Goal: Information Seeking & Learning: Learn about a topic

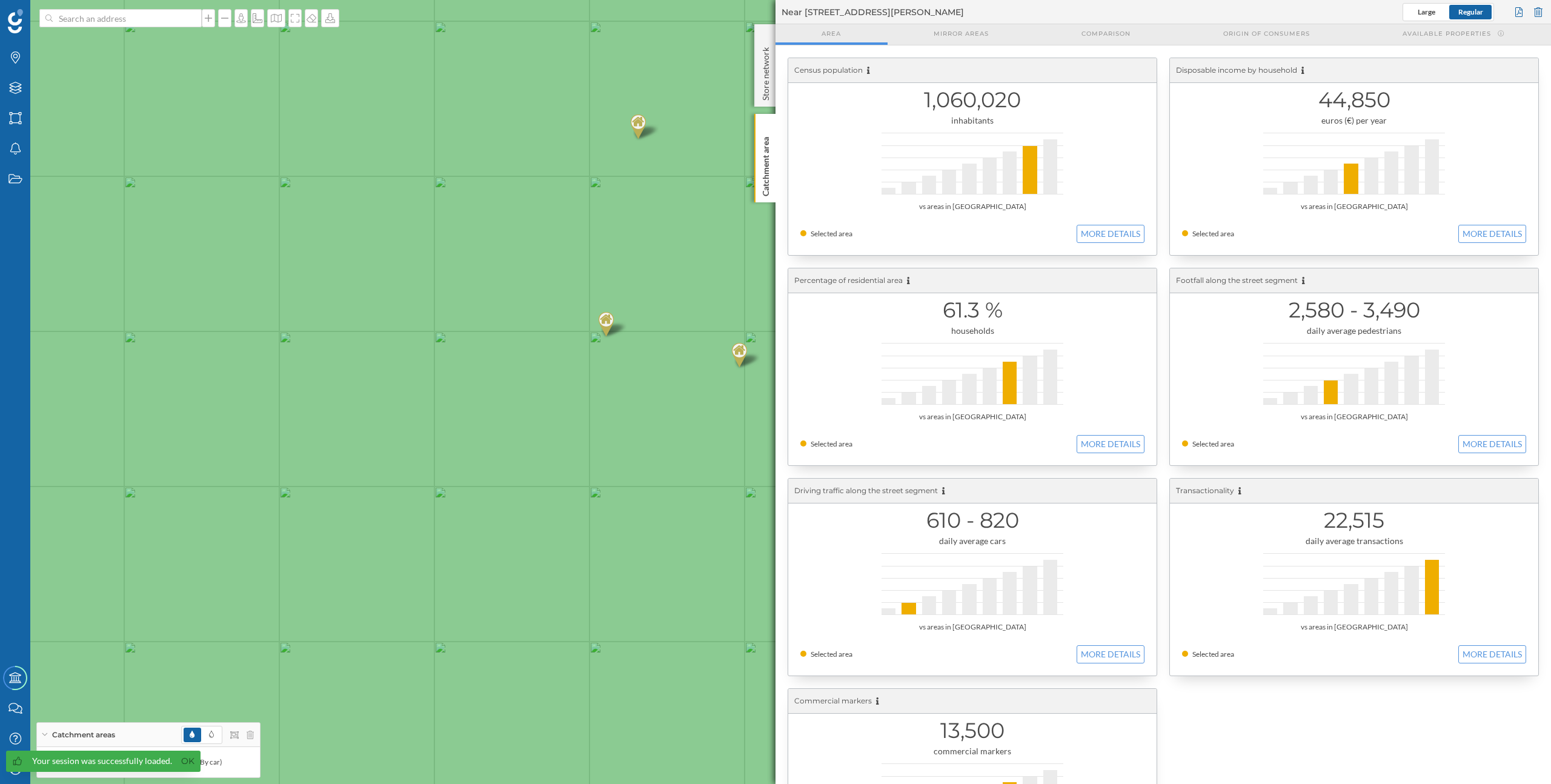
click at [13, 24] on img at bounding box center [16, 21] width 15 height 24
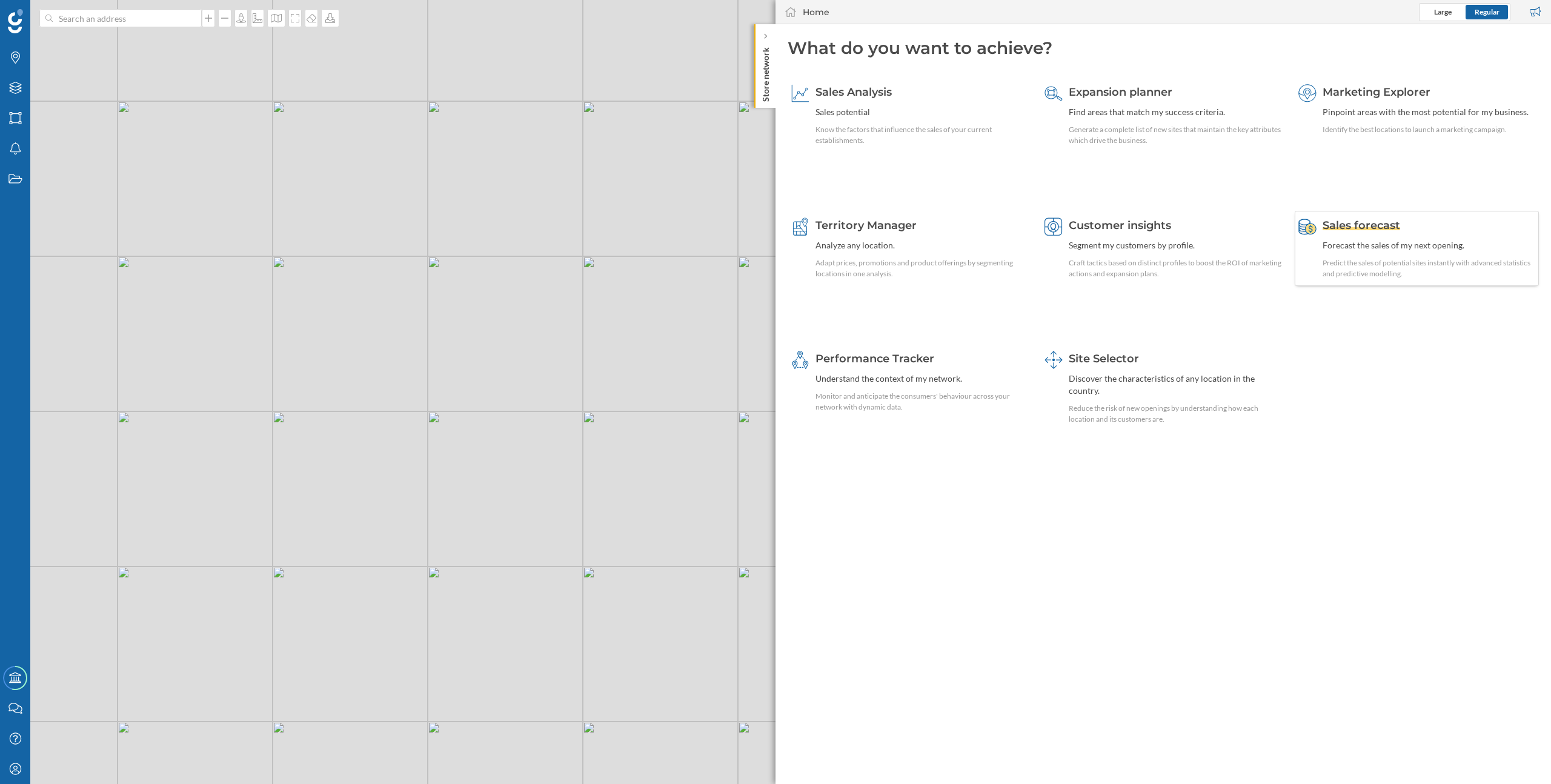
click at [1395, 237] on div "Sales forecast Forecast the sales of my next opening. Predict the sales of pote…" at bounding box center [1429, 248] width 213 height 62
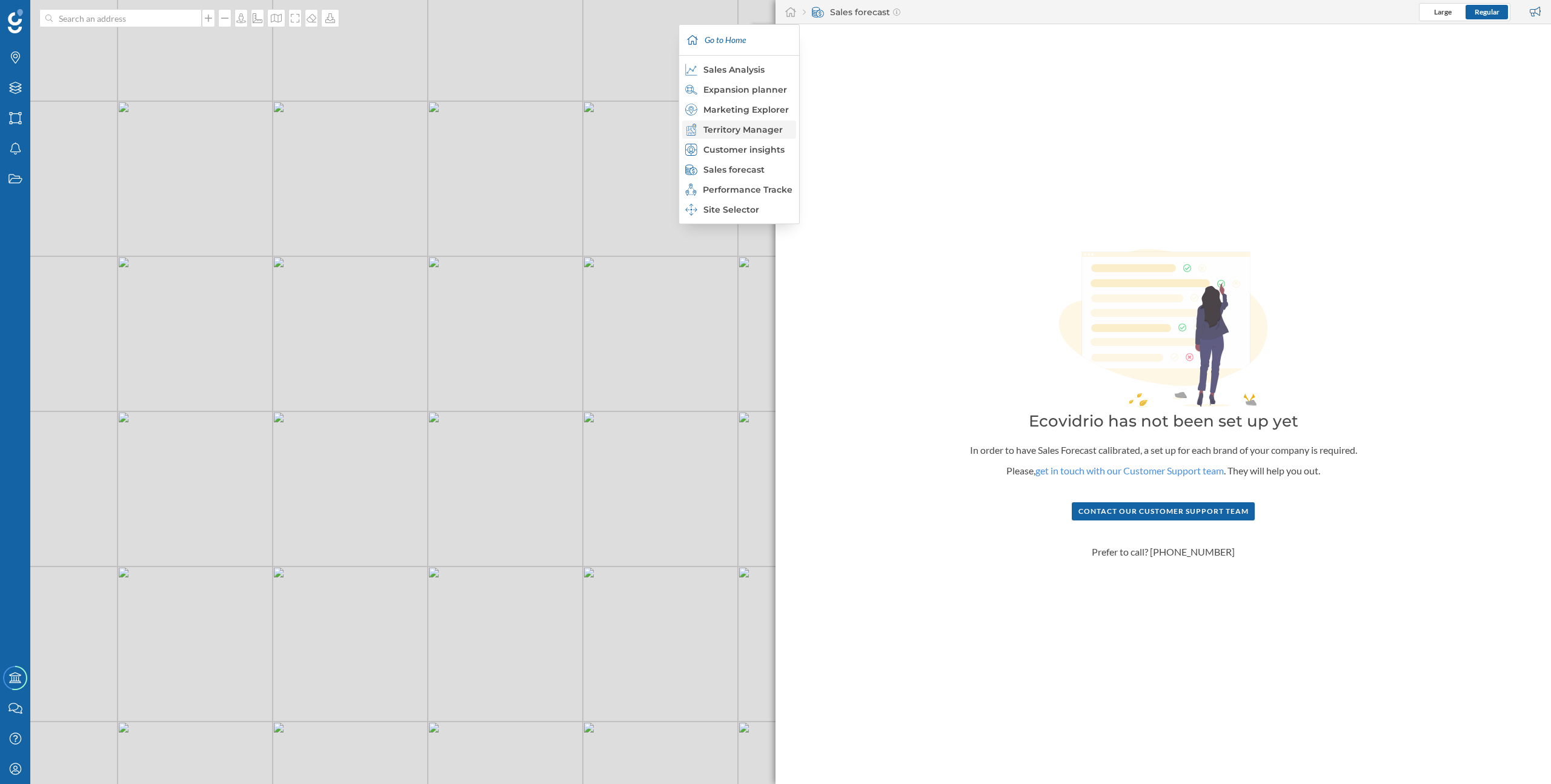
click at [762, 131] on div "Territory Manager" at bounding box center [739, 130] width 107 height 12
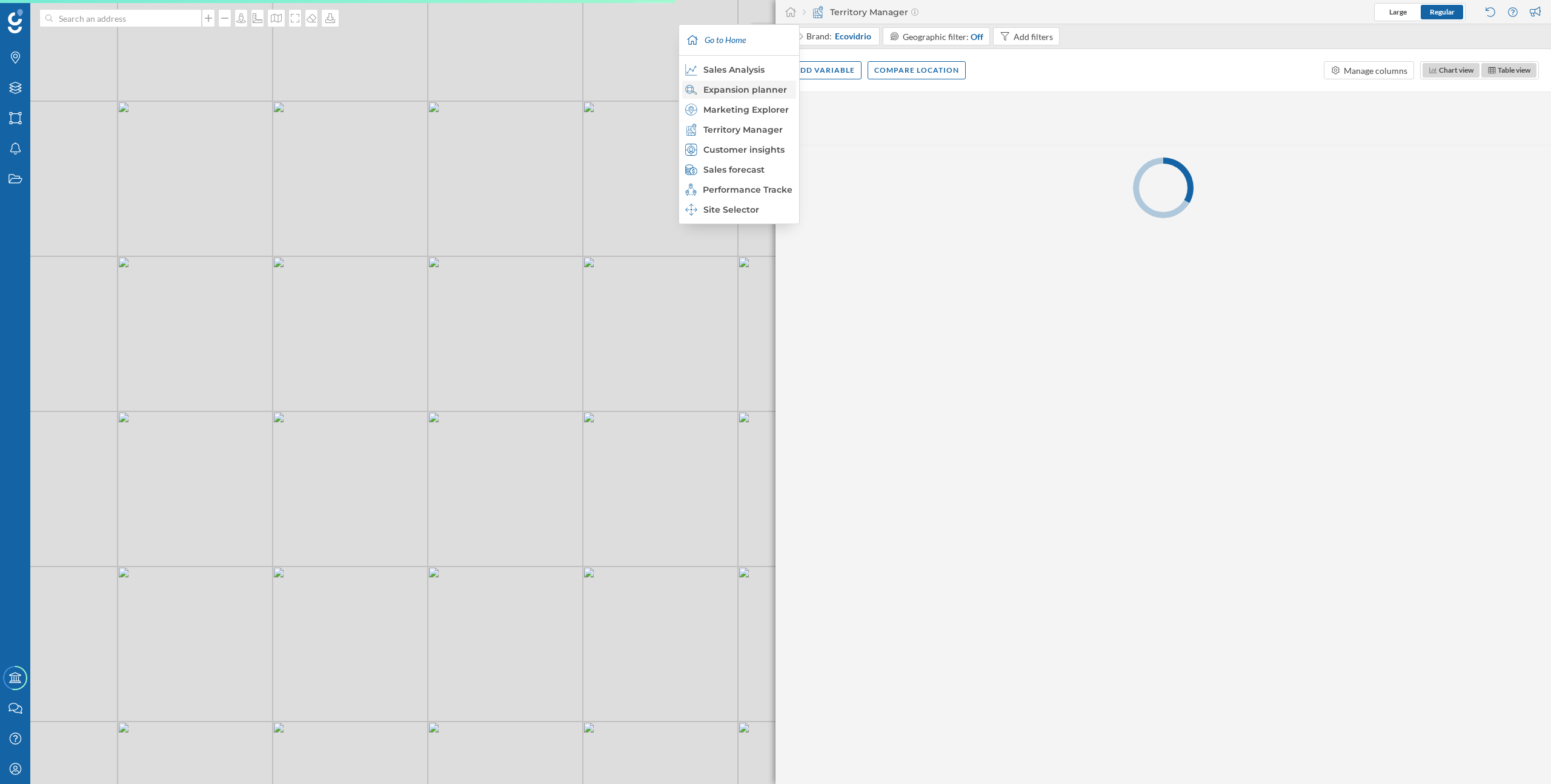
click at [753, 93] on div "Expansion planner" at bounding box center [739, 90] width 107 height 12
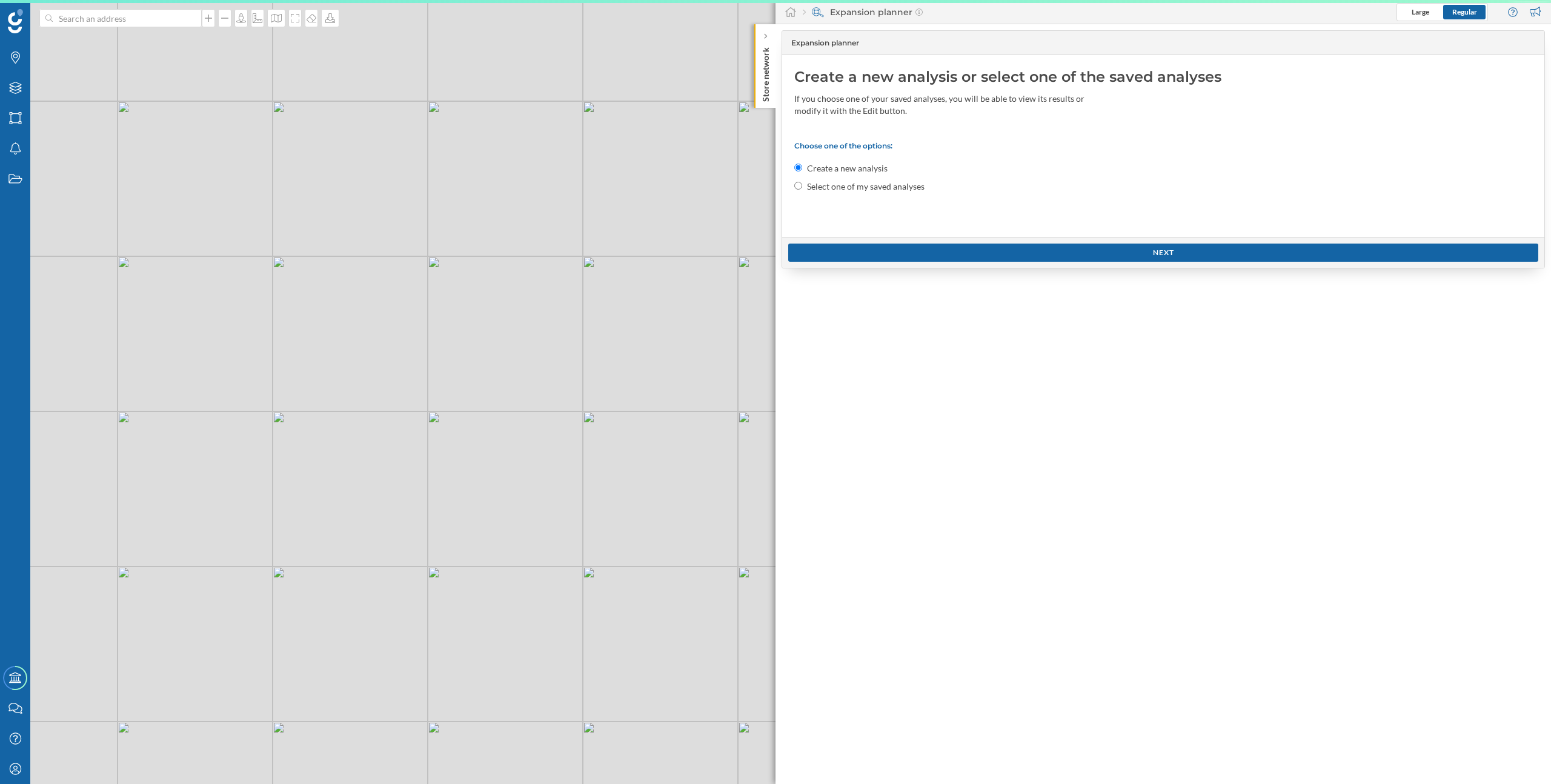
click at [861, 184] on label "Select one of my saved analyses" at bounding box center [866, 186] width 117 height 12
click at [802, 184] on input "Select one of my saved analyses" at bounding box center [798, 185] width 8 height 8
radio input "true"
radio input "false"
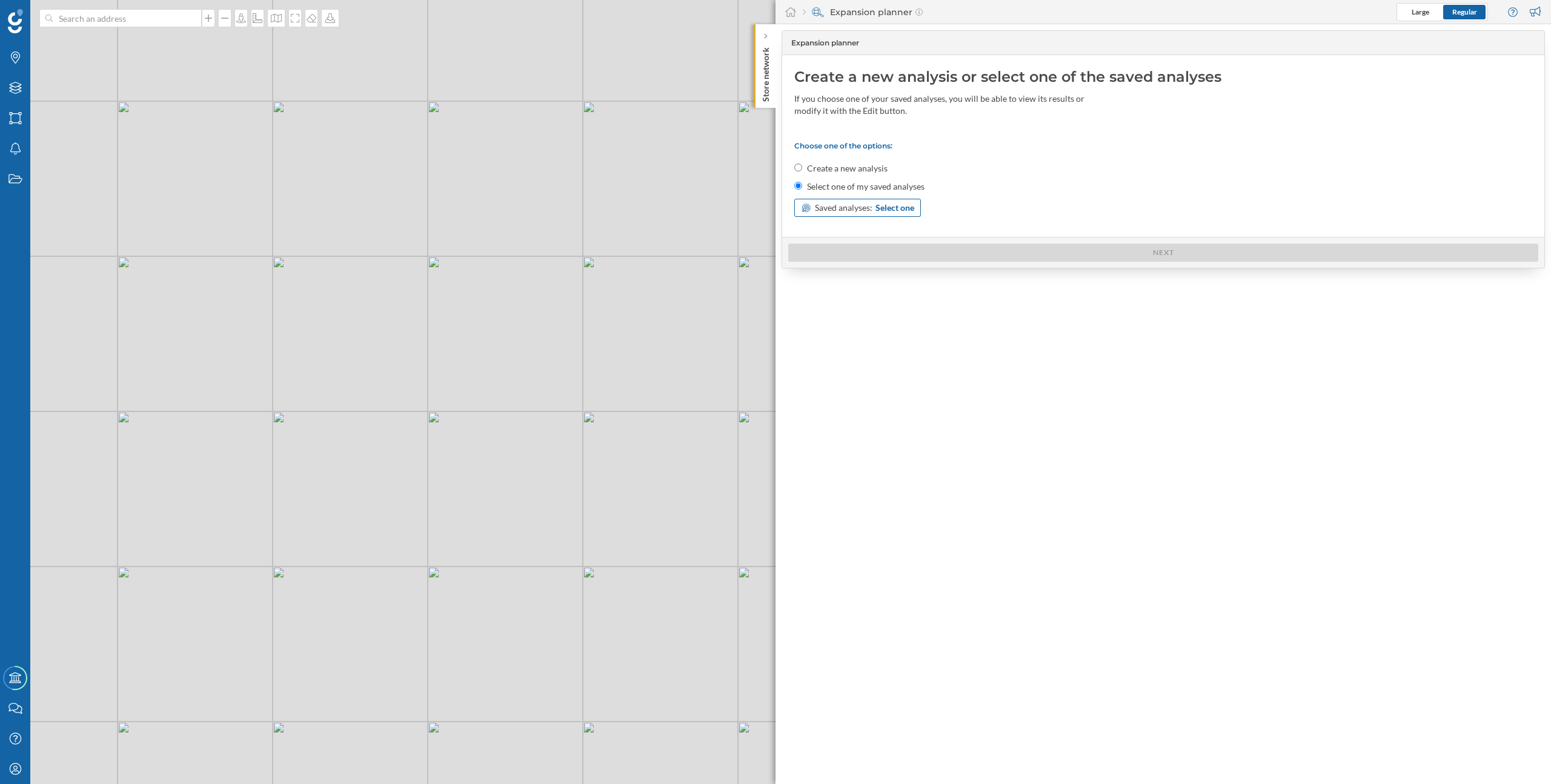
click at [864, 205] on span "Saved analyses:" at bounding box center [843, 208] width 58 height 12
click at [854, 260] on div "Canarias 1º prueba" at bounding box center [837, 257] width 71 height 10
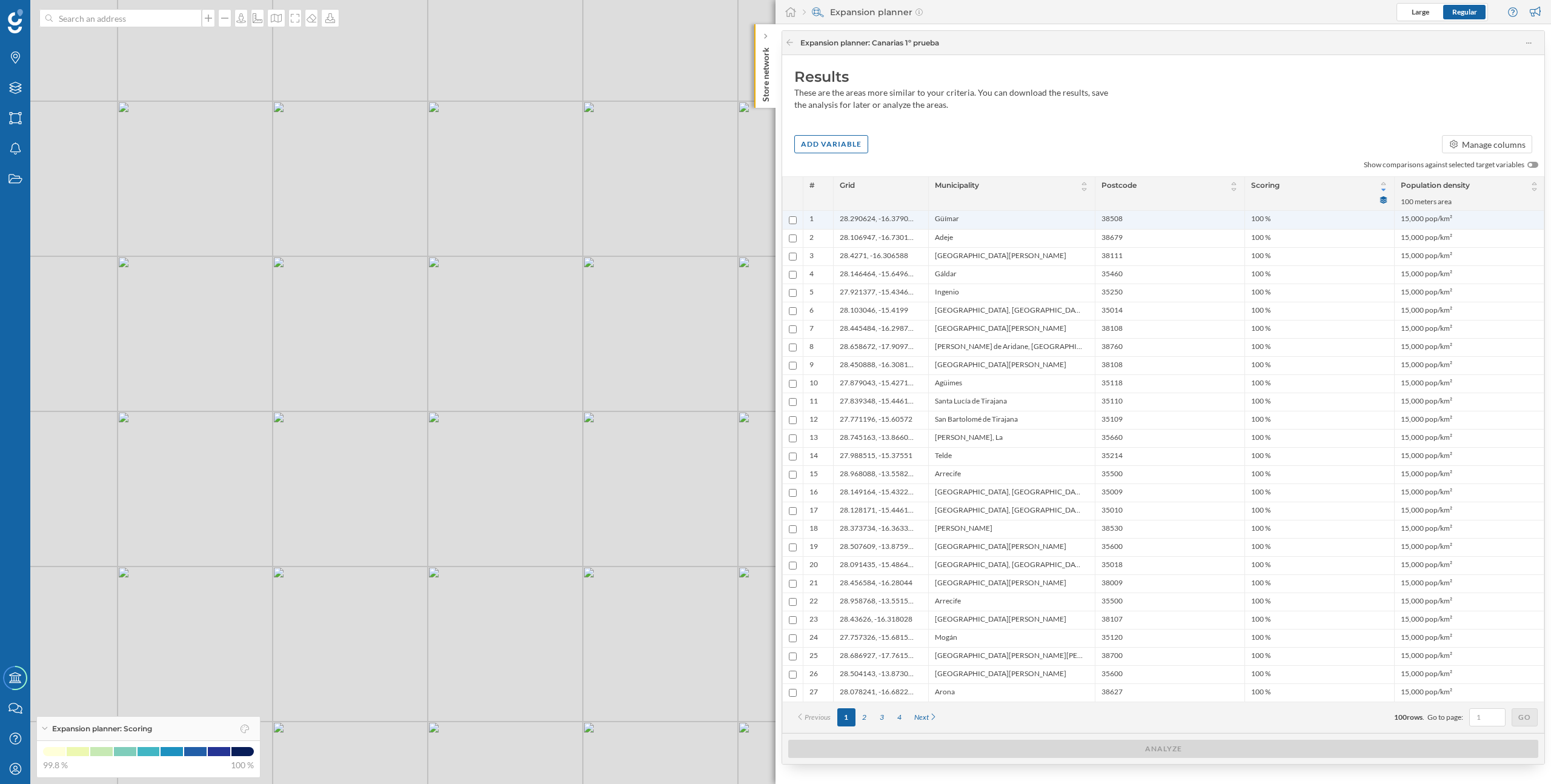
click at [978, 225] on li "Güímar" at bounding box center [1011, 220] width 154 height 12
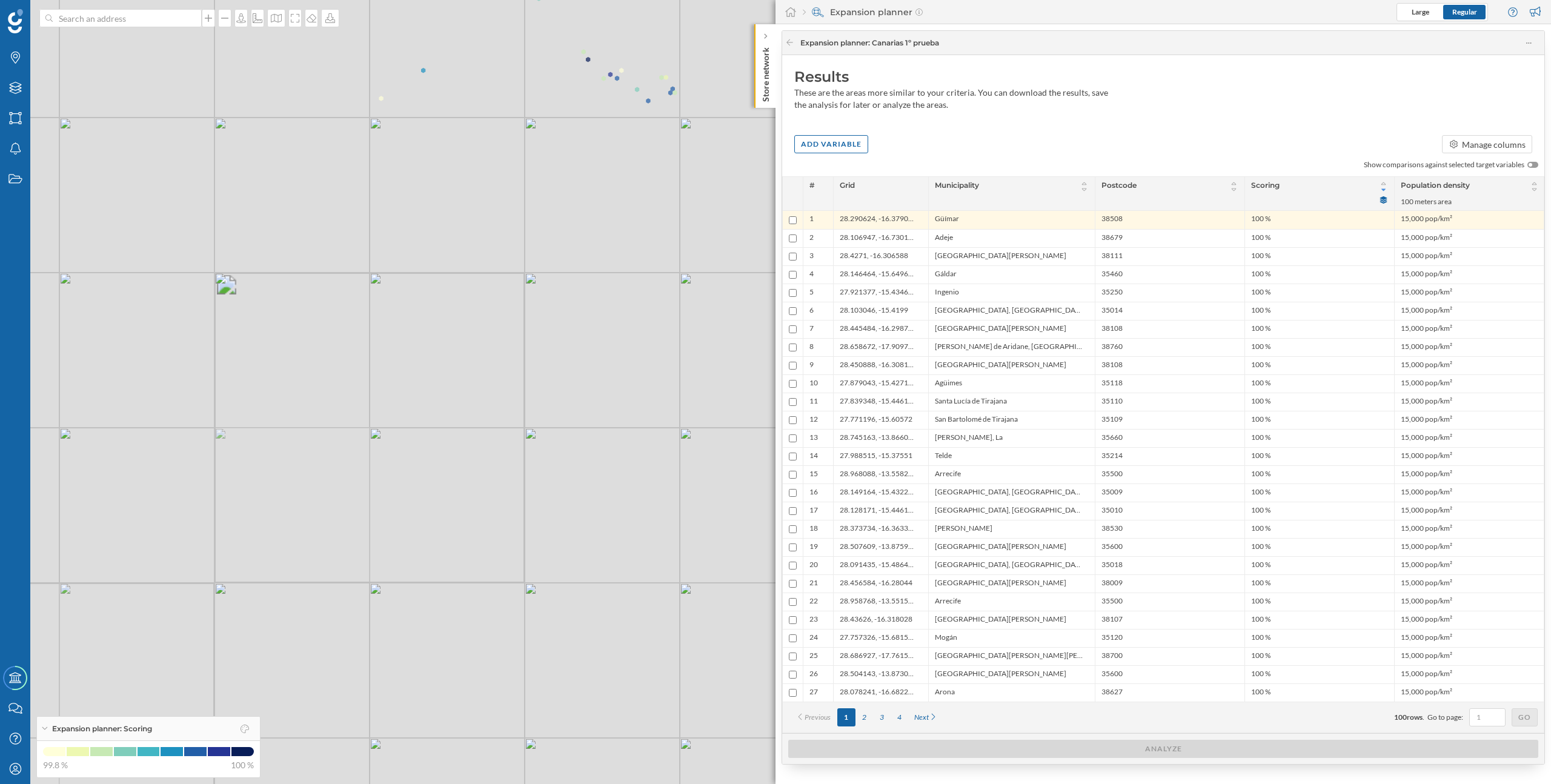
drag, startPoint x: 637, startPoint y: 418, endPoint x: 553, endPoint y: 550, distance: 156.5
click at [553, 550] on div "© Mapbox © OpenStreetMap Improve this map" at bounding box center [775, 392] width 1551 height 784
drag, startPoint x: 573, startPoint y: 435, endPoint x: 572, endPoint y: 547, distance: 112.0
click at [572, 545] on div "© Mapbox © OpenStreetMap Improve this map" at bounding box center [775, 392] width 1551 height 784
drag, startPoint x: 611, startPoint y: 319, endPoint x: 608, endPoint y: 478, distance: 159.0
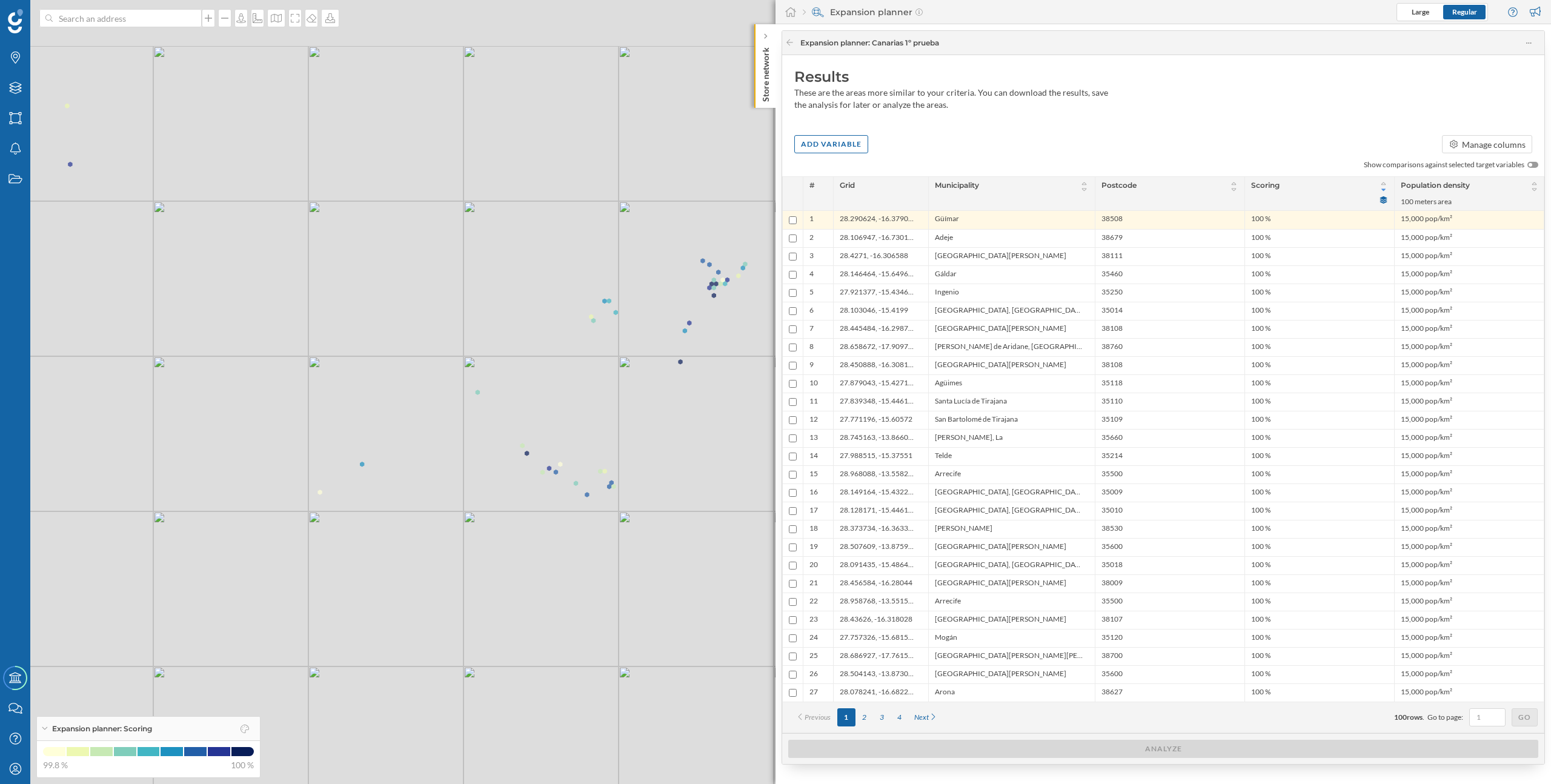
click at [608, 478] on div "© Mapbox © OpenStreetMap Improve this map" at bounding box center [775, 392] width 1551 height 784
click at [791, 42] on icon at bounding box center [789, 42] width 9 height 7
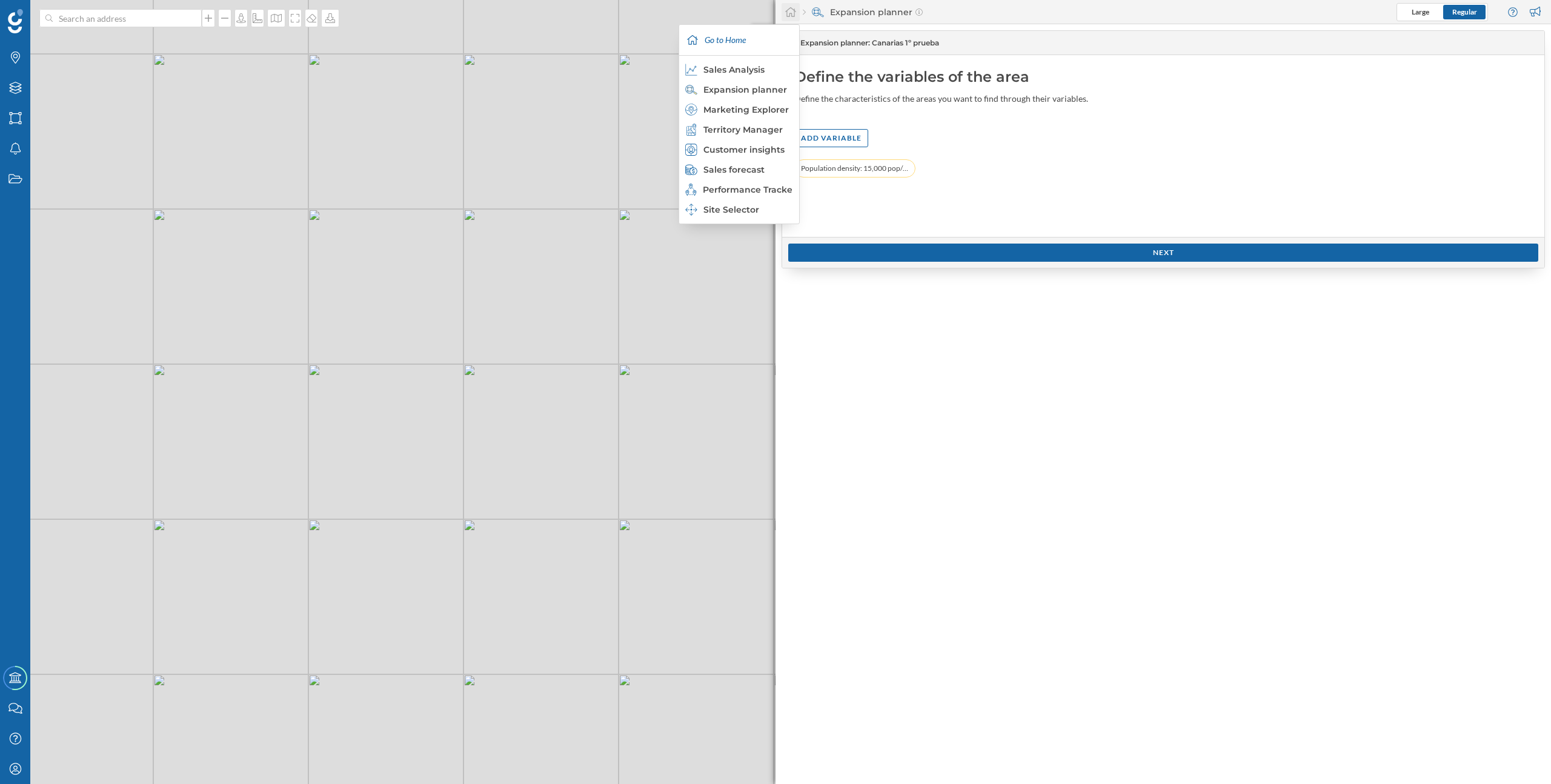
click at [788, 19] on div at bounding box center [791, 12] width 19 height 19
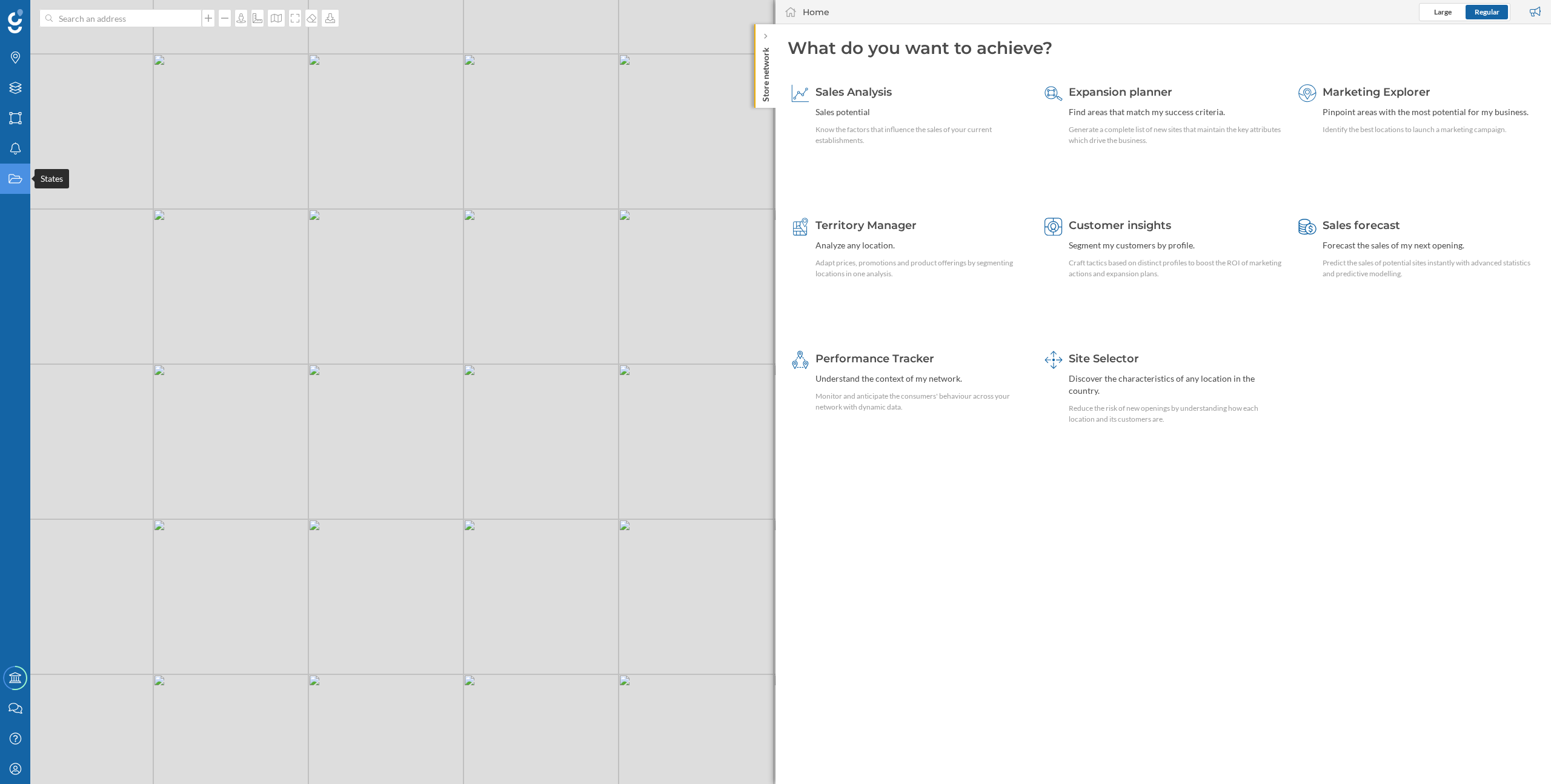
click at [16, 186] on div "States" at bounding box center [15, 179] width 30 height 30
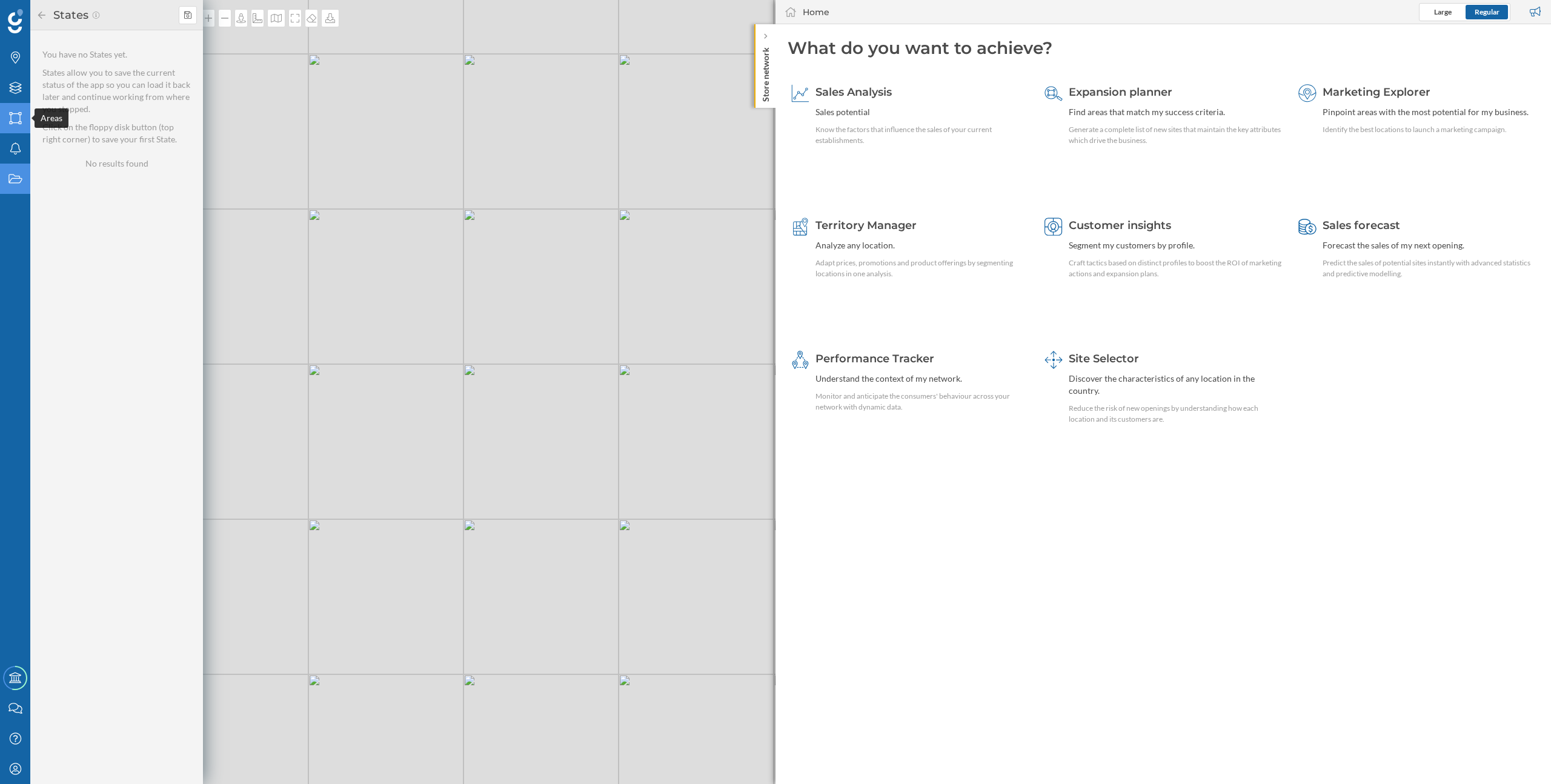
click at [15, 122] on icon at bounding box center [15, 118] width 12 height 12
click at [88, 128] on div "Áreas 100 m" at bounding box center [78, 125] width 47 height 10
click at [185, 128] on input "Áreas 100 m" at bounding box center [188, 125] width 8 height 8
checkbox input "true"
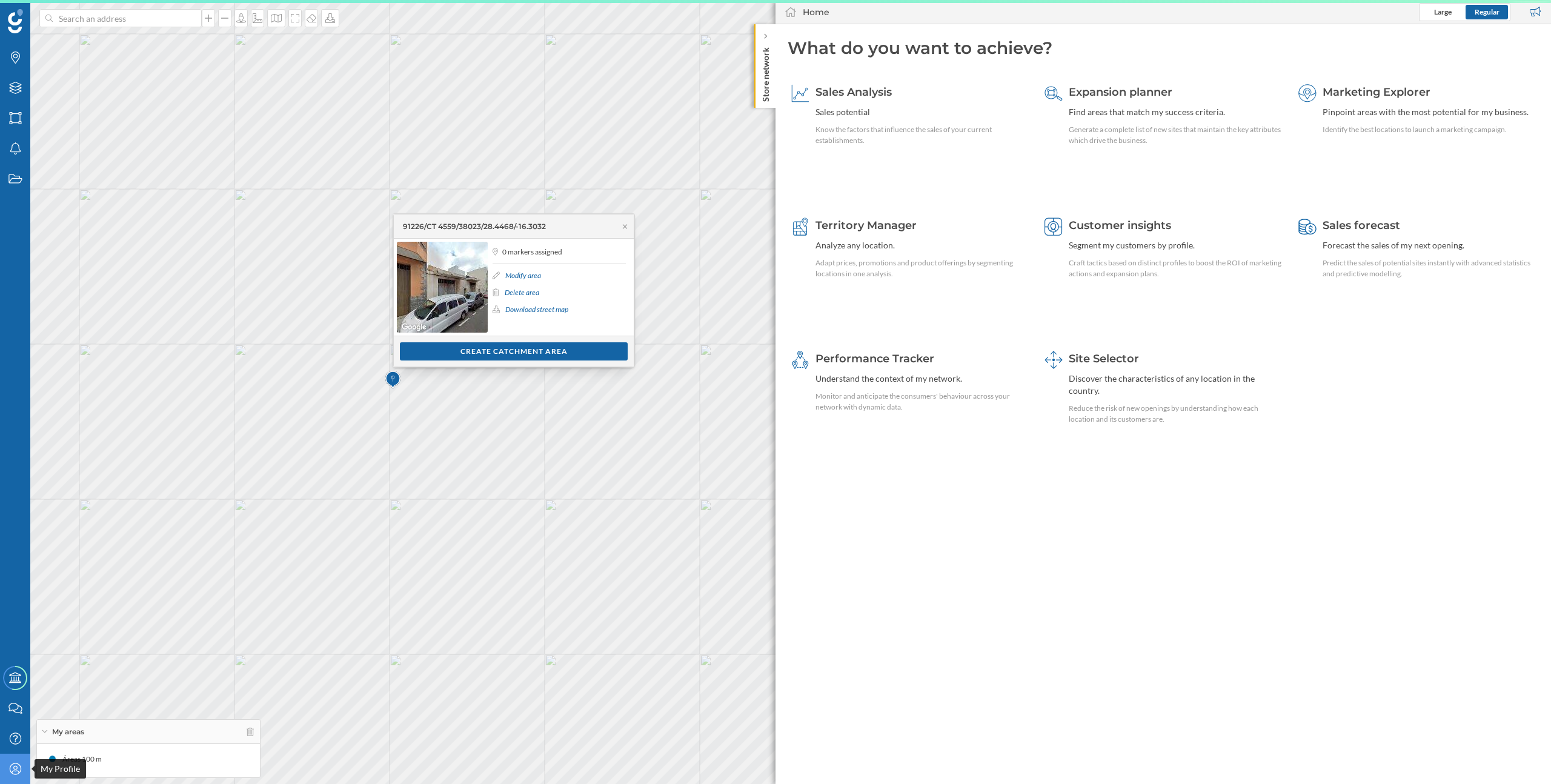
click at [23, 768] on div "My Profile" at bounding box center [15, 768] width 30 height 30
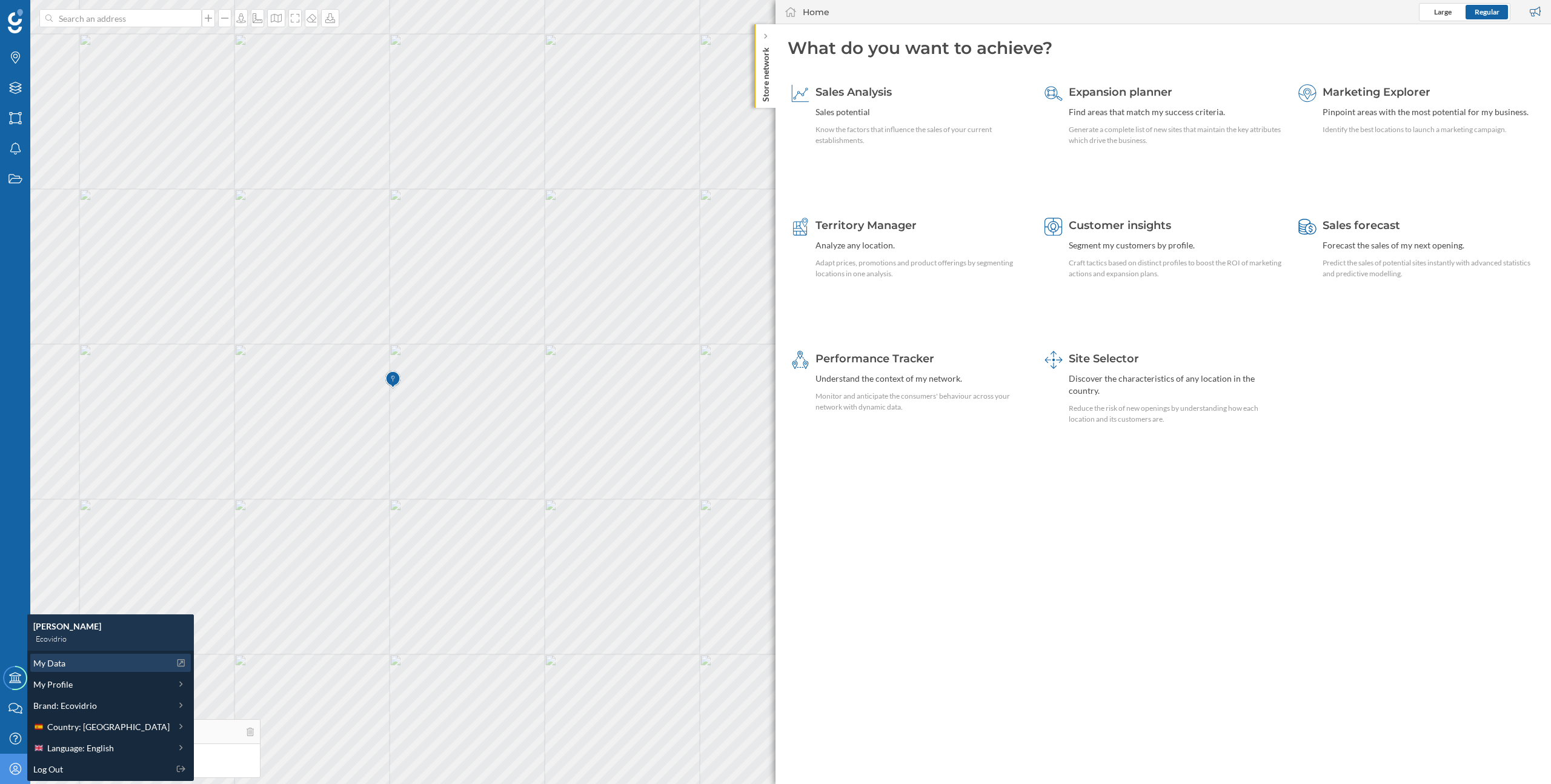
click at [65, 660] on div "My Data" at bounding box center [102, 662] width 136 height 13
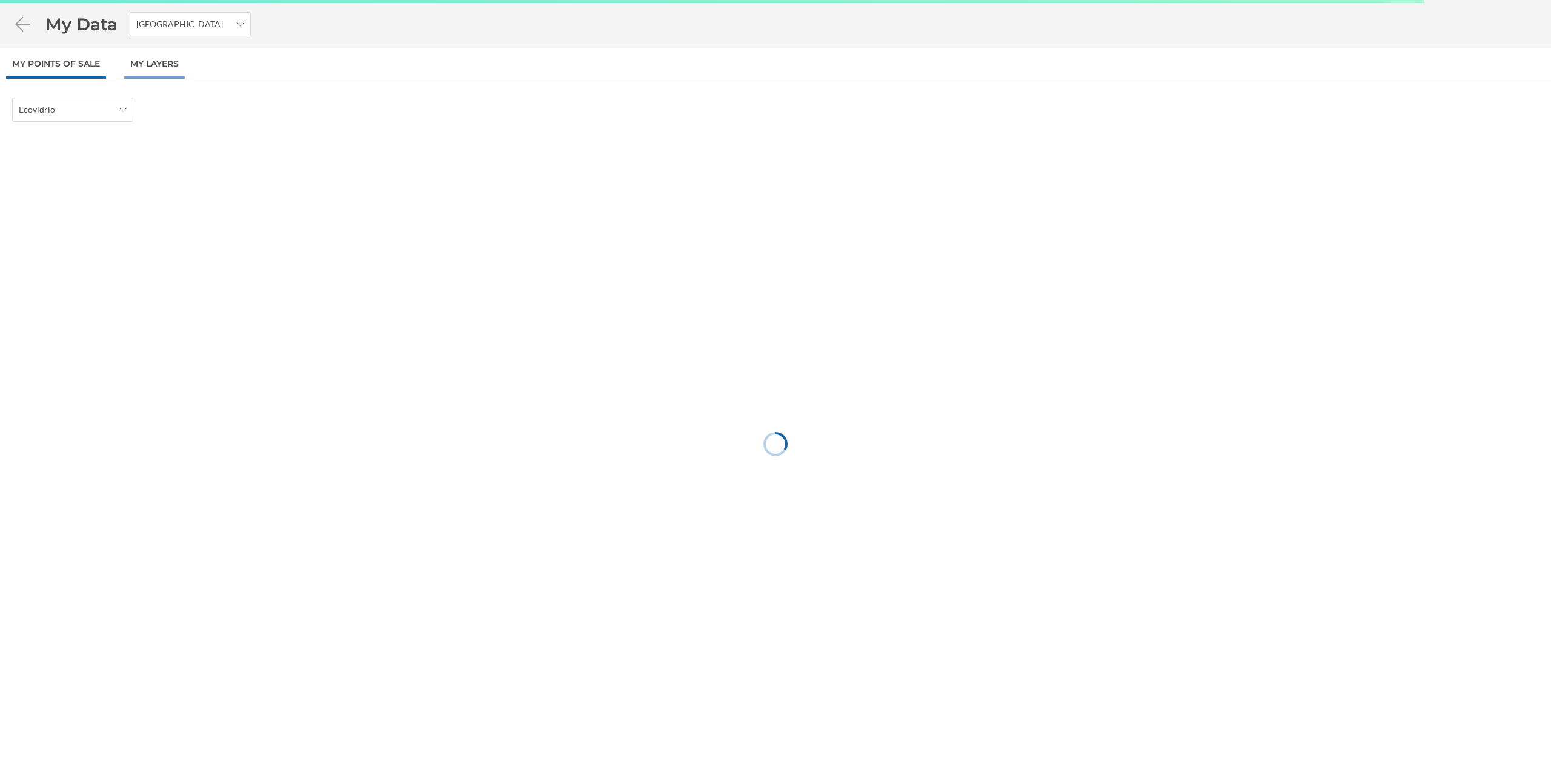
click at [164, 63] on link "My Layers" at bounding box center [154, 63] width 61 height 30
click at [182, 101] on div "Postcode" at bounding box center [200, 109] width 121 height 24
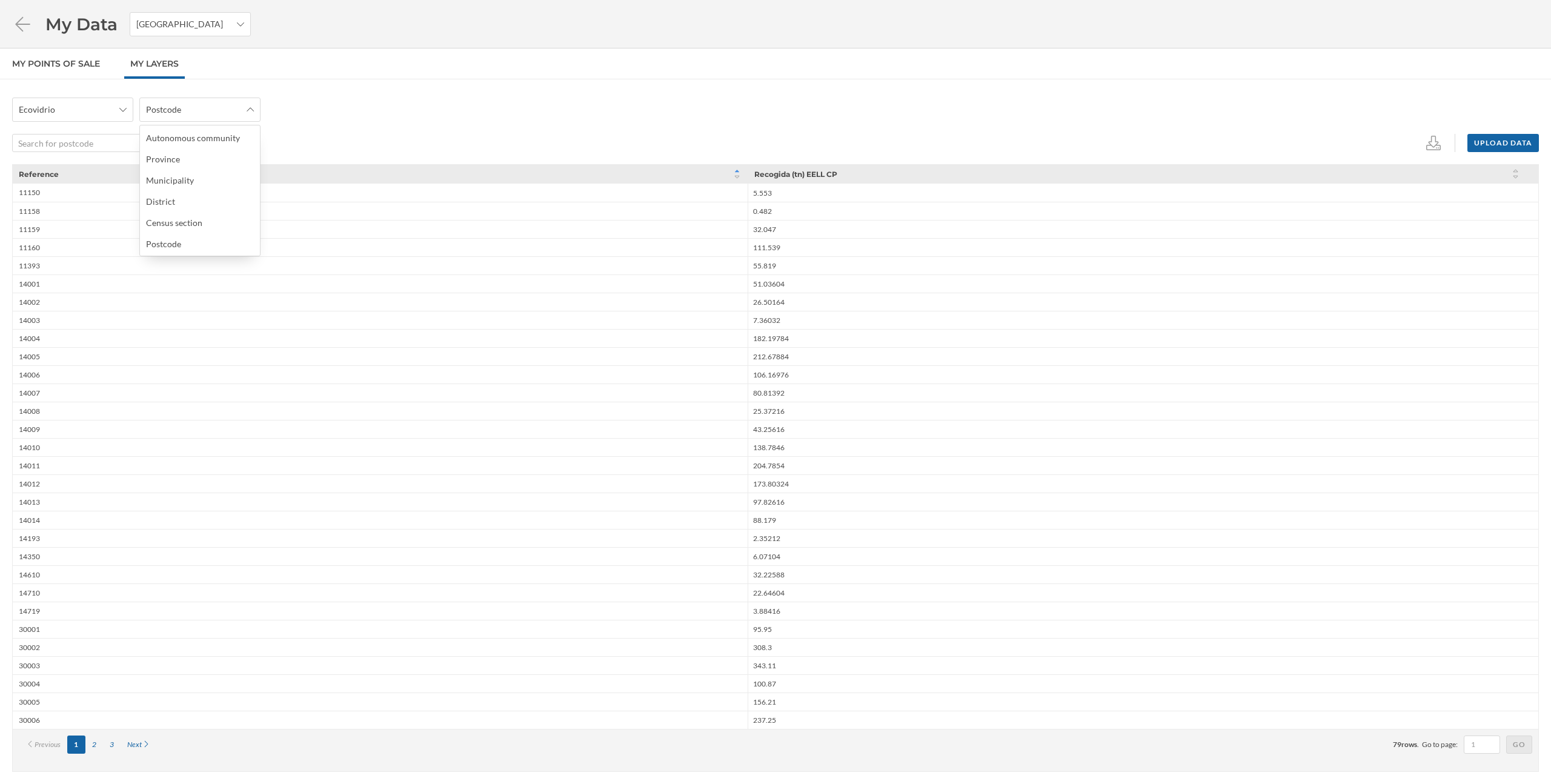
click at [437, 93] on div "Ecovidrio Postcode Upload data Reference Recogida (tn) EELL CP 11150 5.553 1115…" at bounding box center [775, 432] width 1551 height 705
click at [254, 108] on div "Postcode" at bounding box center [200, 109] width 121 height 24
click at [219, 220] on div "Census section" at bounding box center [200, 223] width 107 height 13
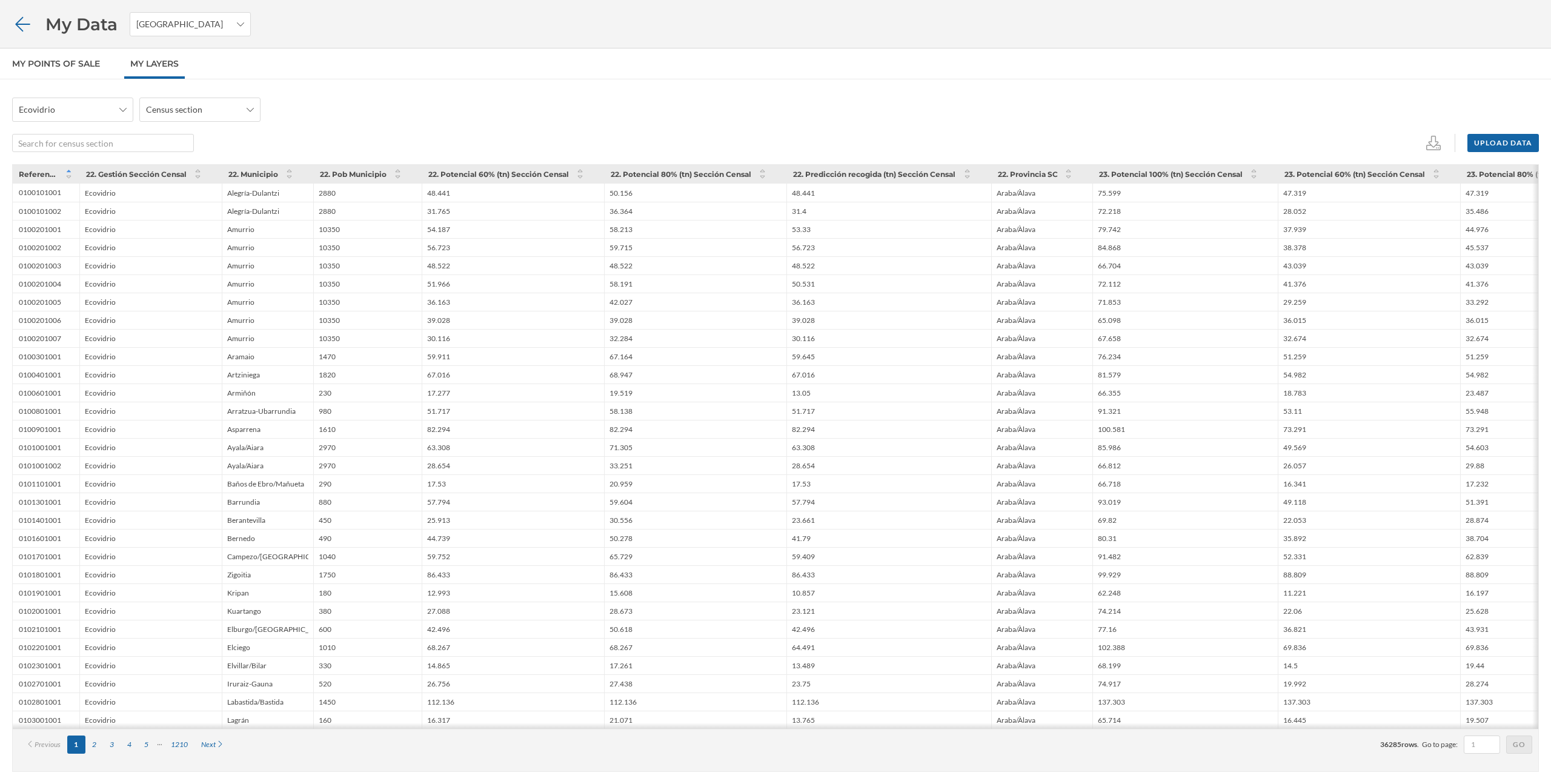
click at [17, 24] on icon at bounding box center [22, 24] width 15 height 15
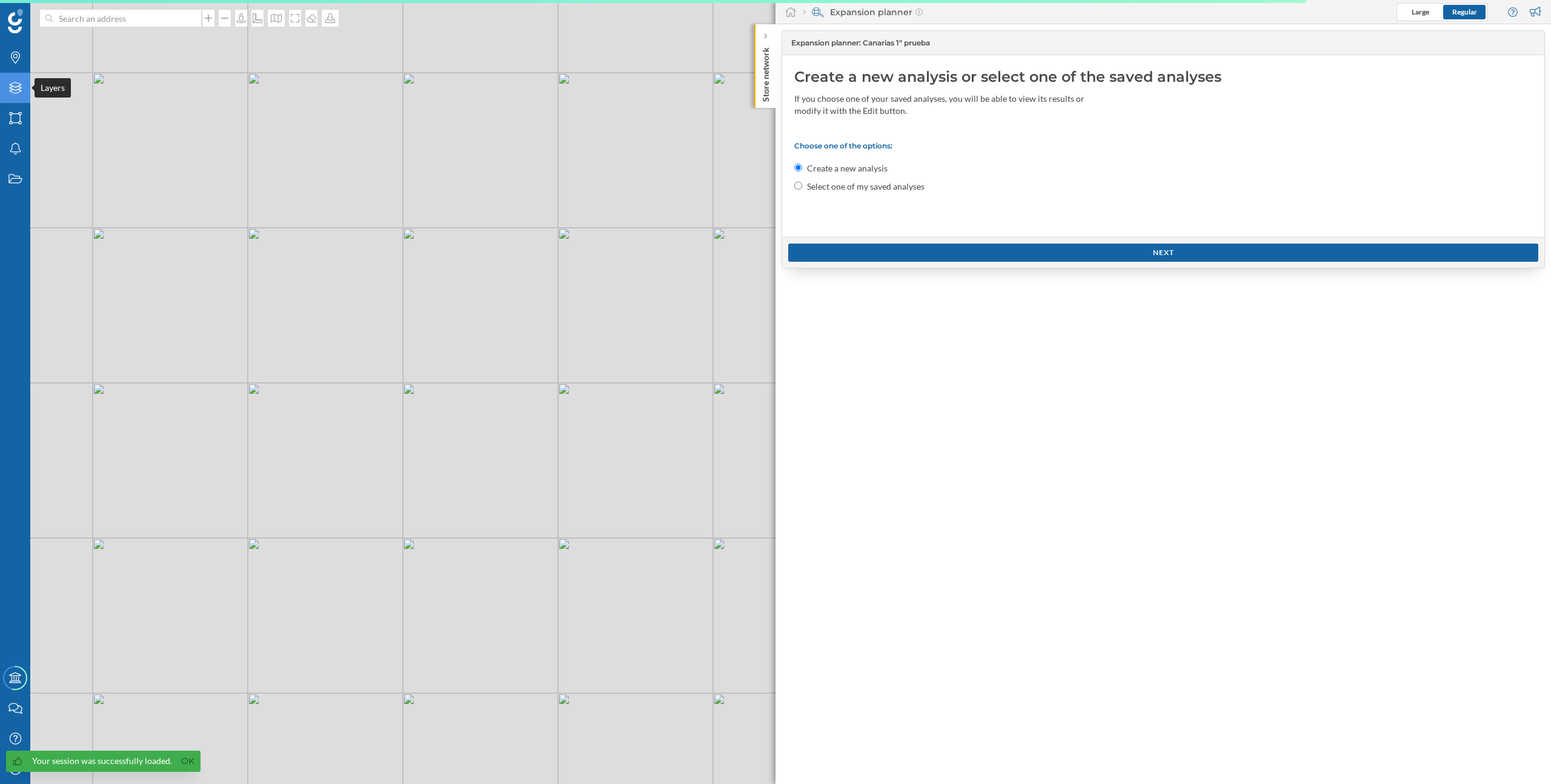
click at [19, 94] on div "Layers" at bounding box center [15, 88] width 30 height 30
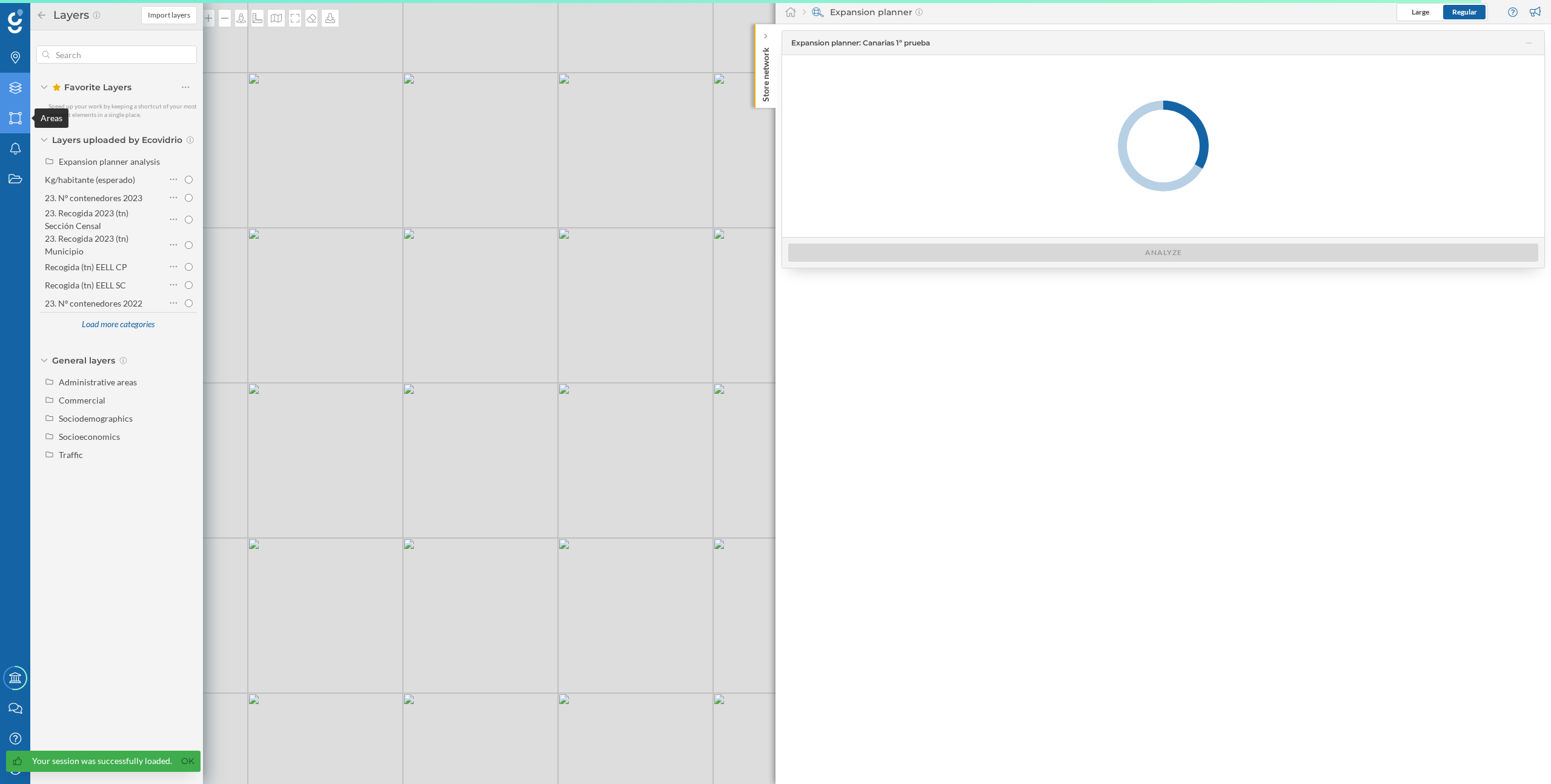
click at [19, 124] on div "Areas" at bounding box center [15, 118] width 30 height 30
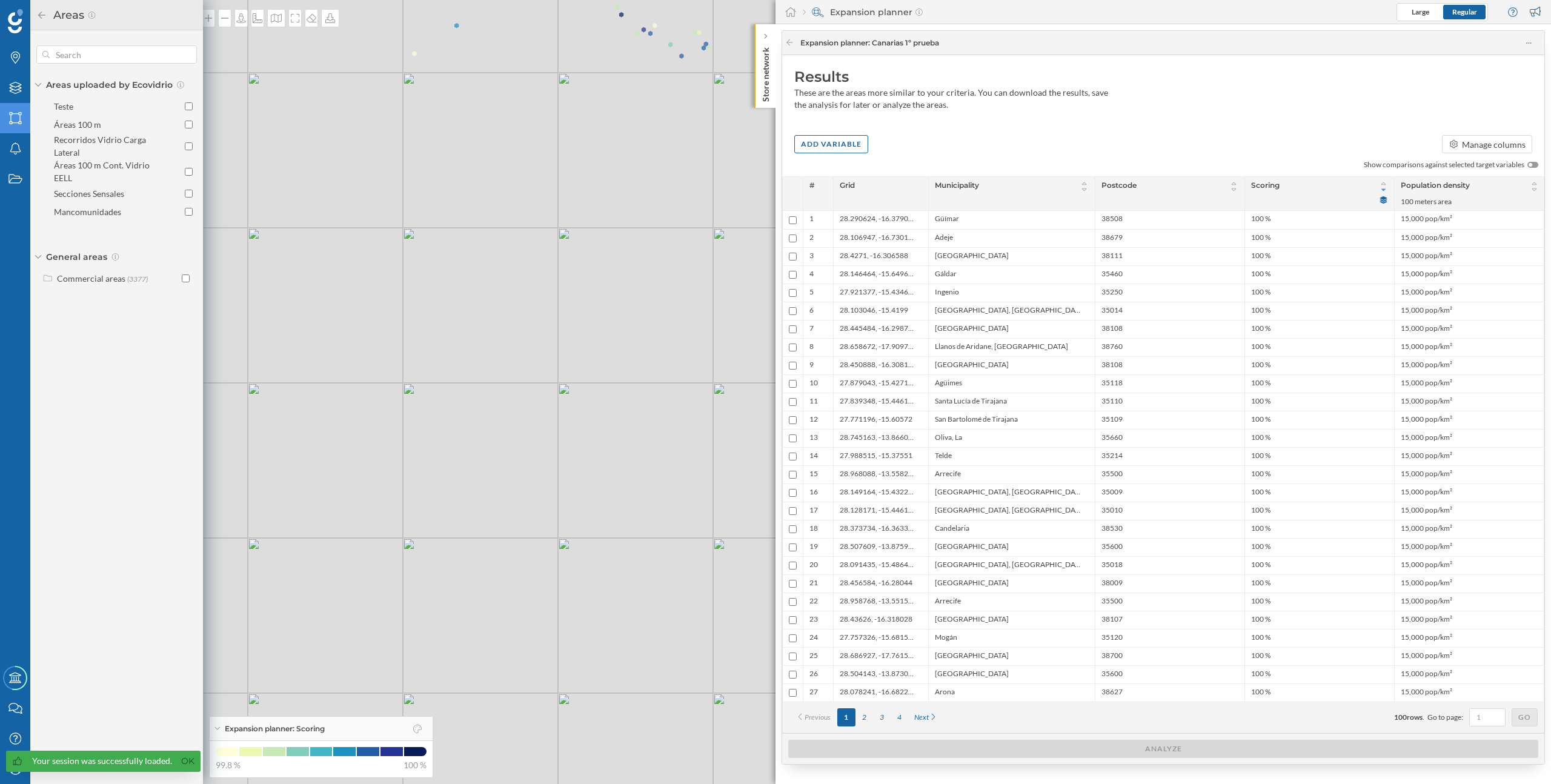
click at [316, 208] on div "© Mapbox © OpenStreetMap Improve this map" at bounding box center [775, 392] width 1551 height 784
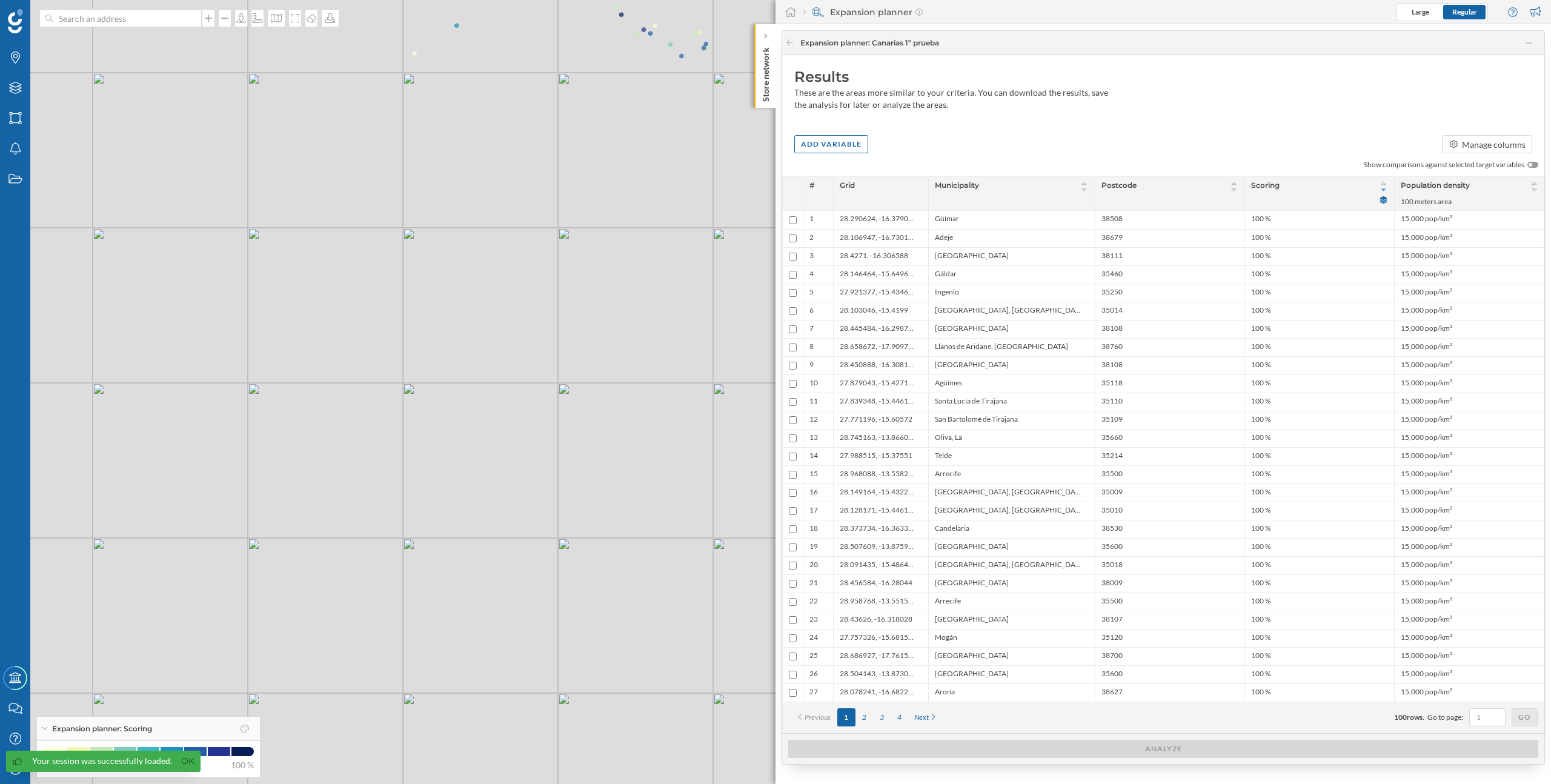
drag, startPoint x: 431, startPoint y: 199, endPoint x: 510, endPoint y: 458, distance: 270.8
click at [510, 458] on div "© Mapbox © OpenStreetMap Improve this map" at bounding box center [775, 392] width 1551 height 784
drag, startPoint x: 536, startPoint y: 272, endPoint x: 351, endPoint y: 334, distance: 195.1
click at [351, 334] on div "© Mapbox © OpenStreetMap Improve this map" at bounding box center [775, 392] width 1551 height 784
drag, startPoint x: 398, startPoint y: 312, endPoint x: 633, endPoint y: 438, distance: 266.6
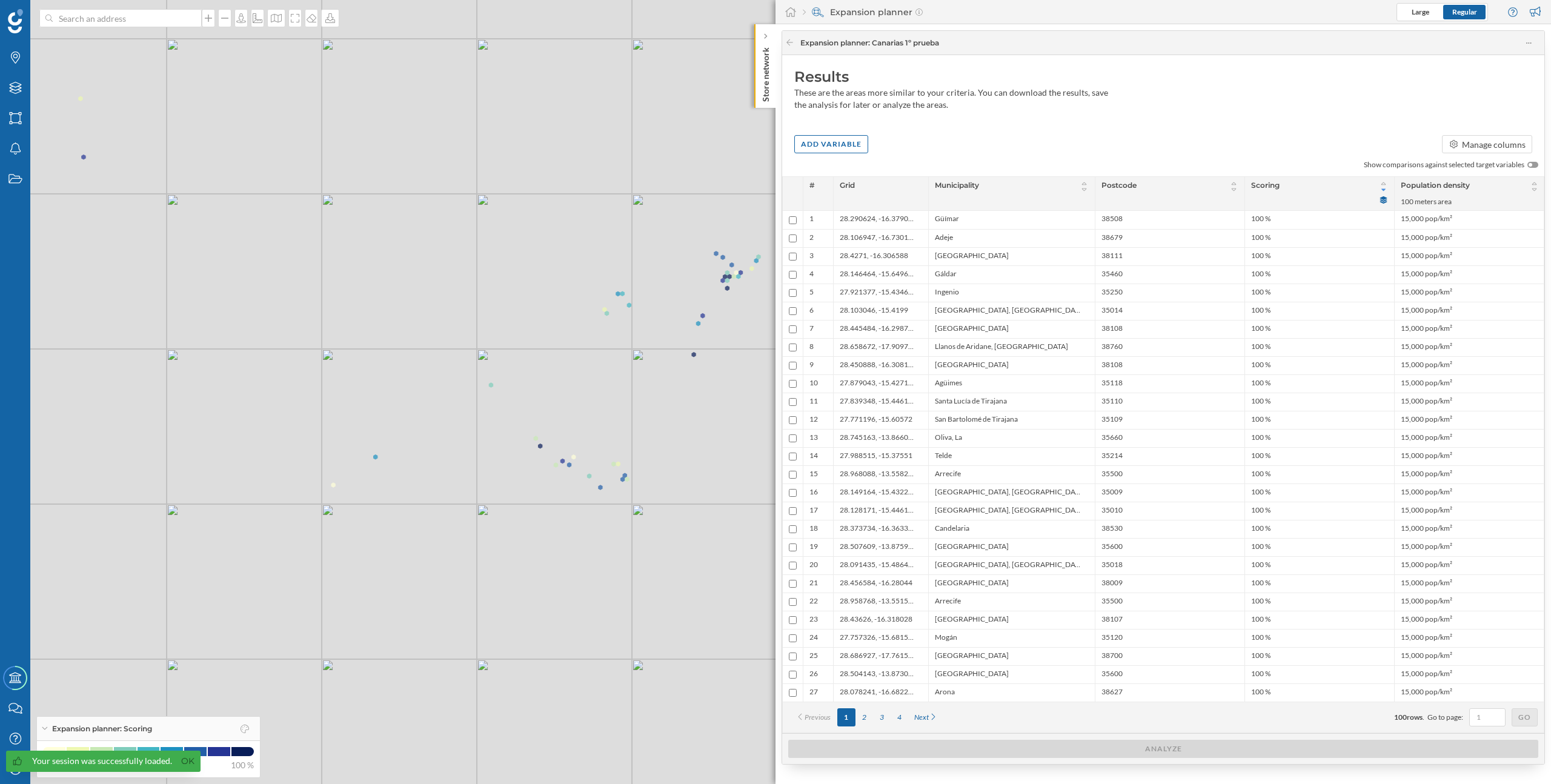
click at [633, 438] on div "© Mapbox © OpenStreetMap Improve this map" at bounding box center [775, 392] width 1551 height 784
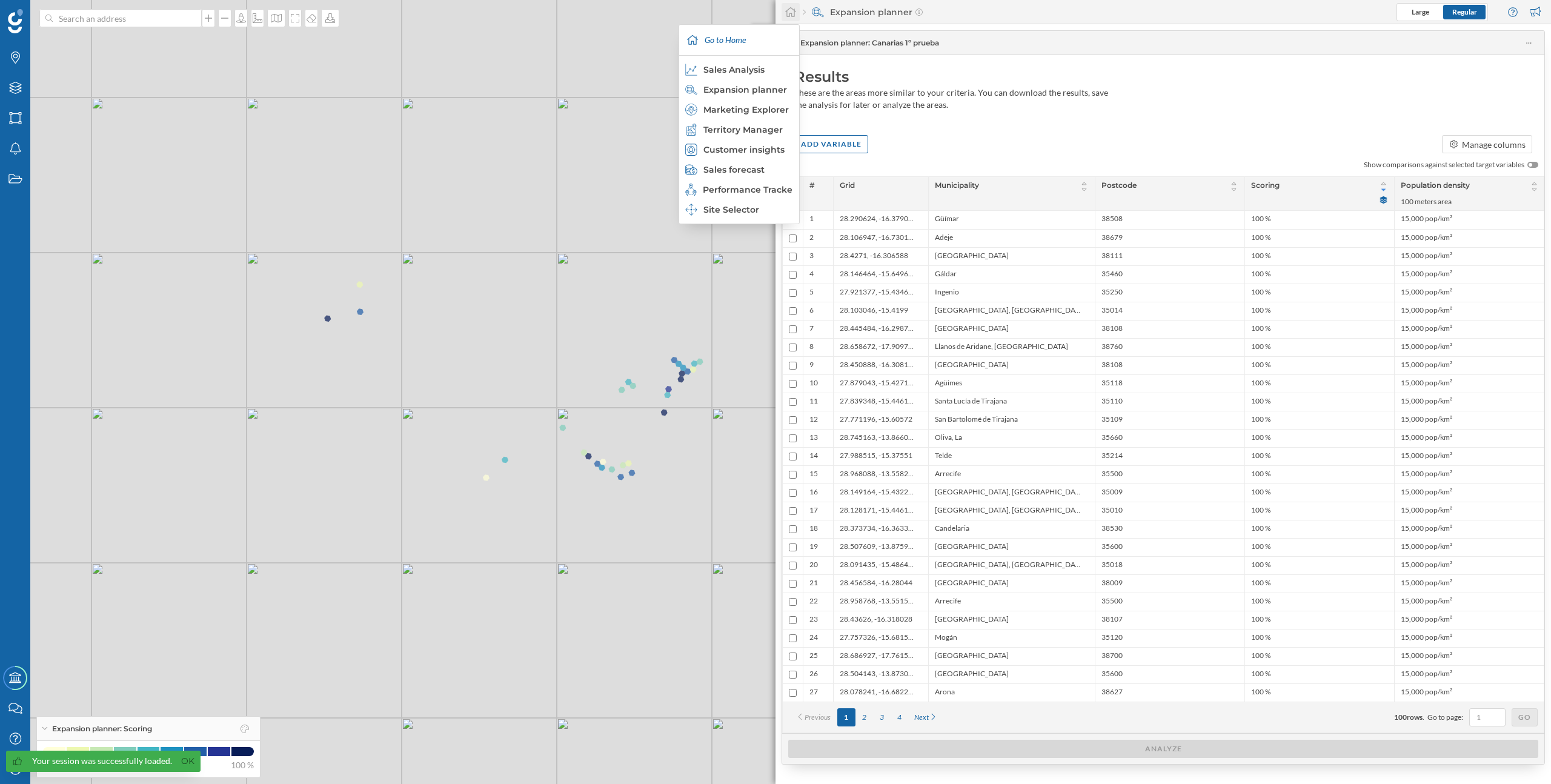
click at [788, 19] on div at bounding box center [791, 12] width 19 height 19
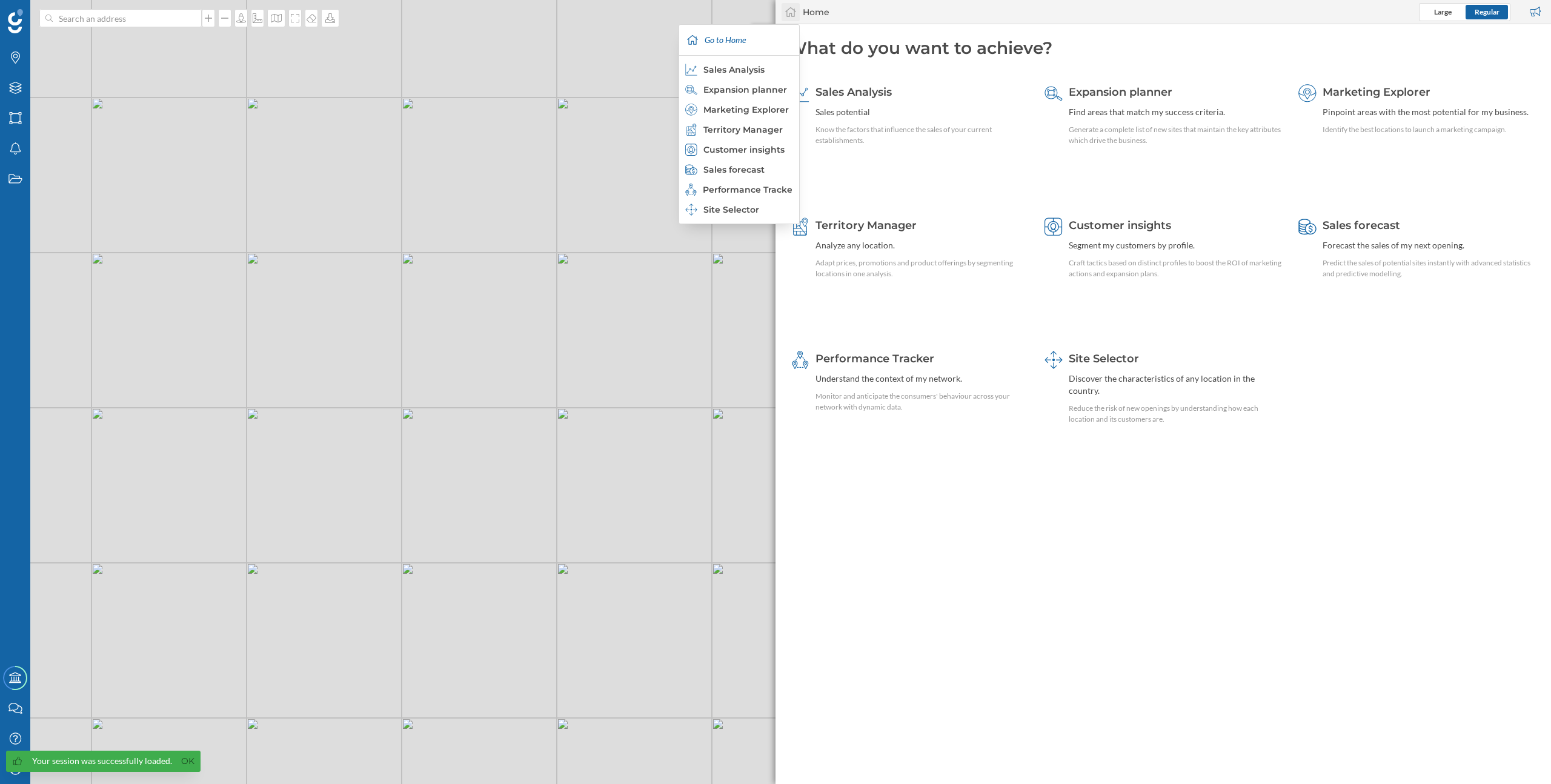
click at [791, 15] on icon at bounding box center [791, 12] width 12 height 11
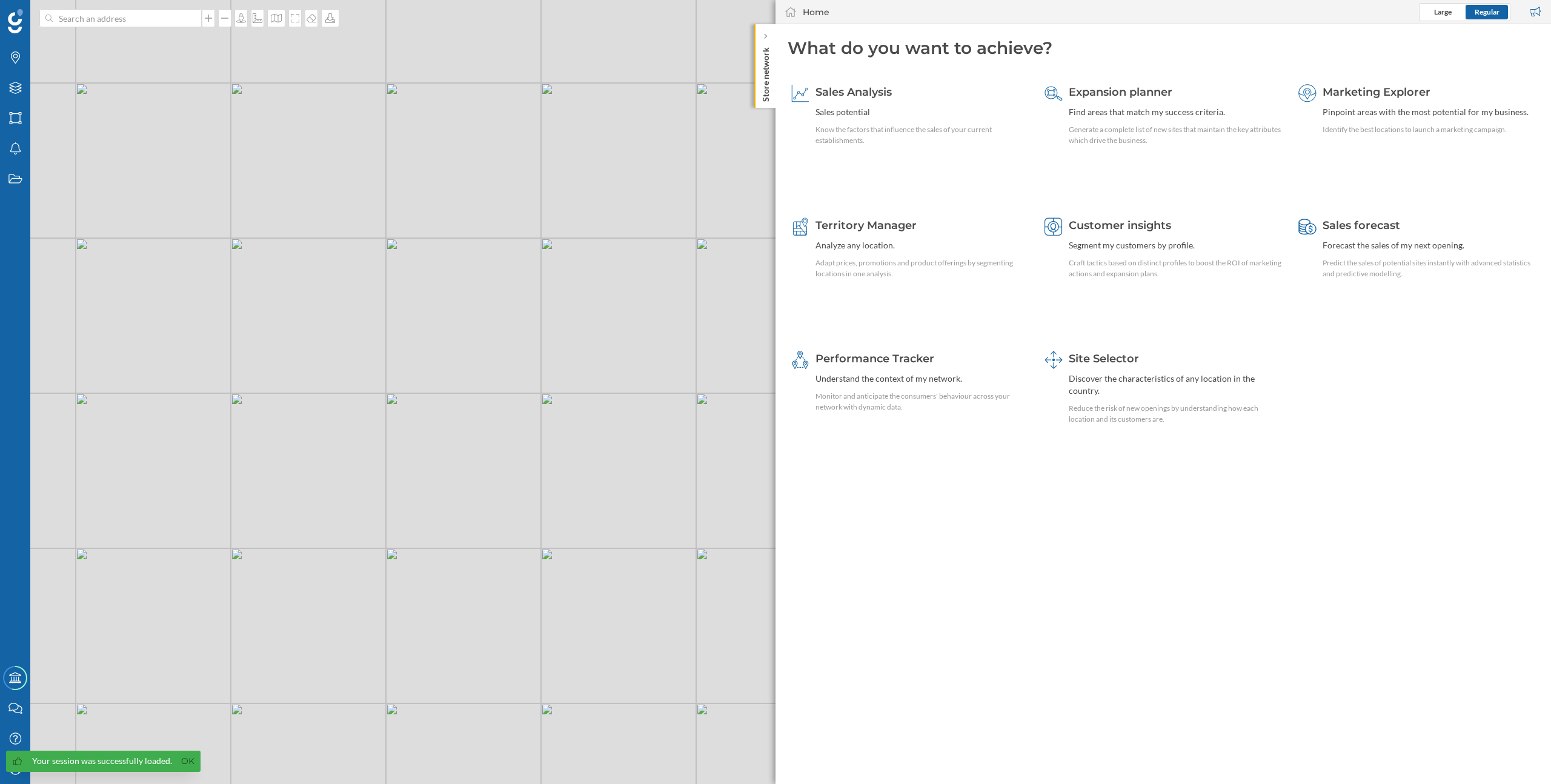
drag, startPoint x: 329, startPoint y: 286, endPoint x: 475, endPoint y: 410, distance: 191.6
click at [475, 410] on div "© Mapbox © OpenStreetMap Improve this map" at bounding box center [775, 392] width 1551 height 784
drag, startPoint x: 601, startPoint y: 268, endPoint x: 439, endPoint y: 452, distance: 245.2
click at [439, 452] on div "© Mapbox © OpenStreetMap Improve this map" at bounding box center [775, 392] width 1551 height 784
drag, startPoint x: 669, startPoint y: 258, endPoint x: 576, endPoint y: 295, distance: 100.1
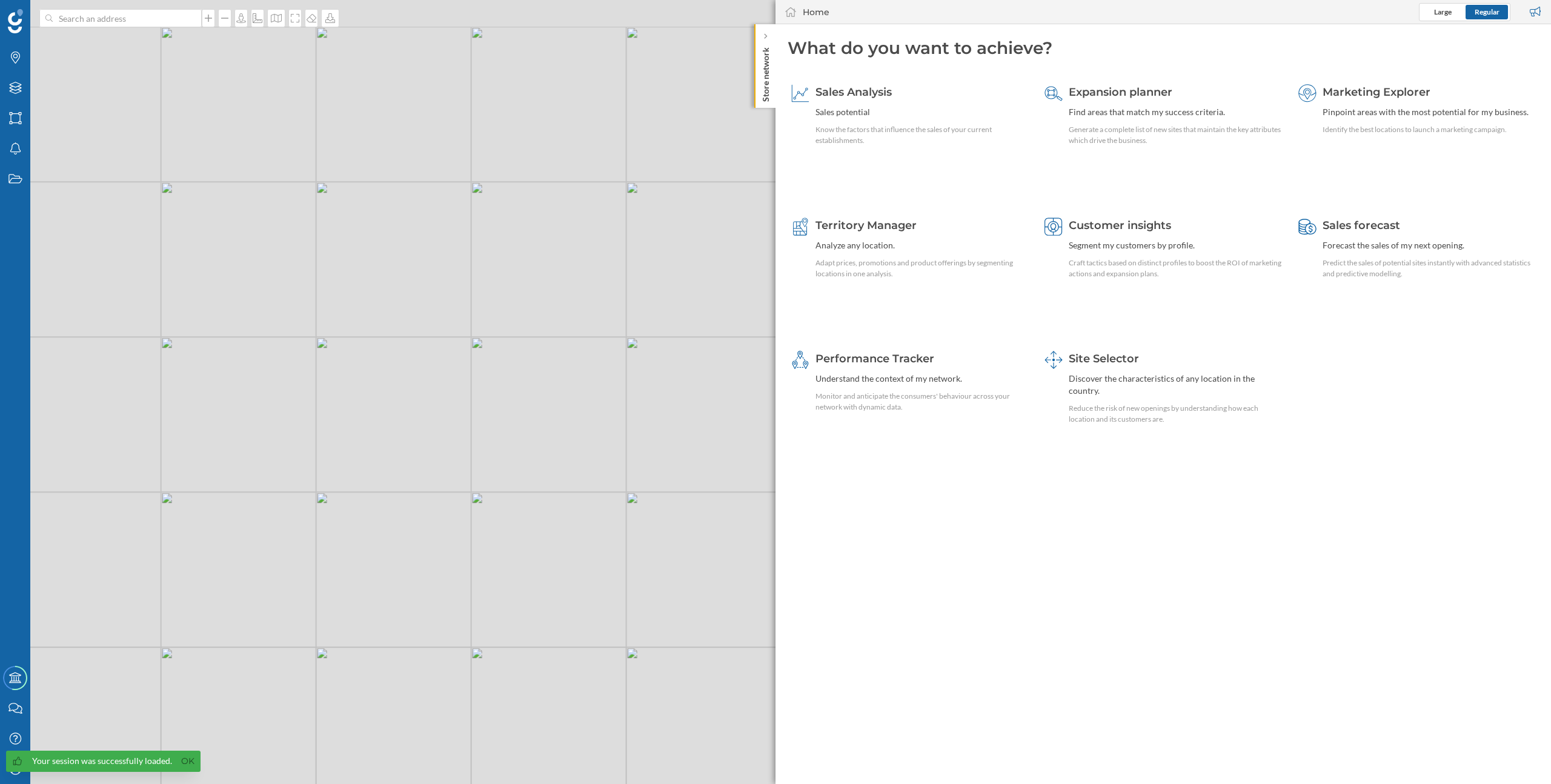
click at [576, 295] on div "© Mapbox © OpenStreetMap Improve this map" at bounding box center [775, 392] width 1551 height 784
drag, startPoint x: 610, startPoint y: 375, endPoint x: 669, endPoint y: 285, distance: 107.6
click at [669, 285] on div "© Mapbox © OpenStreetMap Improve this map" at bounding box center [775, 392] width 1551 height 784
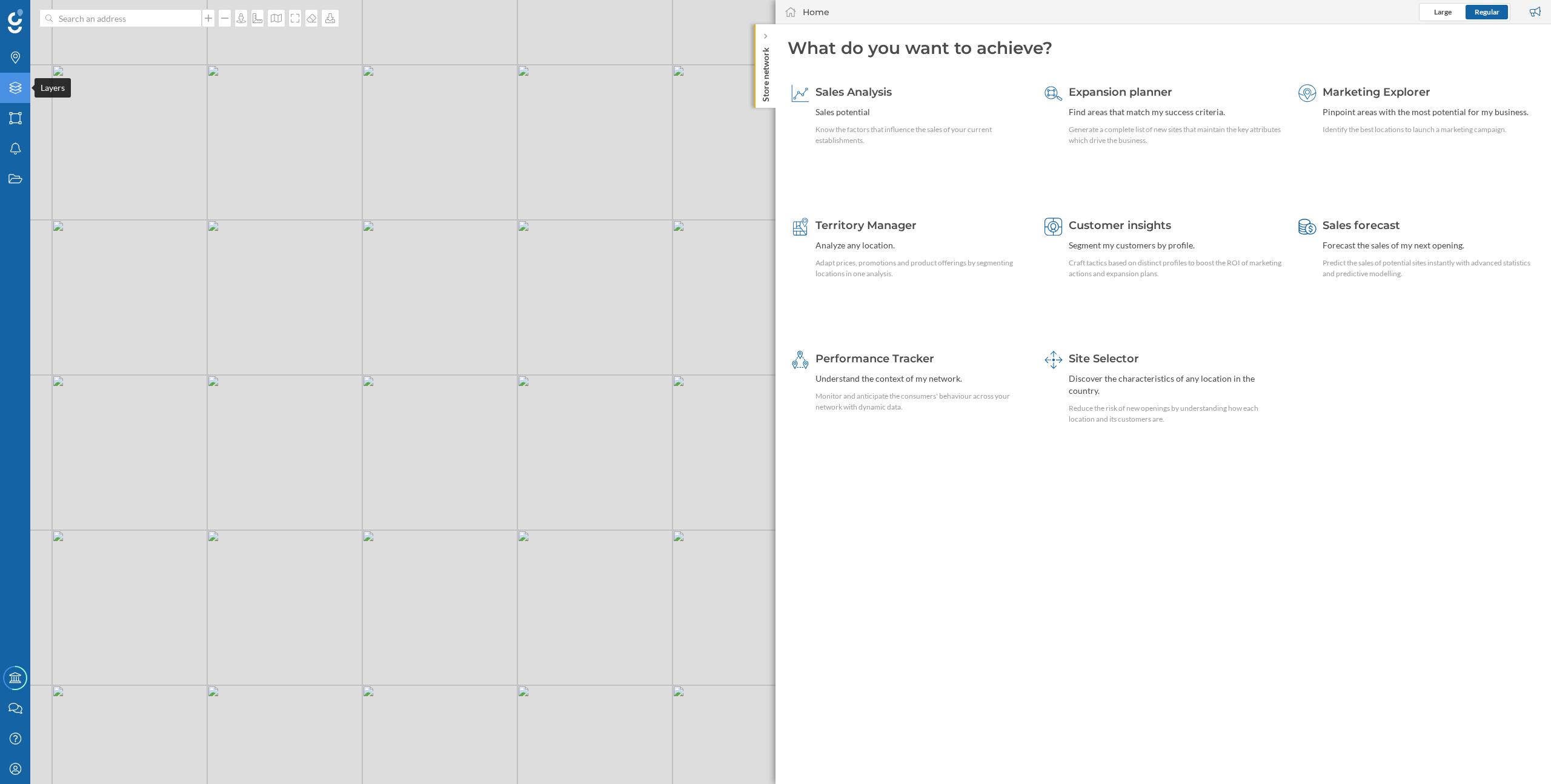
click at [15, 88] on icon "Layers" at bounding box center [16, 88] width 15 height 12
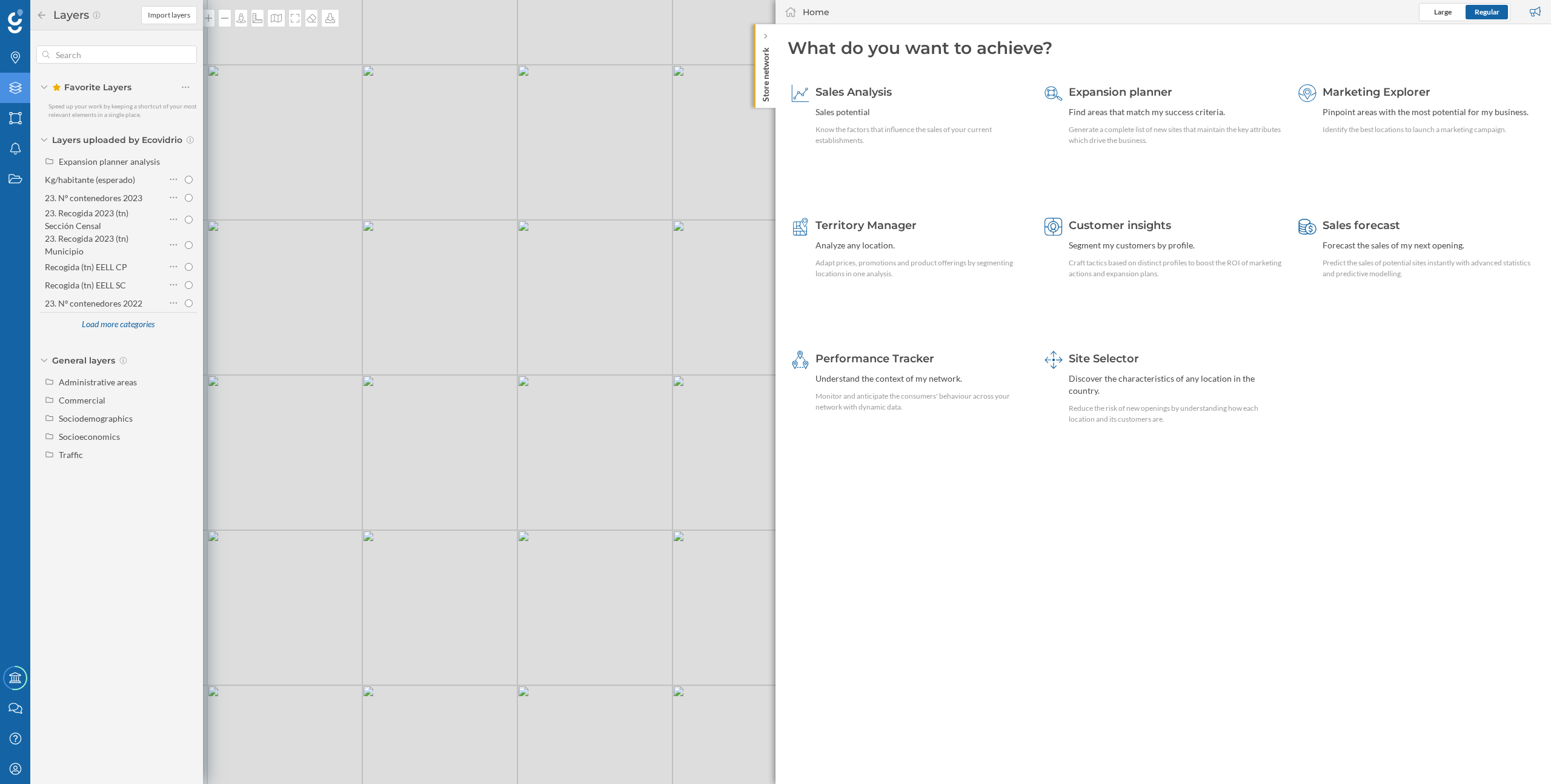
click at [353, 243] on div "© Mapbox © OpenStreetMap Improve this map" at bounding box center [775, 392] width 1551 height 784
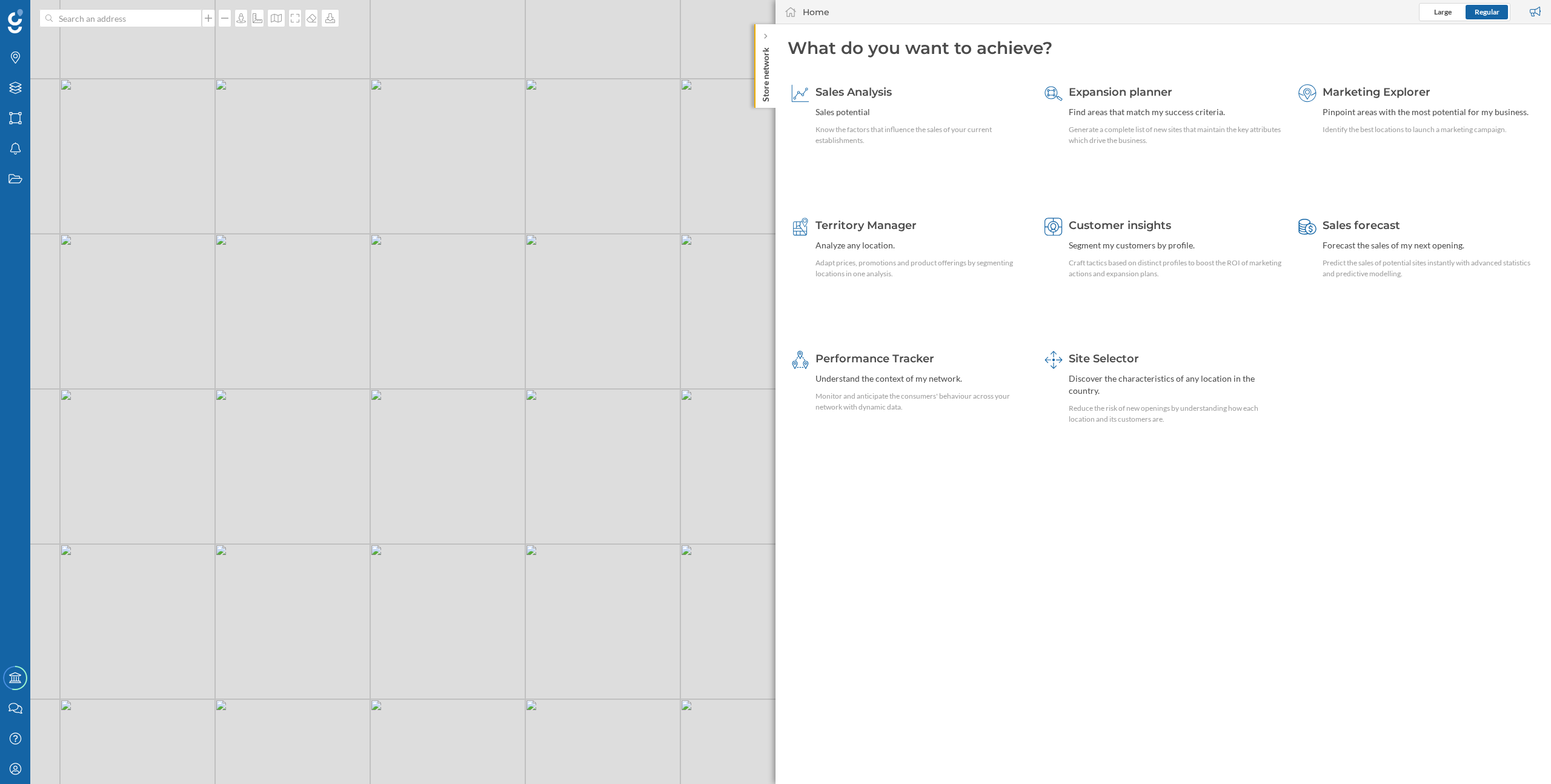
drag, startPoint x: 341, startPoint y: 211, endPoint x: 392, endPoint y: 263, distance: 72.8
click at [393, 263] on div "© Mapbox © OpenStreetMap Improve this map" at bounding box center [775, 392] width 1551 height 784
click at [21, 96] on div "Layers" at bounding box center [15, 88] width 30 height 30
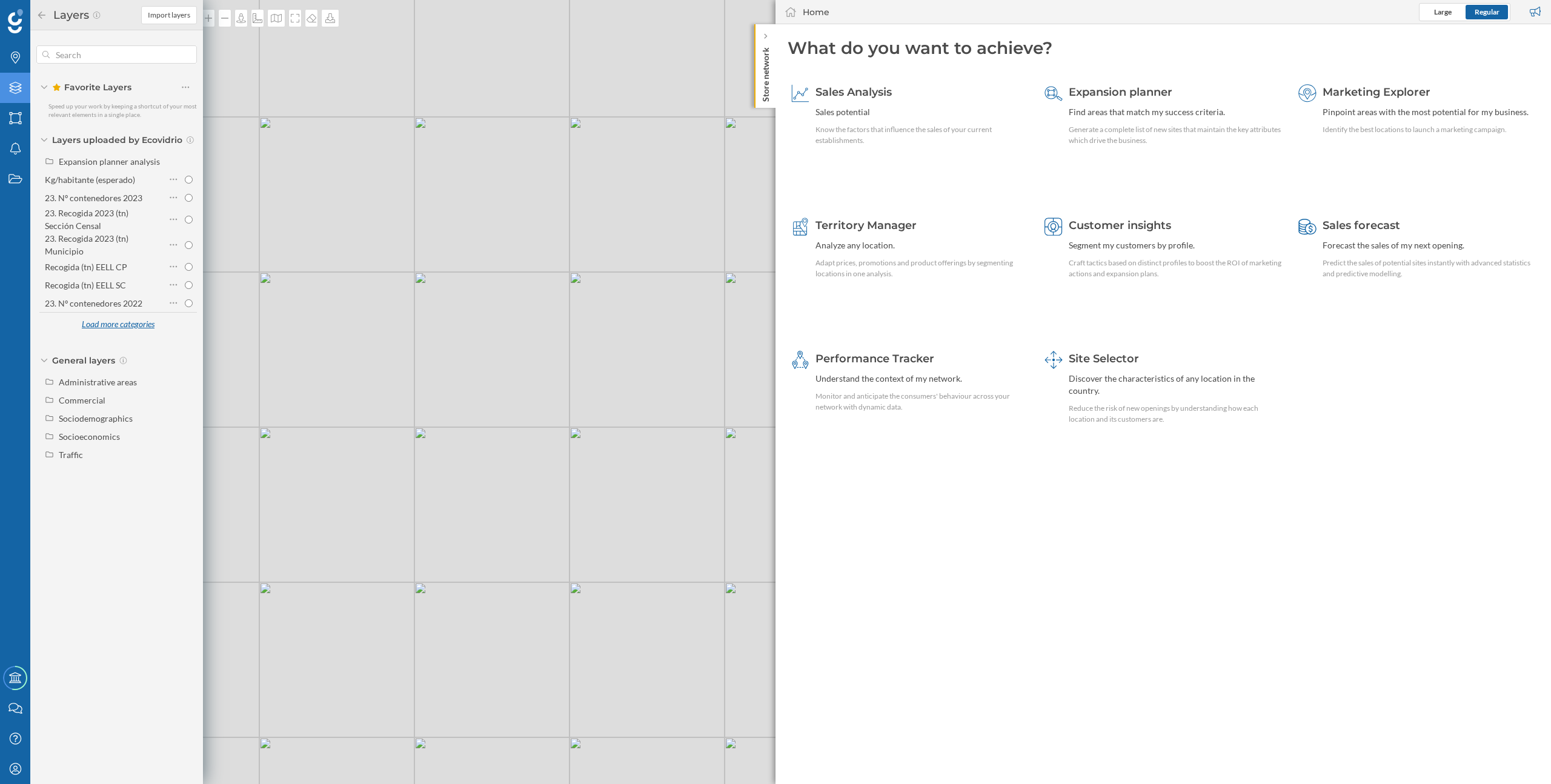
click at [111, 325] on div "Load more categories" at bounding box center [118, 325] width 88 height 19
click at [102, 165] on div "Expansion planner analysis" at bounding box center [109, 162] width 101 height 10
click at [102, 162] on div "Expansion planner analysis" at bounding box center [109, 162] width 101 height 10
click at [111, 504] on div "Load more categories" at bounding box center [118, 503] width 88 height 19
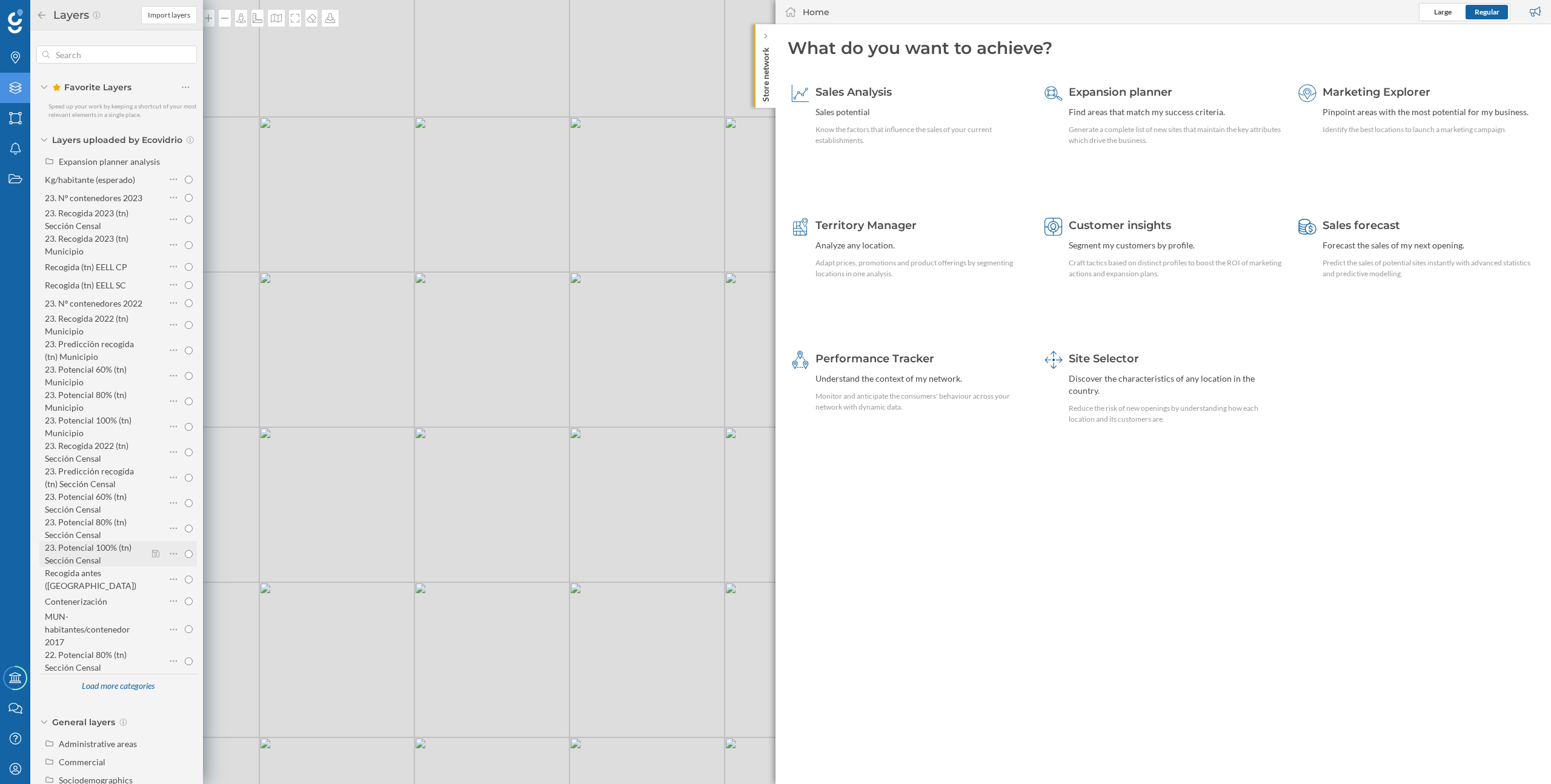
click at [96, 549] on div "23. Potencial 100% (tn) Sección Censal" at bounding box center [88, 553] width 87 height 23
click at [185, 550] on input "23. Potencial 100% (tn) Sección Censal" at bounding box center [188, 554] width 8 height 8
radio input "true"
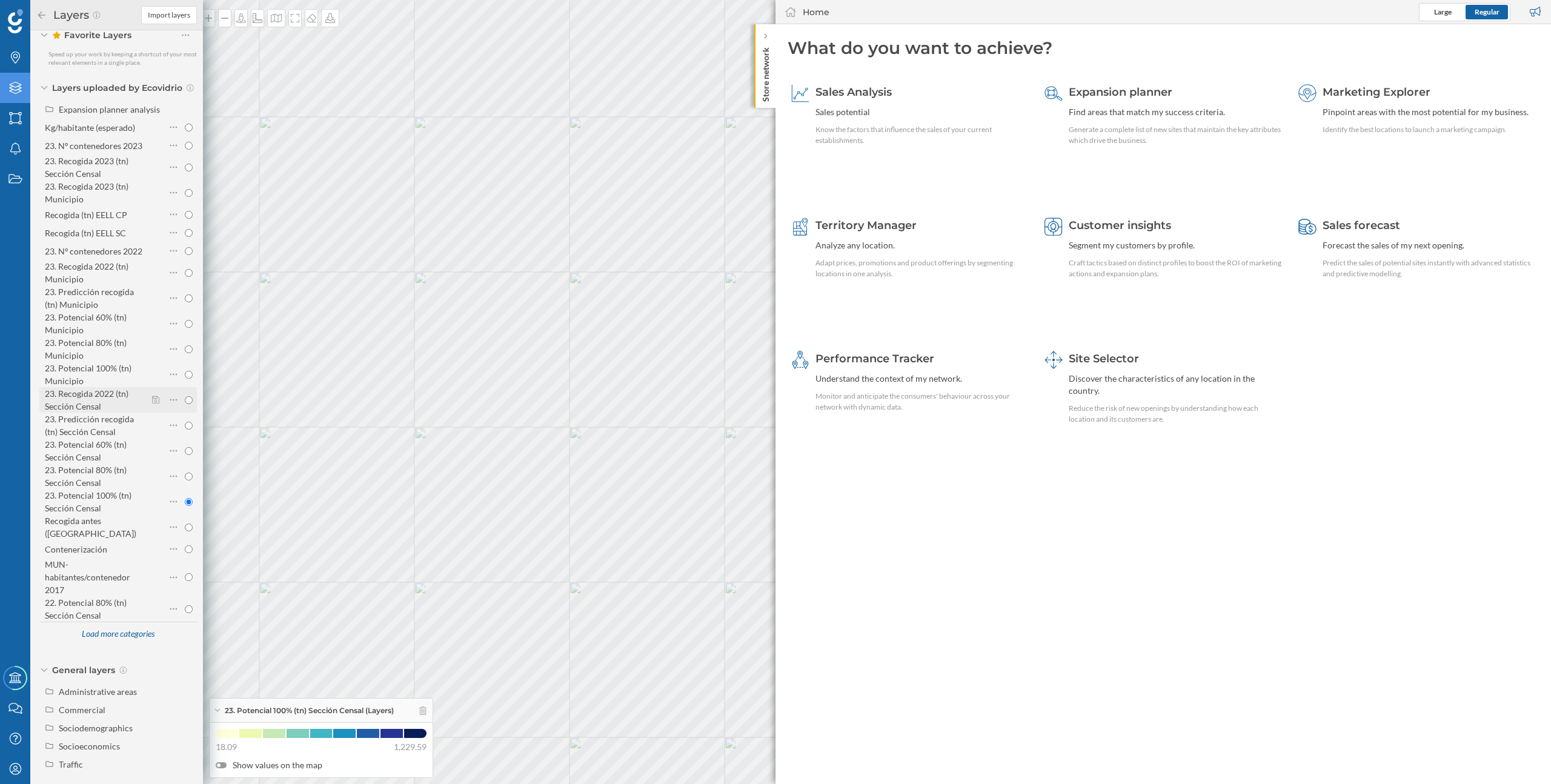
scroll to position [51, 0]
click at [148, 629] on div "Load more categories" at bounding box center [118, 635] width 88 height 19
click at [94, 561] on div "22. Potencial 60% (tn) Municipio" at bounding box center [85, 572] width 82 height 23
click at [185, 569] on input "22. Potencial 60% (tn) Municipio" at bounding box center [188, 573] width 8 height 8
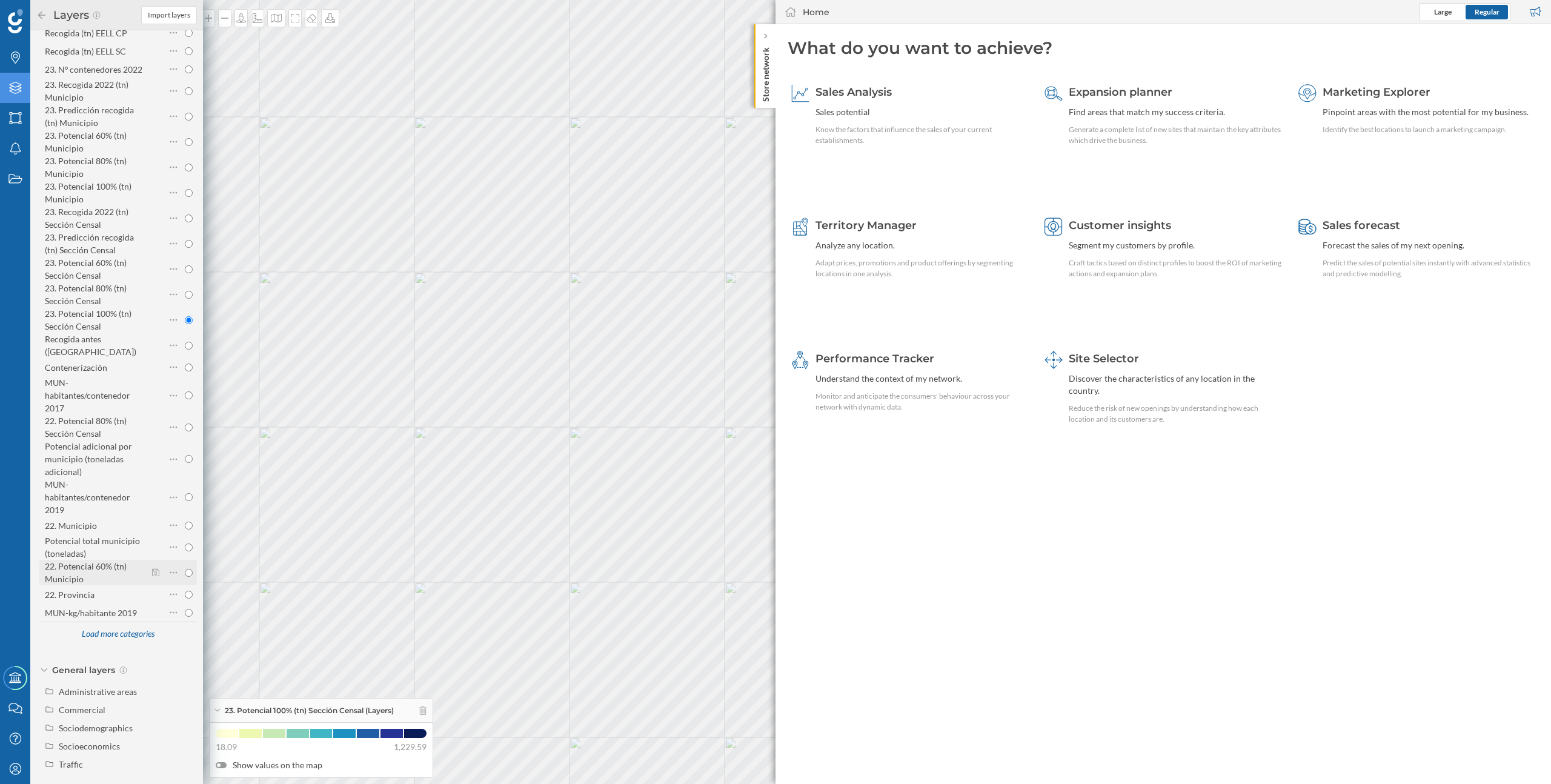
radio input "true"
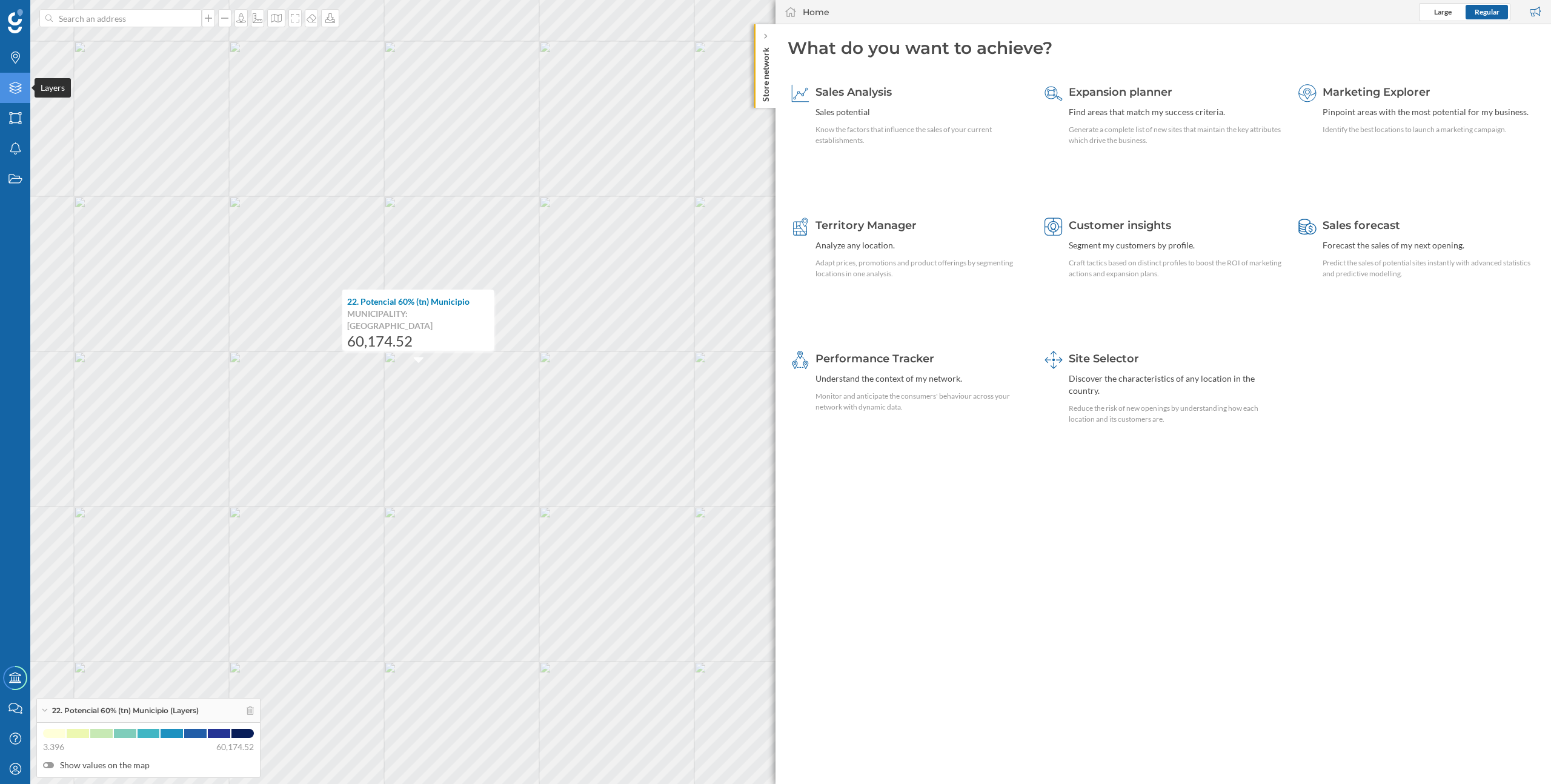
click at [20, 92] on icon "Layers" at bounding box center [16, 88] width 15 height 12
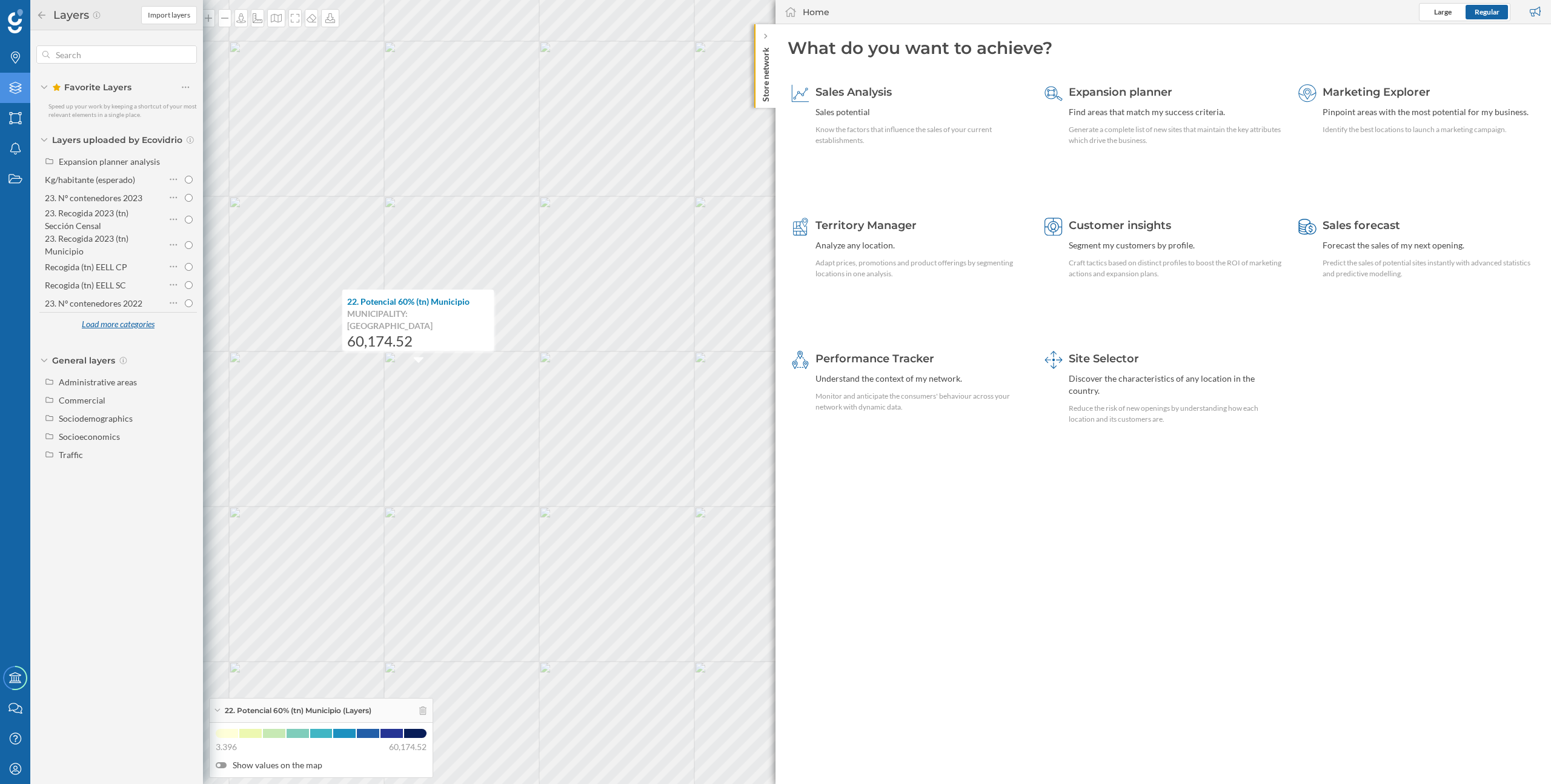
click at [104, 329] on div "Load more categories" at bounding box center [118, 325] width 88 height 19
click at [119, 506] on div "Load more categories" at bounding box center [118, 503] width 88 height 19
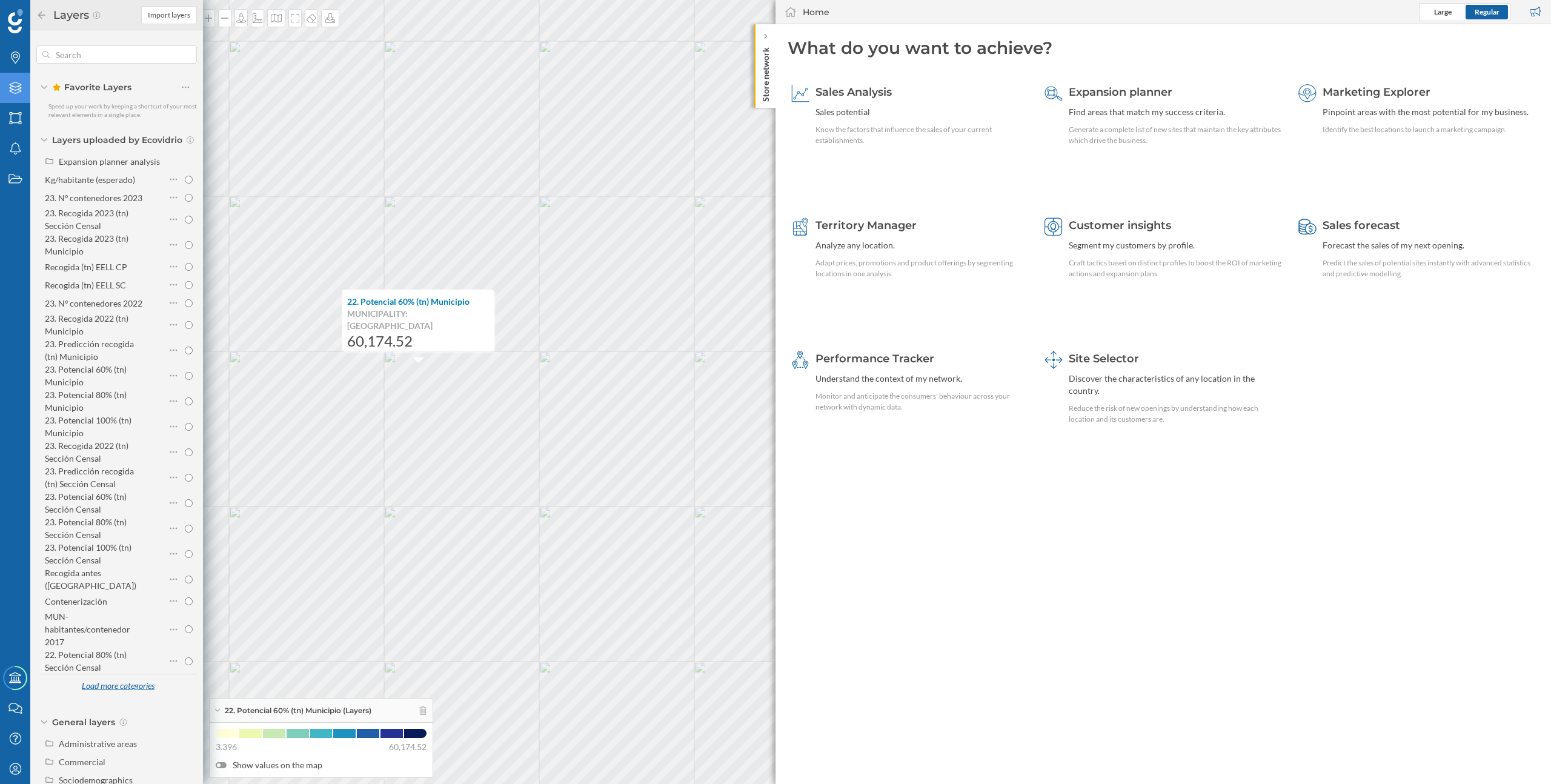
click at [125, 681] on div "Load more categories" at bounding box center [118, 686] width 88 height 19
click at [126, 676] on div "Load more categories" at bounding box center [118, 685] width 88 height 19
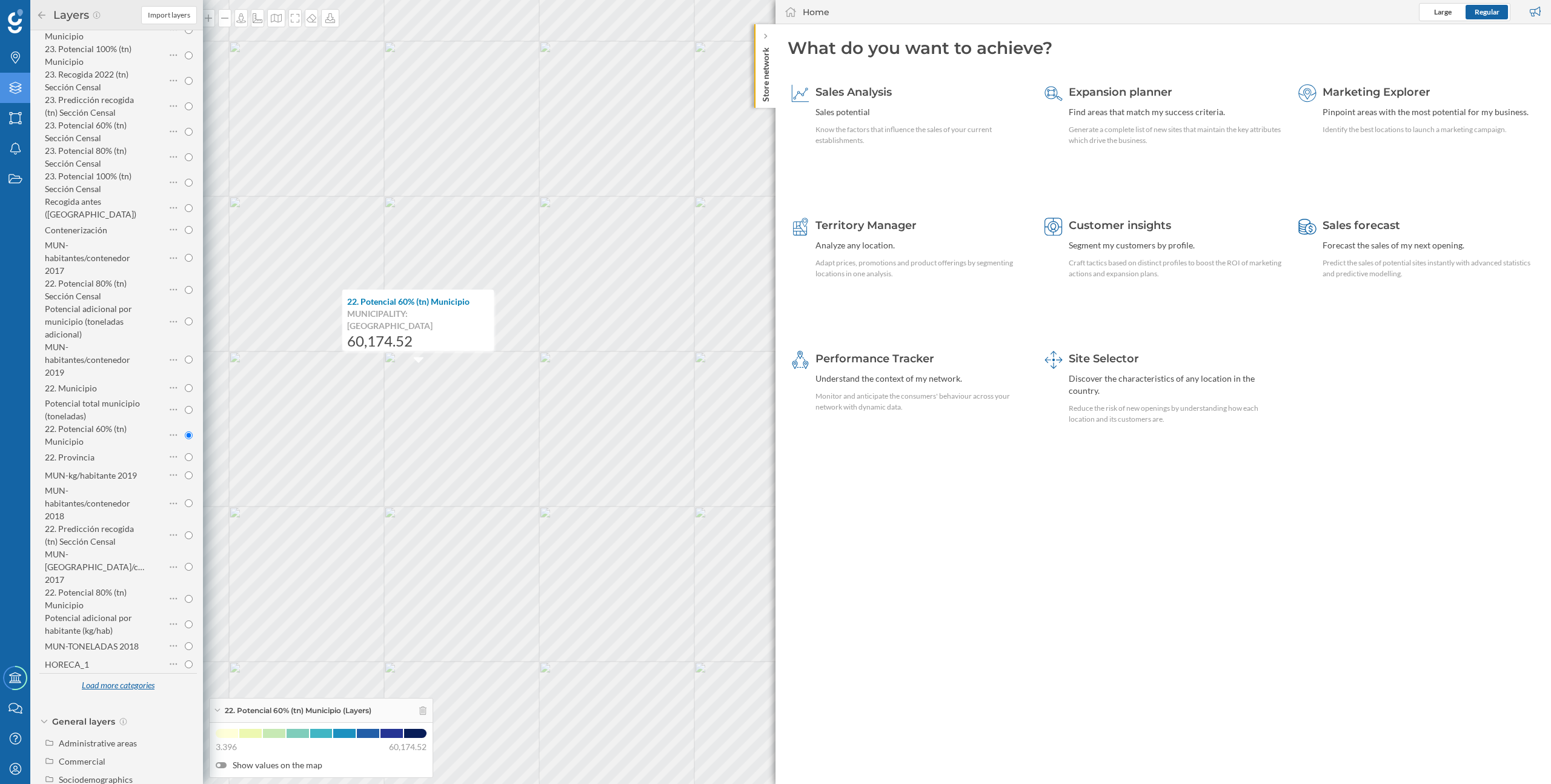
scroll to position [372, 0]
click at [126, 676] on div "Load more categories" at bounding box center [118, 685] width 88 height 19
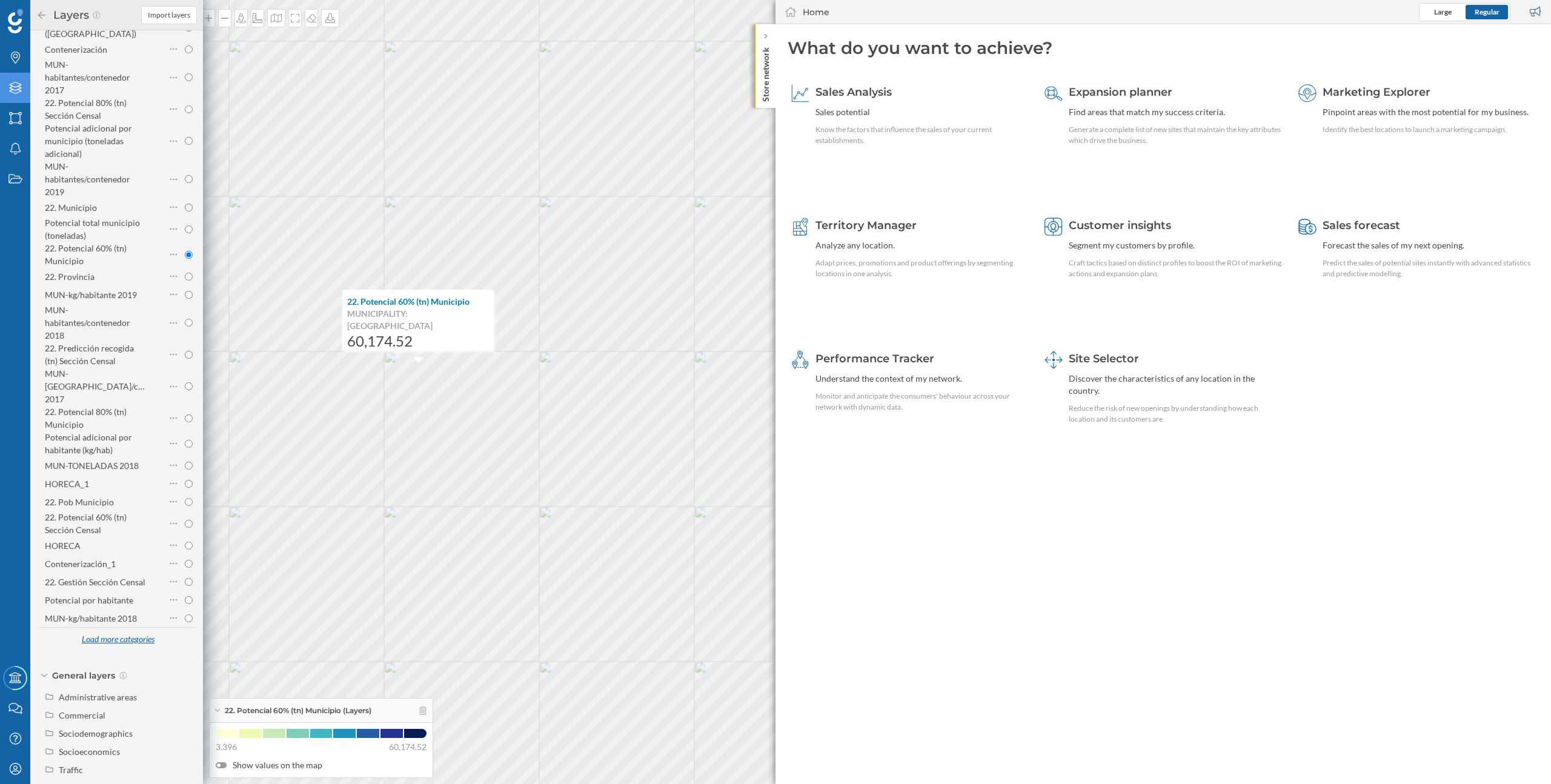
click at [131, 635] on div "Load more categories" at bounding box center [118, 639] width 88 height 19
click at [131, 663] on div "Load more categories" at bounding box center [118, 672] width 88 height 19
click at [89, 570] on div "LOL" at bounding box center [95, 576] width 101 height 13
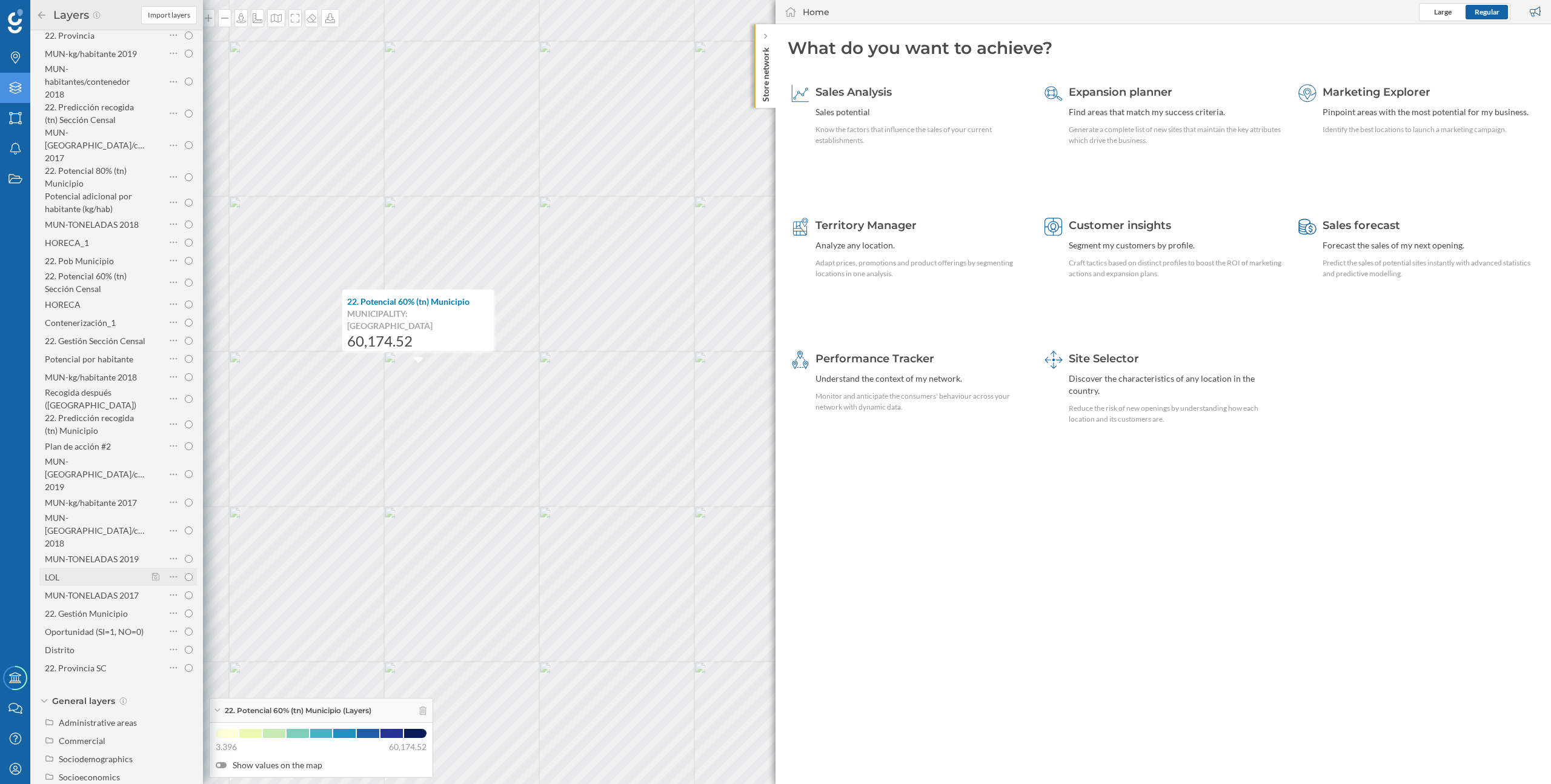
click at [185, 573] on input "LOL" at bounding box center [188, 577] width 8 height 8
radio input "true"
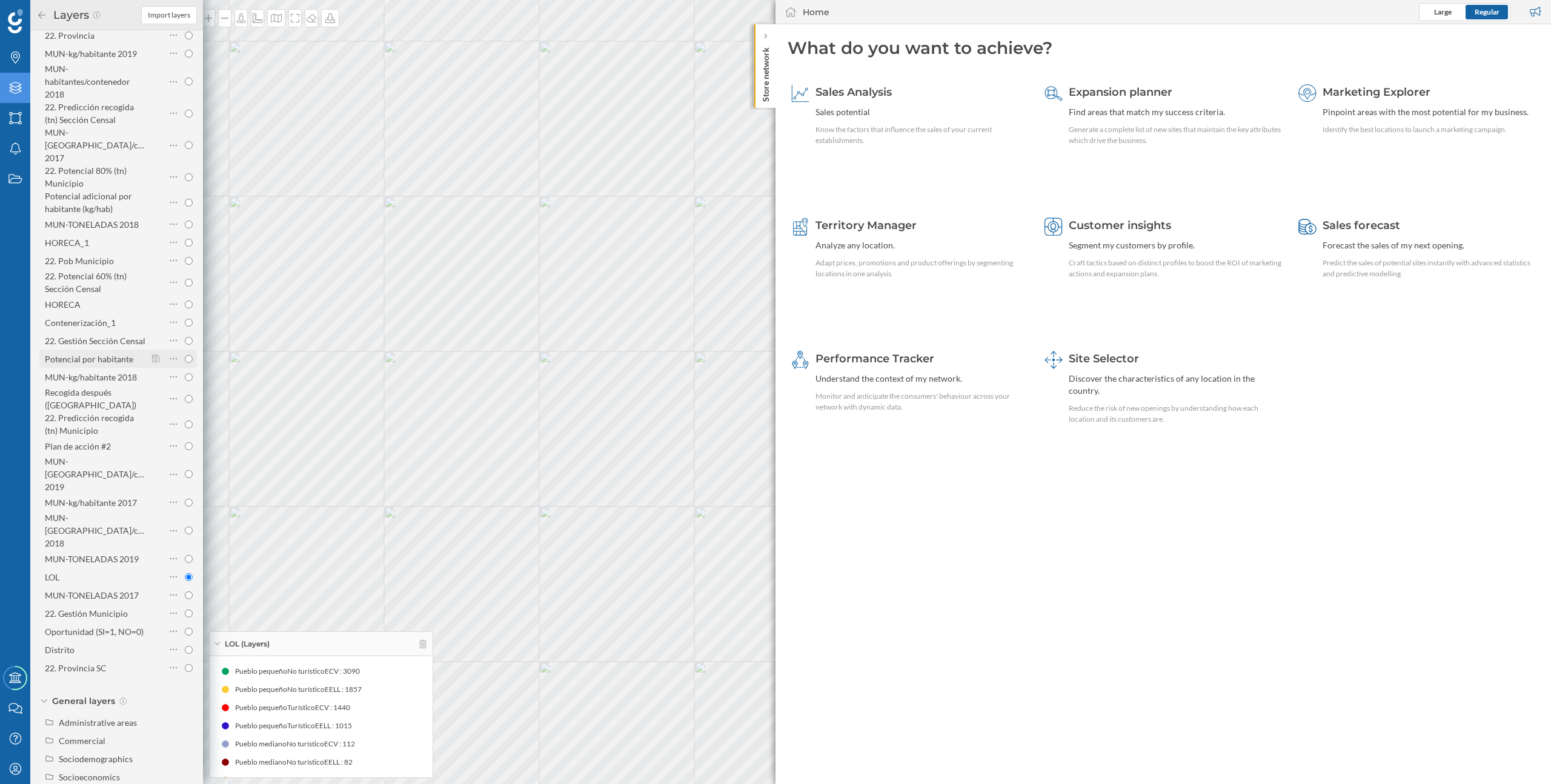
click at [112, 354] on div "Potencial por habitante" at bounding box center [88, 359] width 88 height 10
click at [185, 355] on input "Potencial por habitante" at bounding box center [188, 359] width 8 height 8
radio input "true"
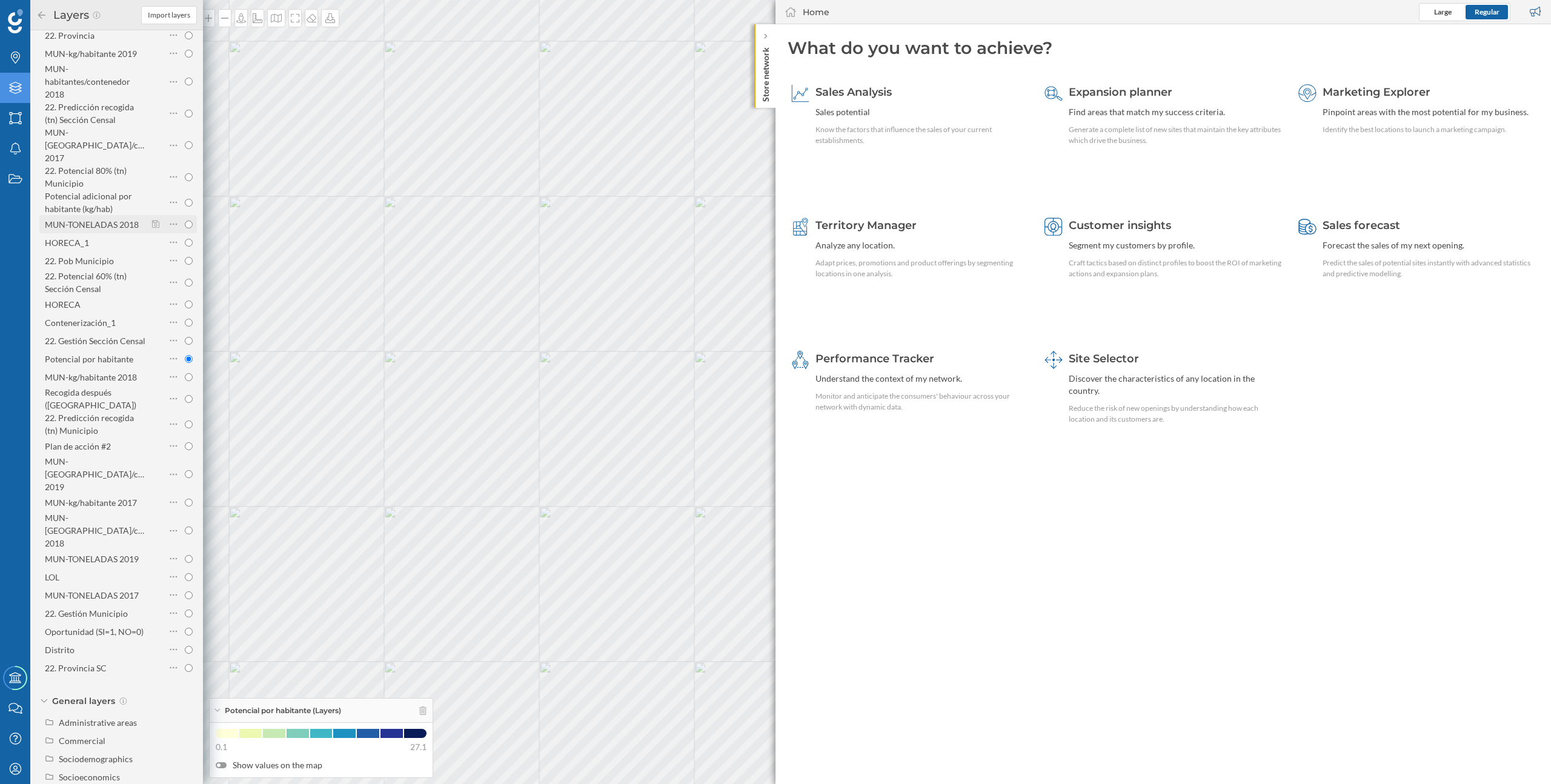
click at [93, 220] on div "MUN-TONELADAS 2018" at bounding box center [91, 225] width 94 height 10
click at [185, 220] on input "MUN-TONELADAS 2018" at bounding box center [188, 224] width 8 height 8
radio input "true"
click at [92, 128] on div "MUN-tn/contenedor 2017" at bounding box center [111, 145] width 133 height 36
click at [185, 141] on input "MUN-tn/contenedor 2017" at bounding box center [188, 145] width 8 height 8
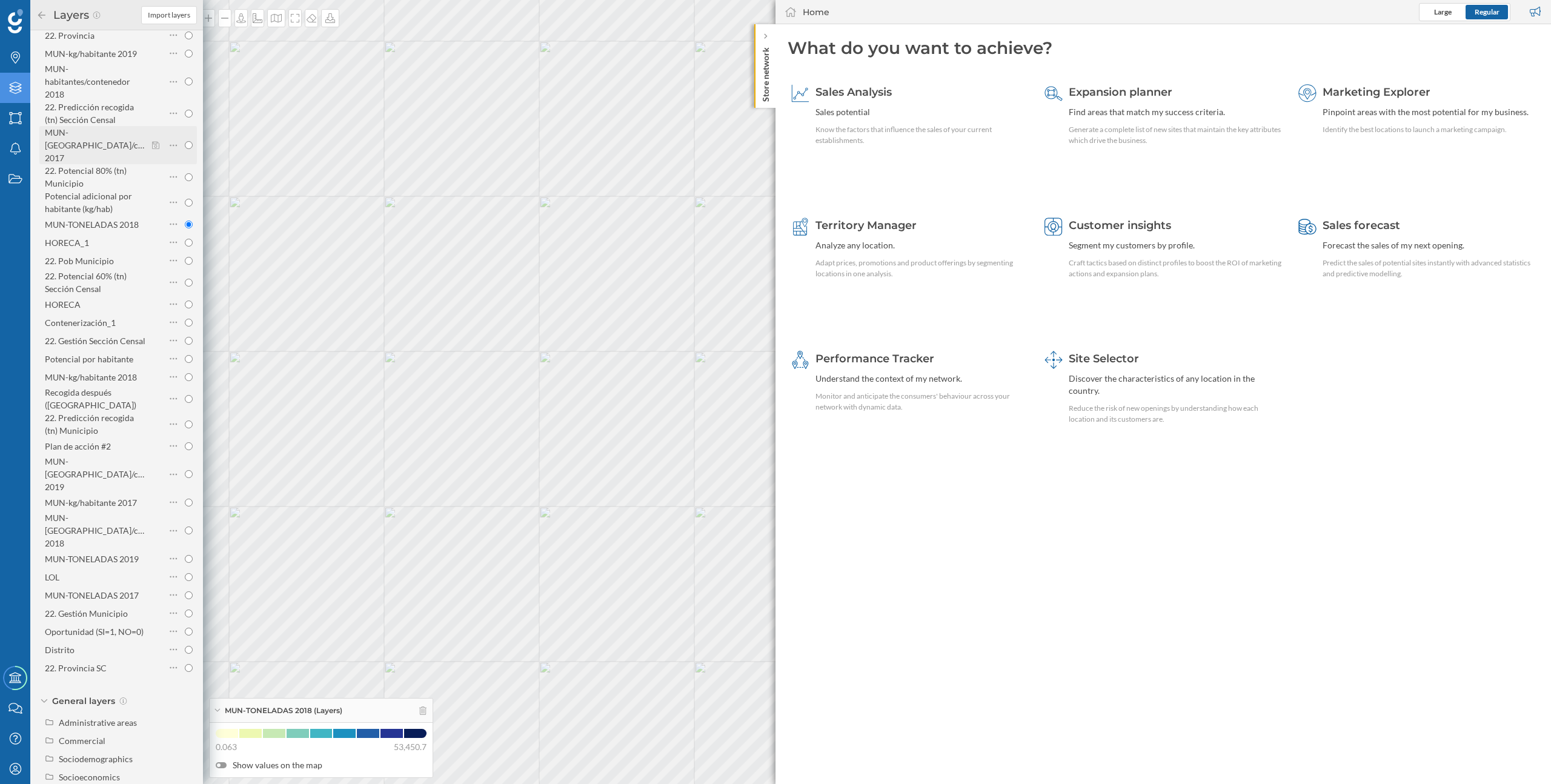
radio input "true"
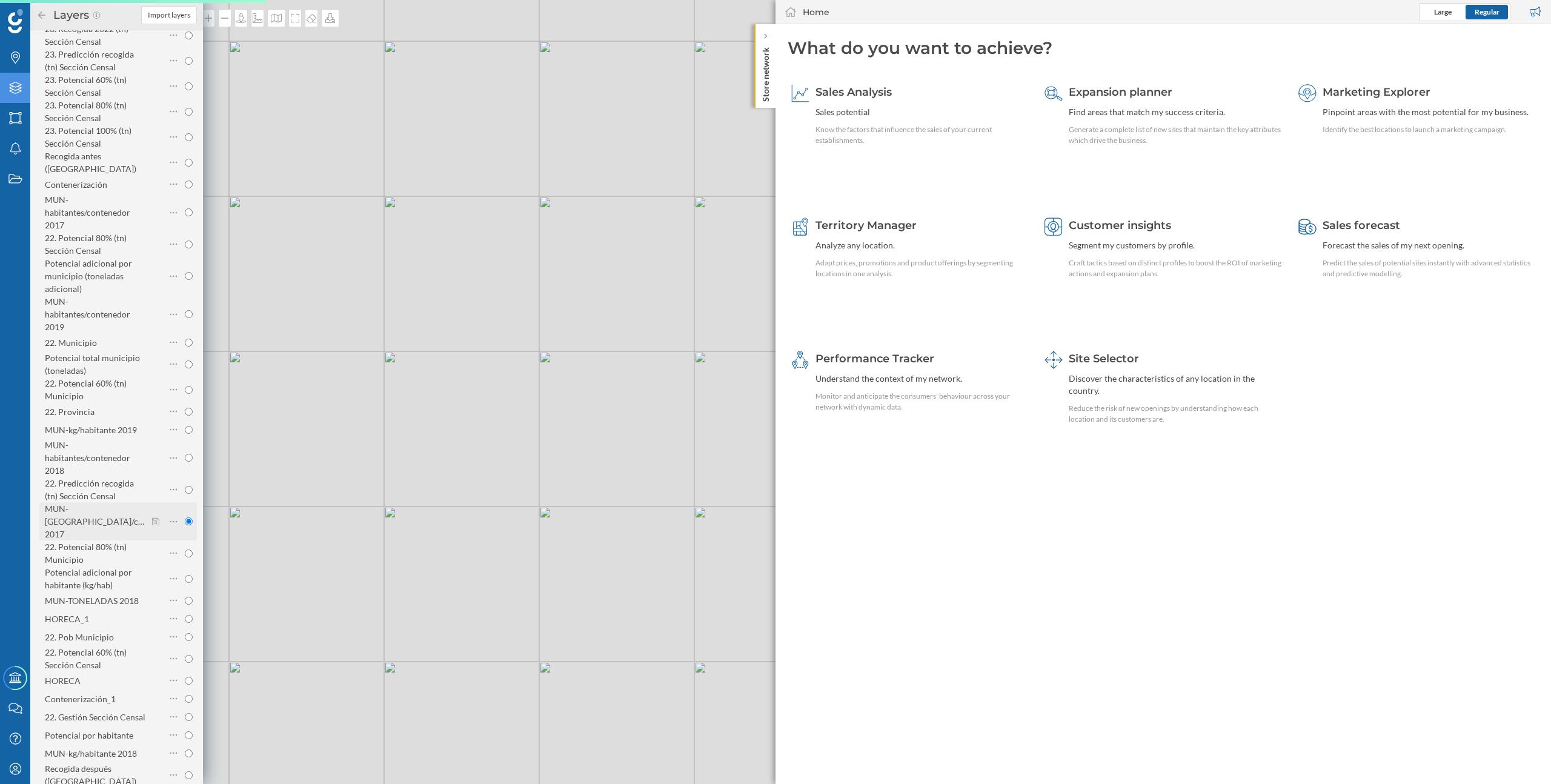
scroll to position [319, 0]
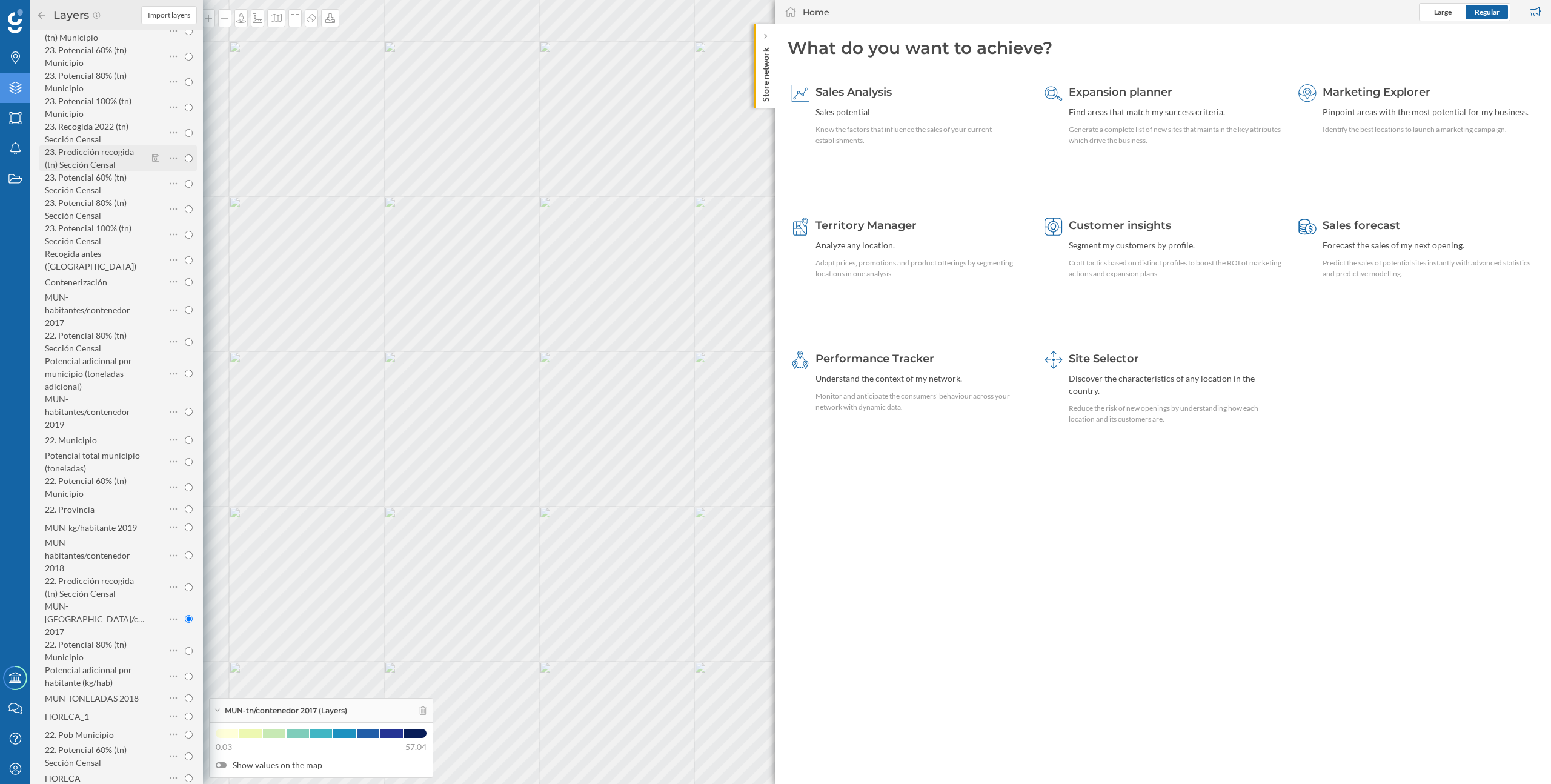
click at [90, 159] on div "23. Predicción recogida (tn) Sección Censal" at bounding box center [89, 158] width 89 height 23
click at [185, 159] on input "23. Predicción recogida (tn) Sección Censal" at bounding box center [188, 158] width 8 height 8
radio input "true"
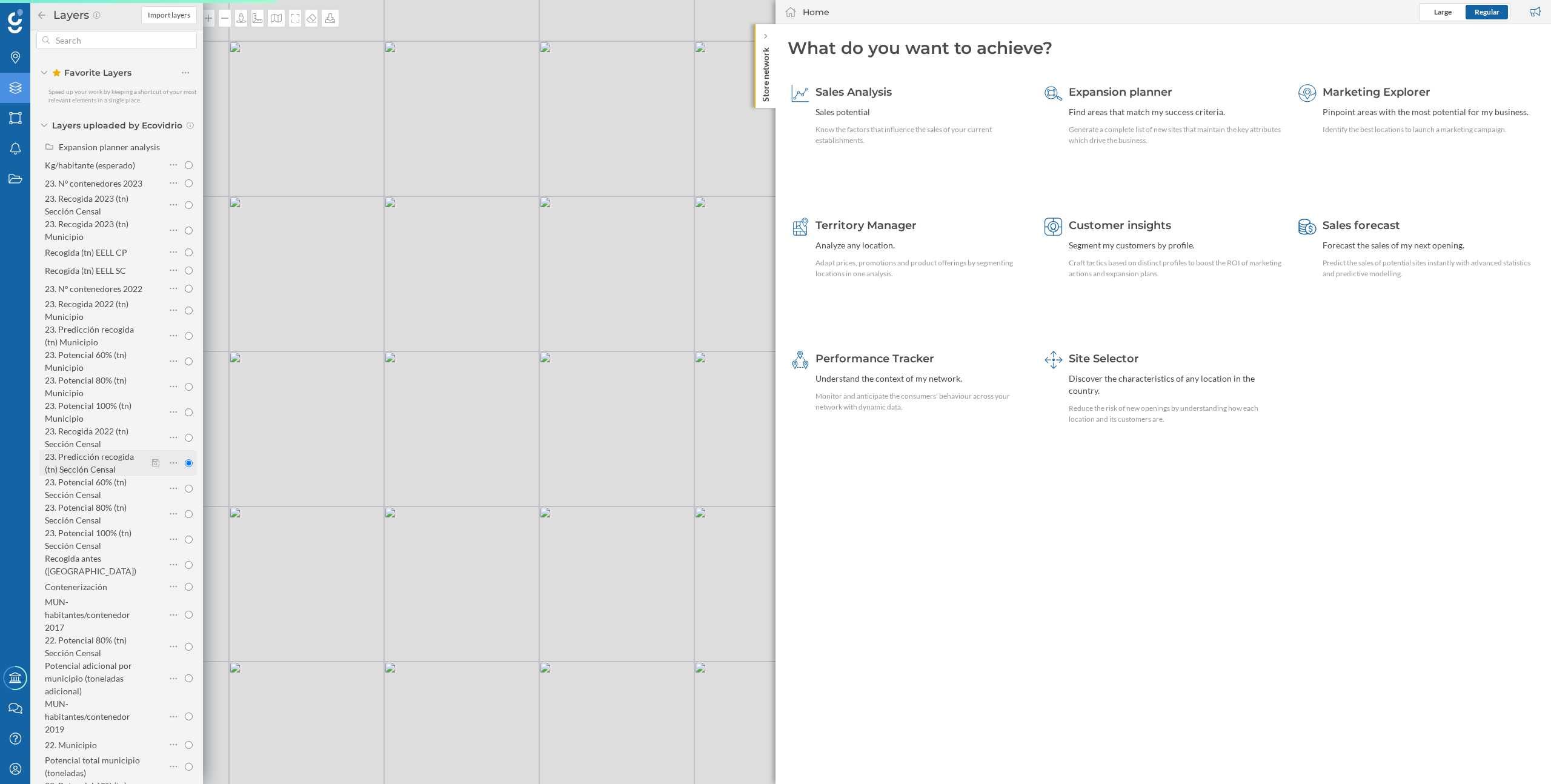
scroll to position [0, 0]
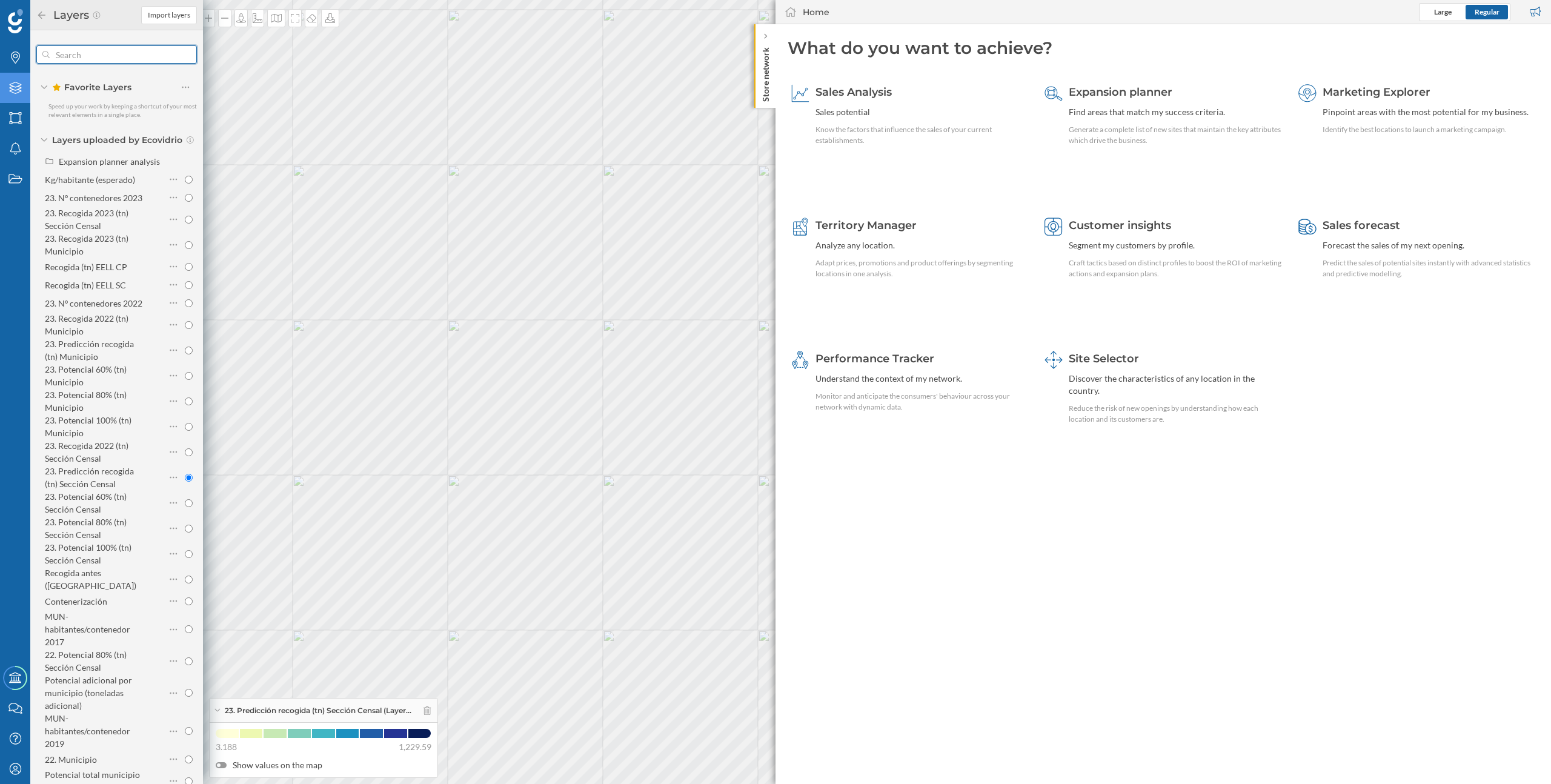
click at [106, 58] on input "text" at bounding box center [116, 54] width 134 height 24
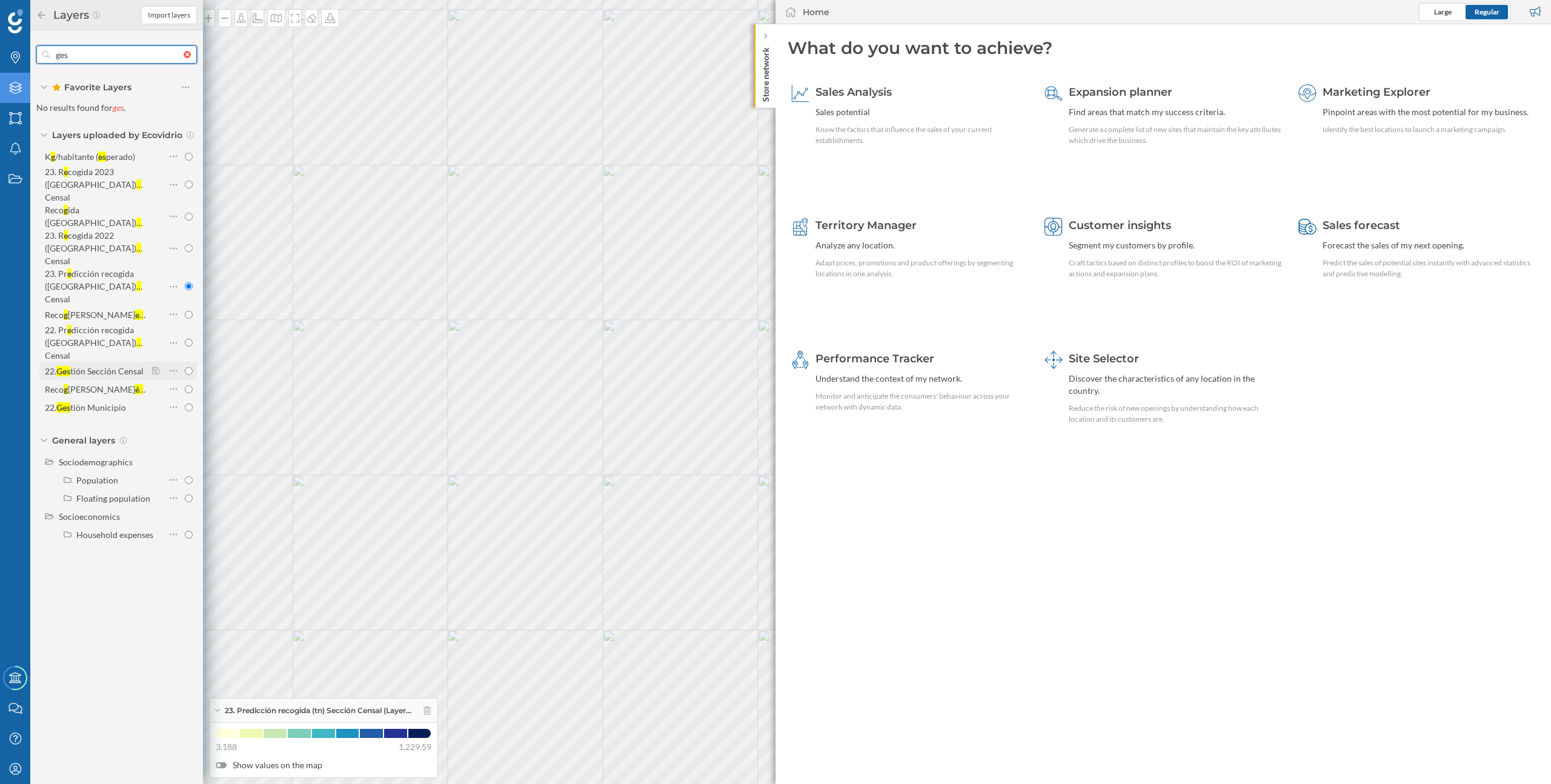
type input "ges"
click at [77, 366] on div "tión Sección Censal" at bounding box center [107, 371] width 73 height 10
click at [185, 367] on input "22. Ges tión Sección Censal" at bounding box center [188, 371] width 8 height 8
radio input "true"
click at [174, 365] on icon at bounding box center [174, 371] width 8 height 12
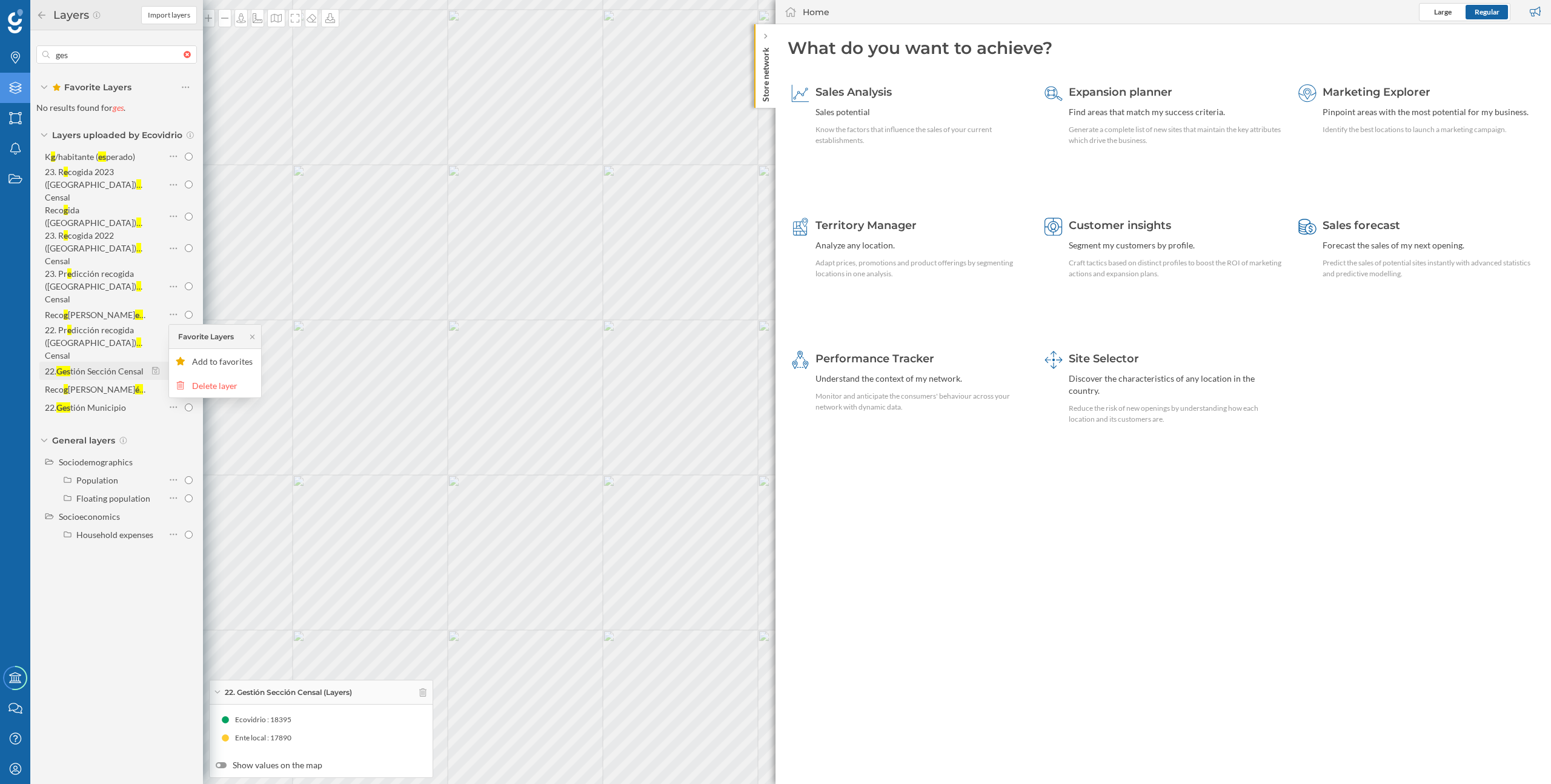
click at [174, 365] on icon at bounding box center [174, 371] width 8 height 12
click at [184, 17] on span "Import layers" at bounding box center [168, 15] width 42 height 11
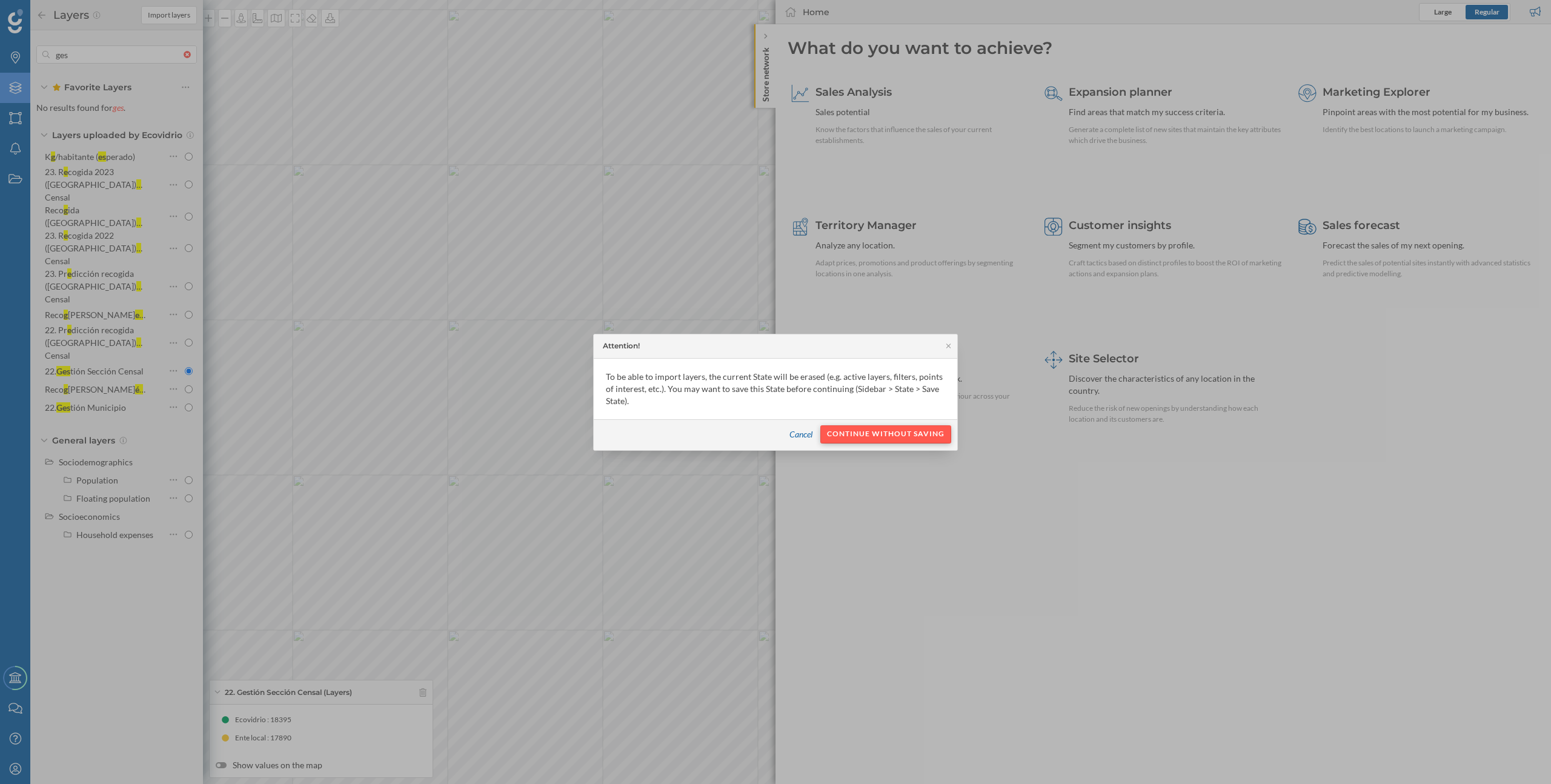
click at [884, 431] on div "Continue without saving" at bounding box center [886, 434] width 131 height 19
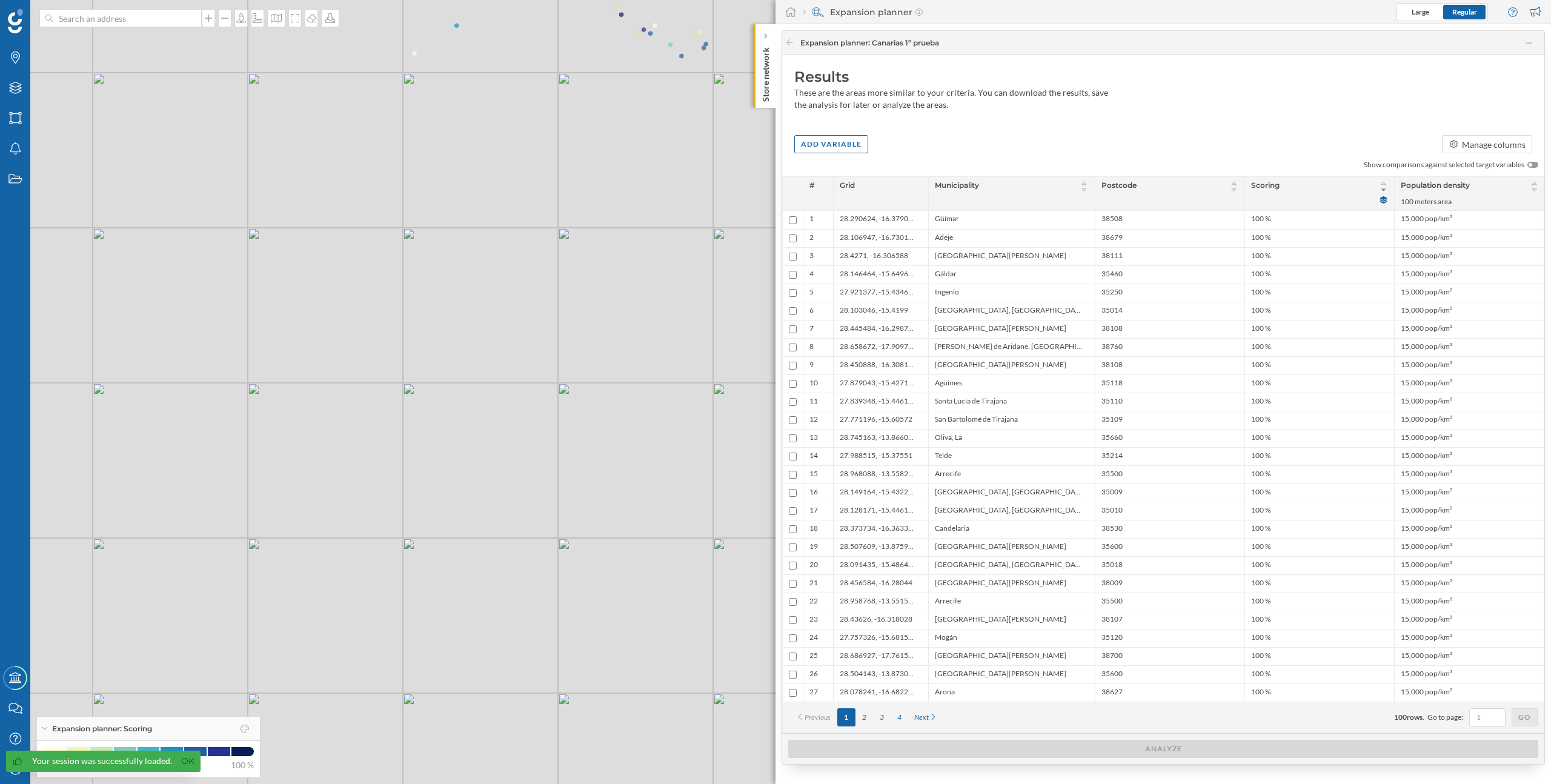
click at [12, 775] on span "Your session was successfully loaded. Ok" at bounding box center [100, 767] width 200 height 33
click at [15, 770] on div "Your session was successfully loaded. Ok" at bounding box center [103, 761] width 194 height 22
click at [186, 762] on link "Ok" at bounding box center [188, 761] width 19 height 14
click at [16, 762] on icon "My Profile" at bounding box center [16, 768] width 15 height 12
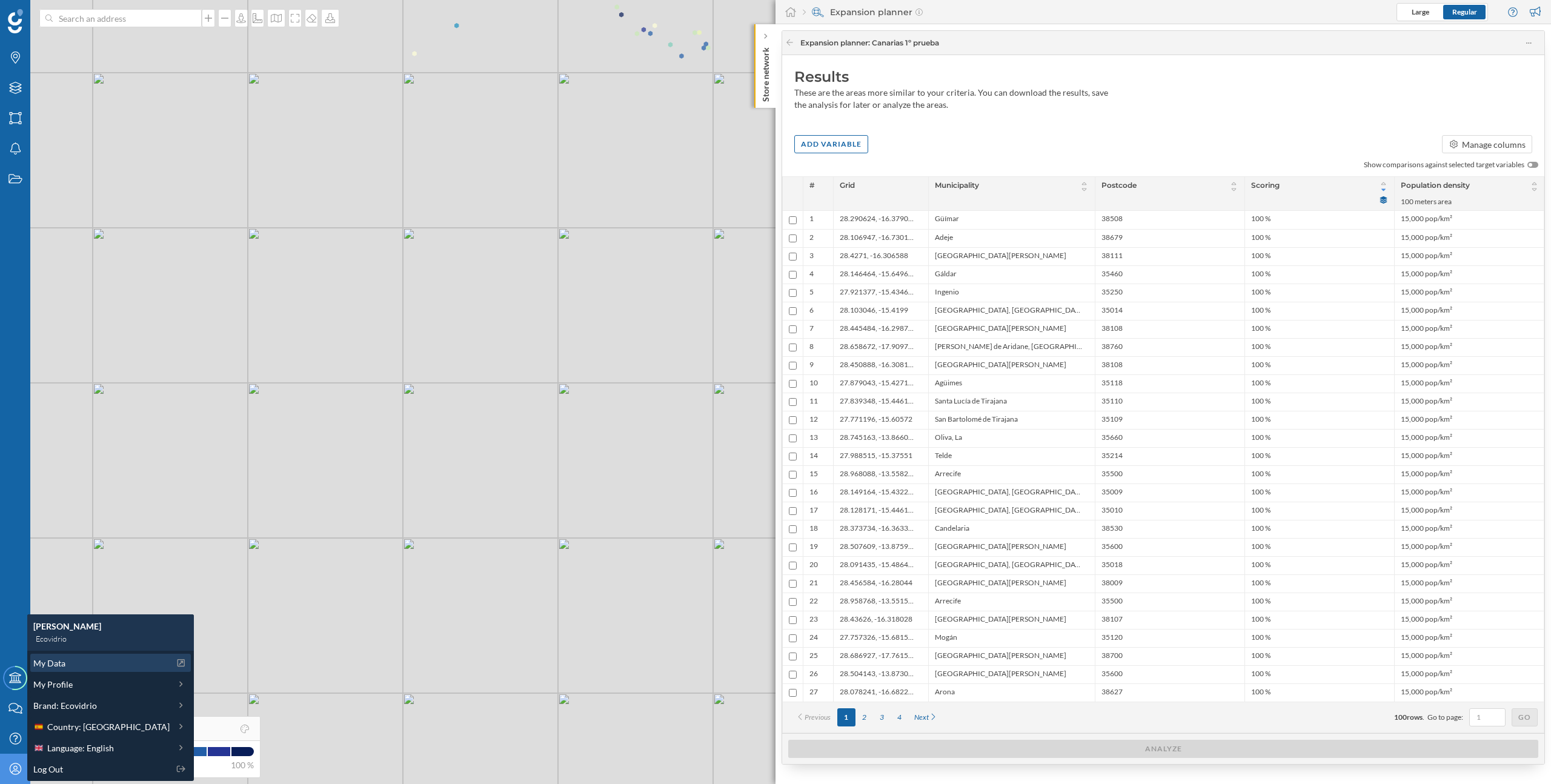
click at [58, 665] on span "My Data" at bounding box center [49, 662] width 32 height 13
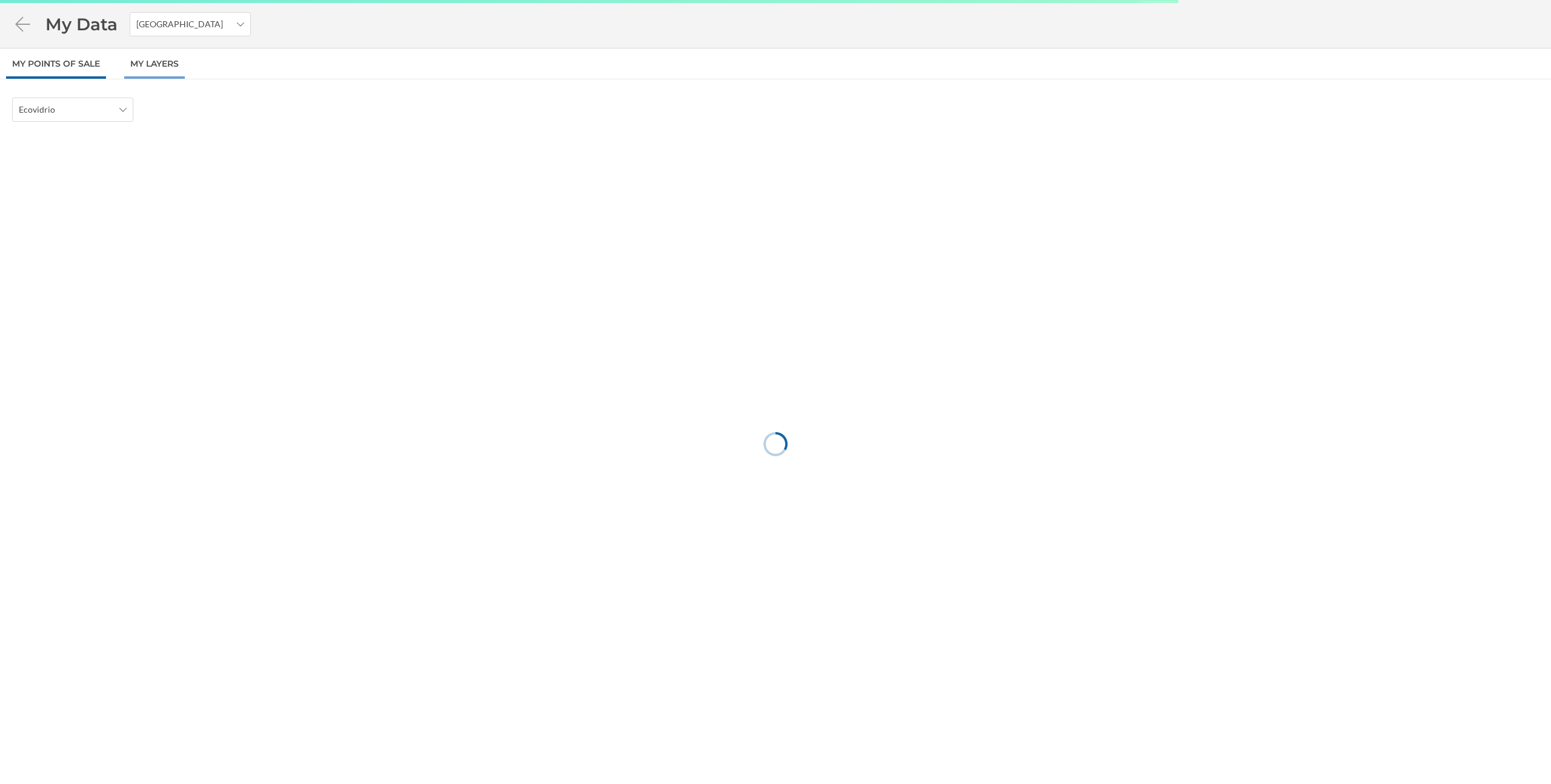
click at [158, 56] on link "My Layers" at bounding box center [154, 63] width 61 height 30
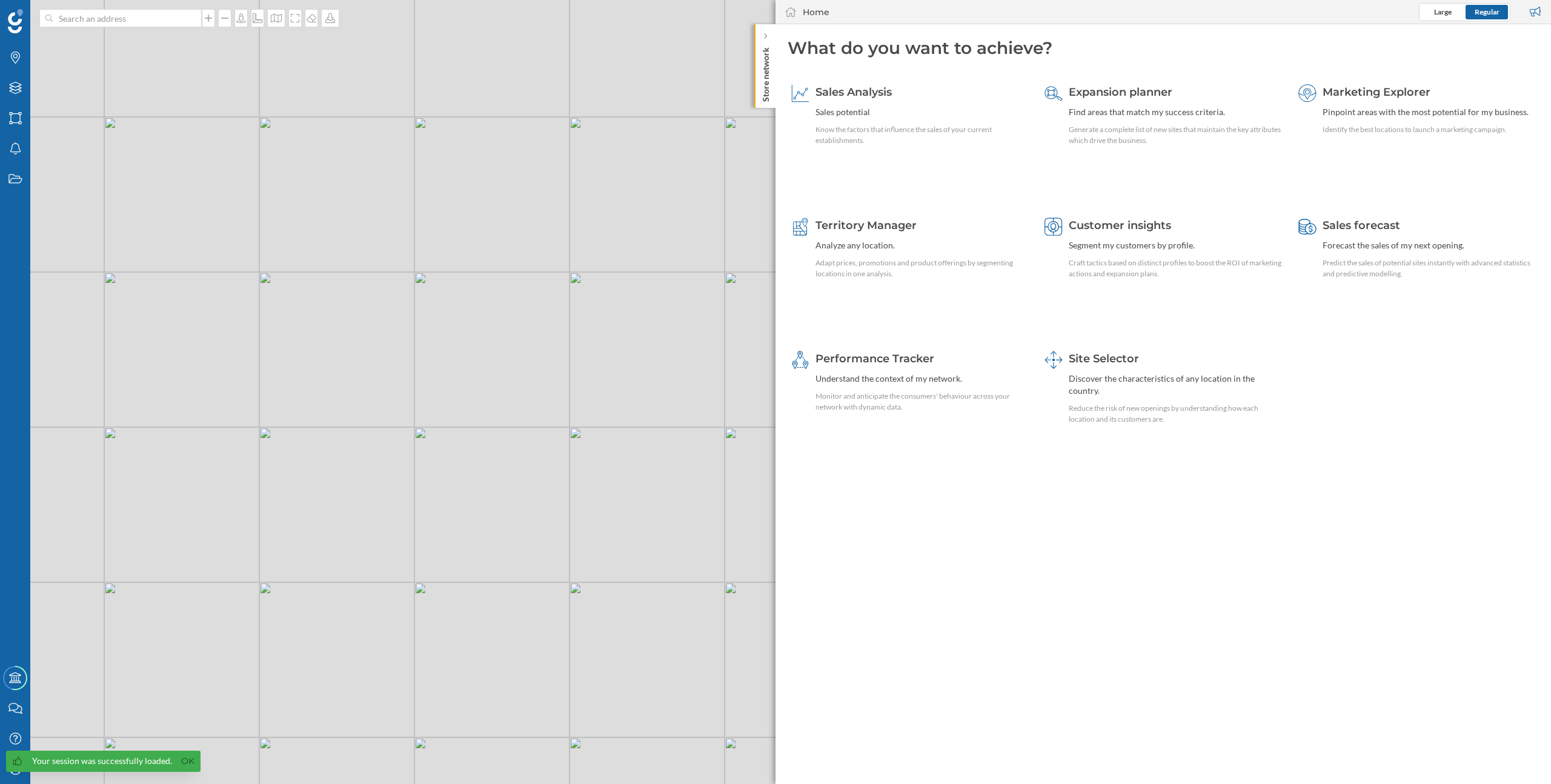
click at [15, 771] on div "Your session was successfully loaded. Ok" at bounding box center [103, 761] width 194 height 22
click at [185, 763] on link "Ok" at bounding box center [188, 761] width 19 height 14
click at [8, 767] on icon "My Profile" at bounding box center [16, 768] width 15 height 12
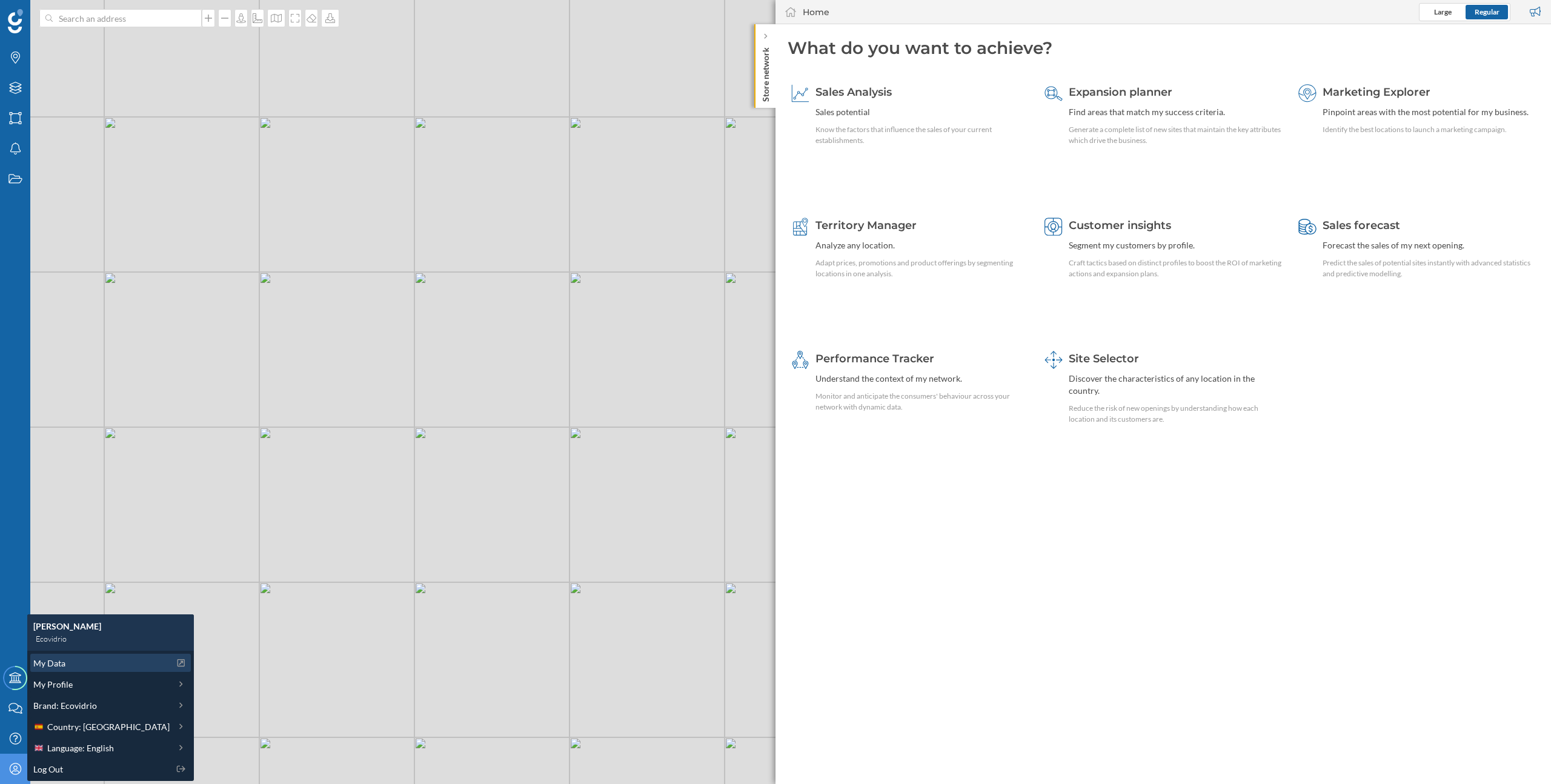
click at [52, 662] on span "My Data" at bounding box center [49, 662] width 32 height 13
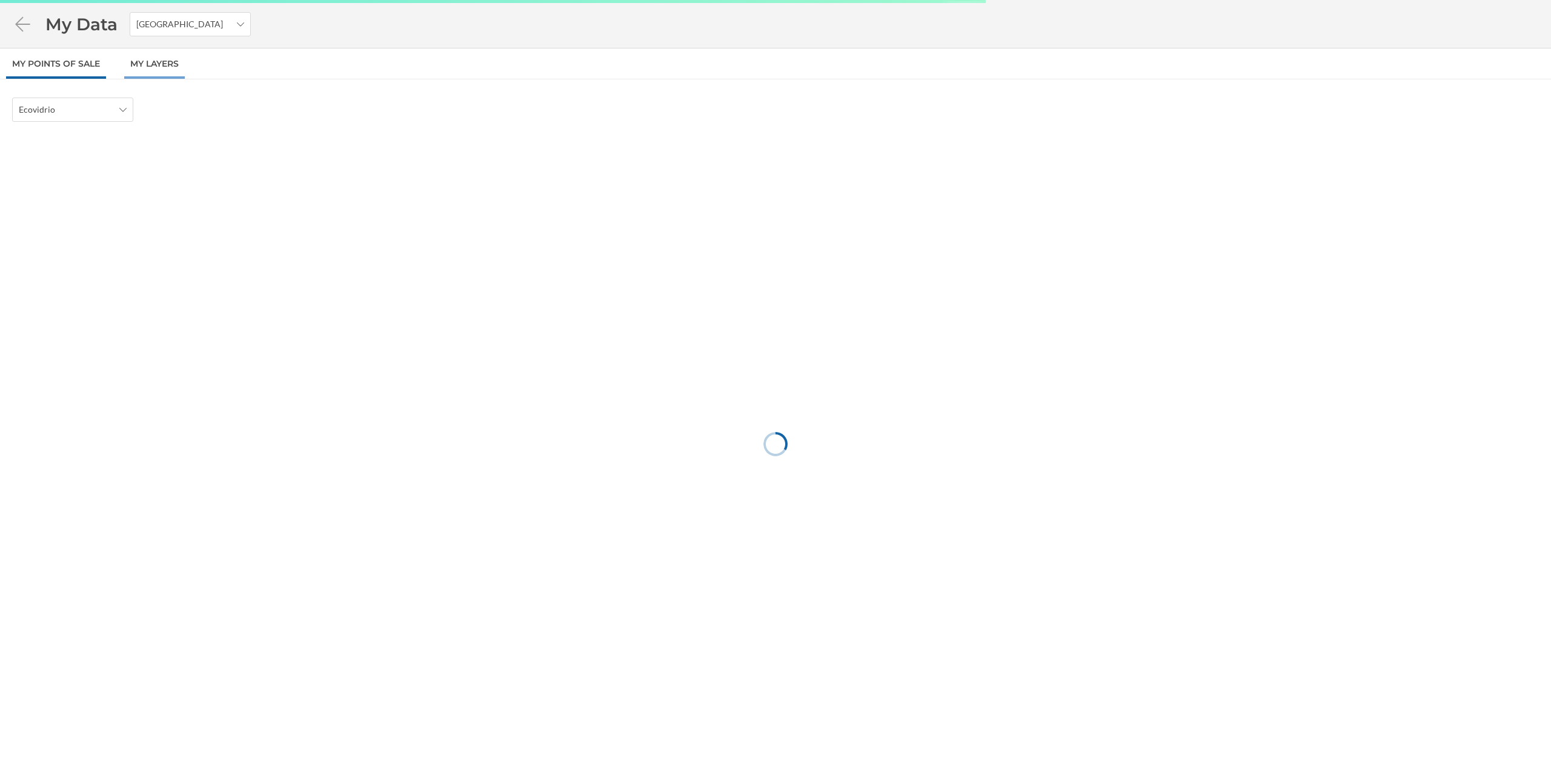
click at [164, 65] on link "My Layers" at bounding box center [154, 63] width 61 height 30
click at [180, 104] on span "Postcode" at bounding box center [163, 110] width 35 height 12
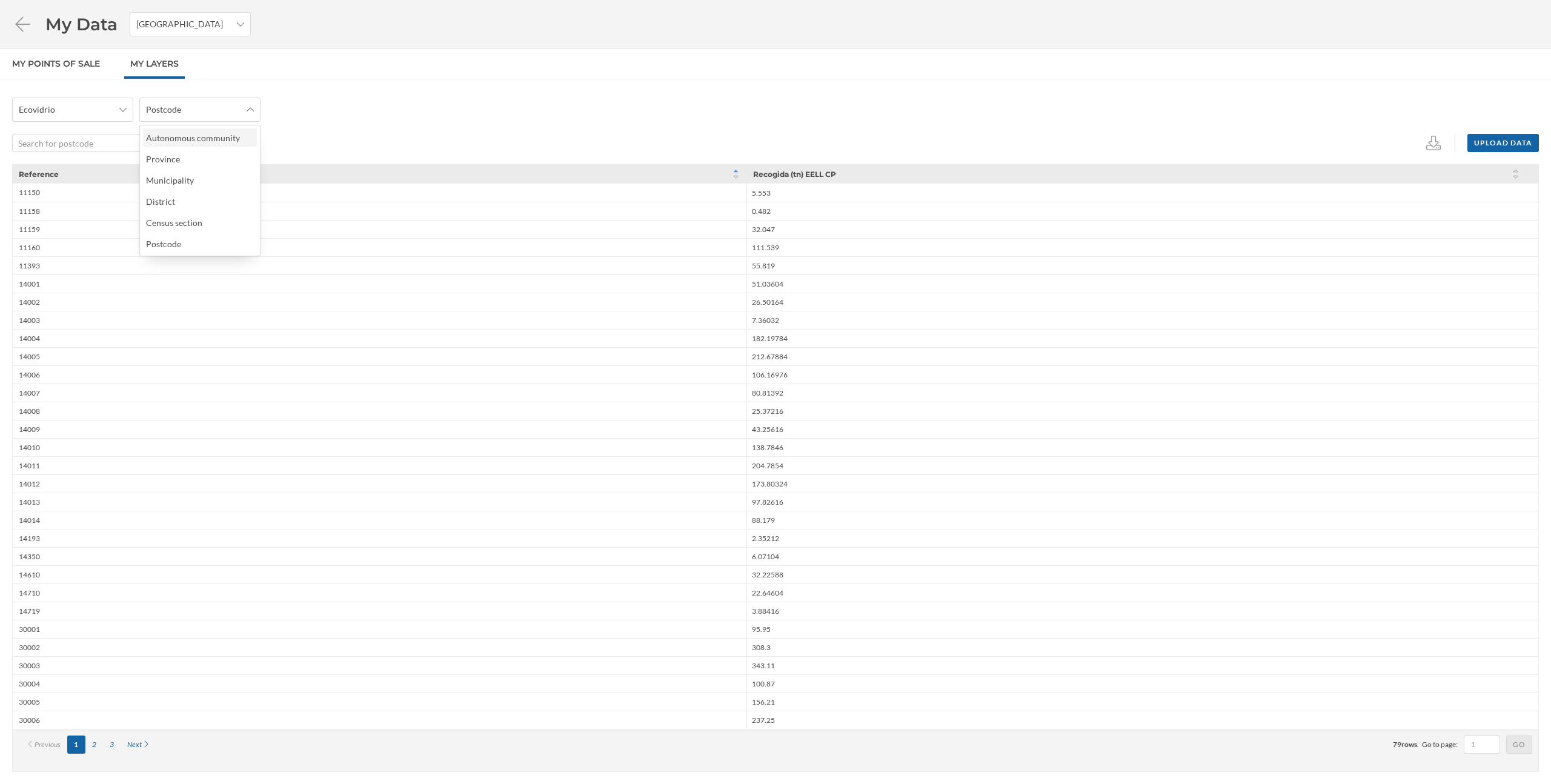
click at [200, 137] on div "Autonomous community" at bounding box center [193, 138] width 94 height 10
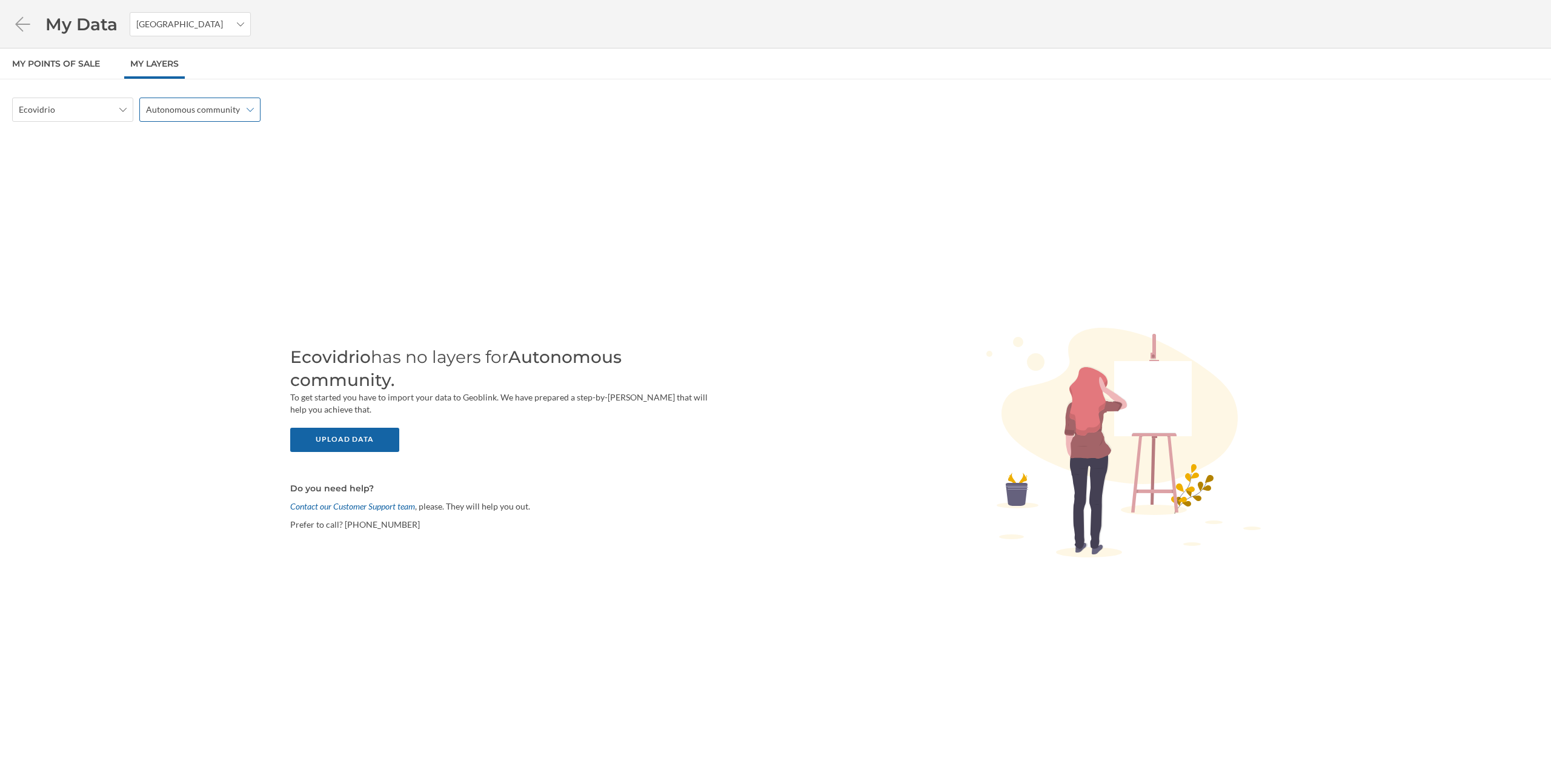
click at [230, 119] on div "Autonomous community" at bounding box center [200, 109] width 121 height 24
click at [208, 178] on div "Municipality" at bounding box center [200, 179] width 107 height 13
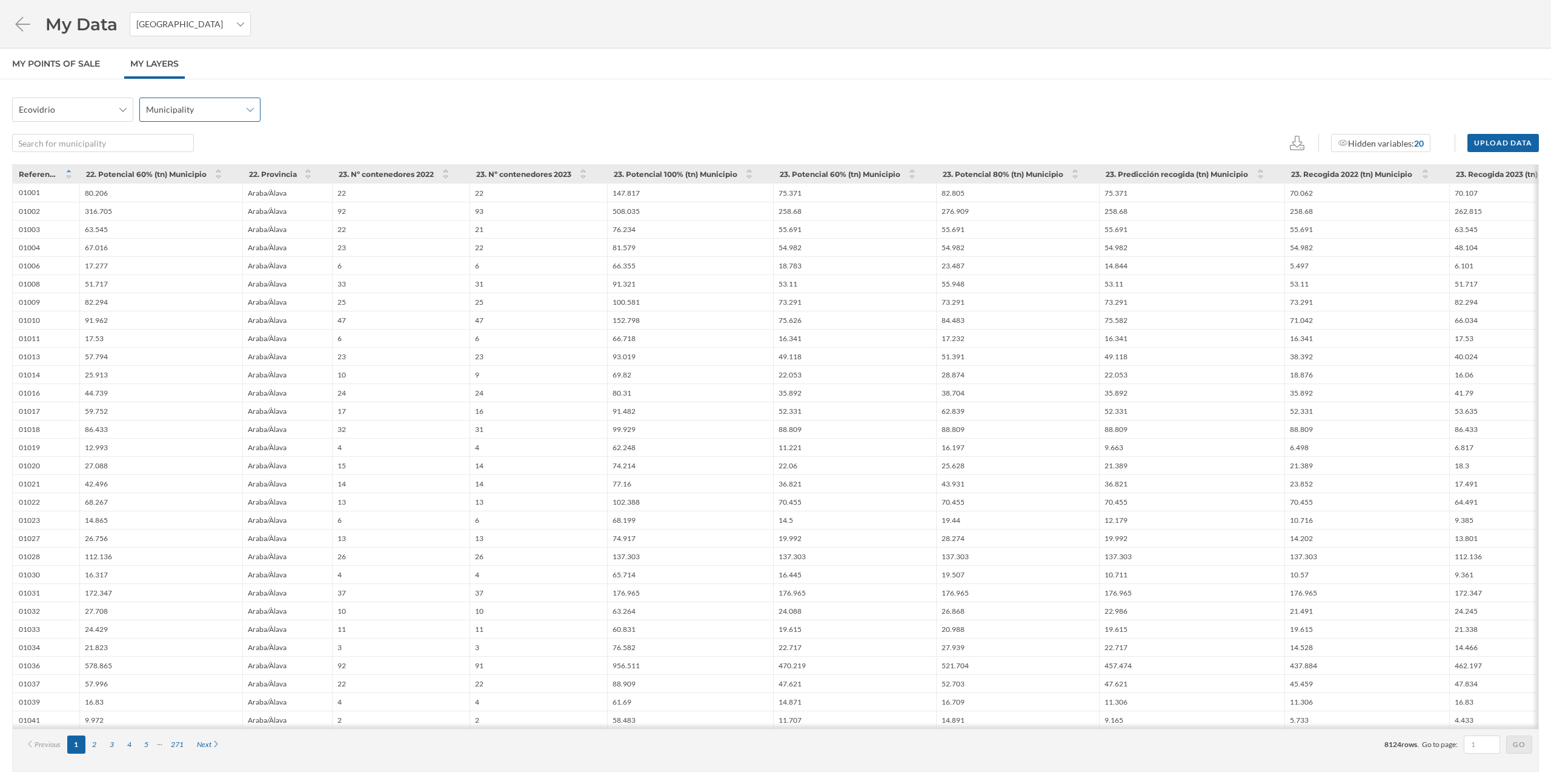
click at [248, 113] on icon at bounding box center [250, 109] width 7 height 8
click at [228, 197] on div "District" at bounding box center [200, 201] width 107 height 13
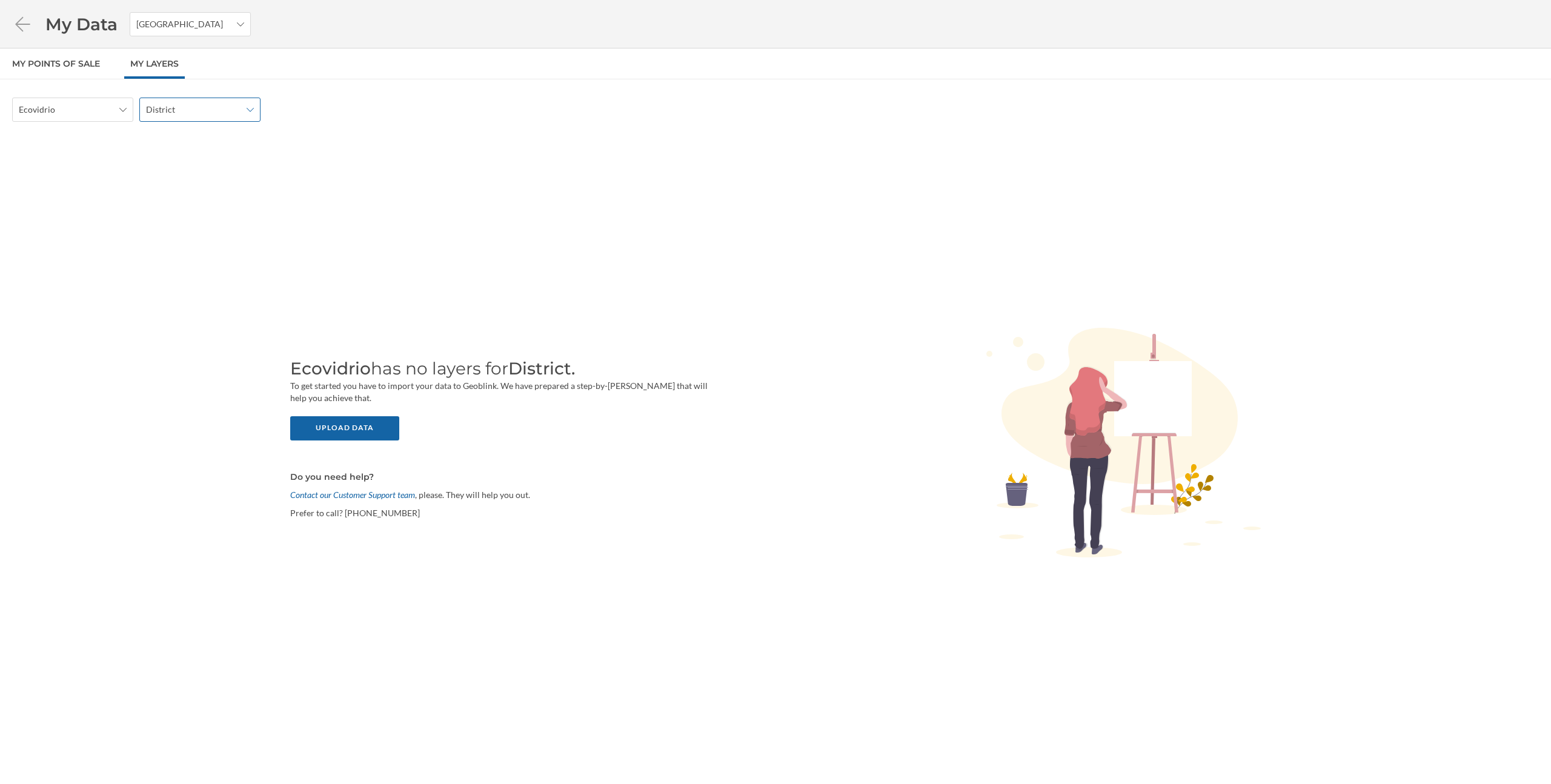
click at [224, 108] on span "District" at bounding box center [193, 110] width 94 height 12
click at [216, 217] on div "Census section" at bounding box center [200, 223] width 107 height 13
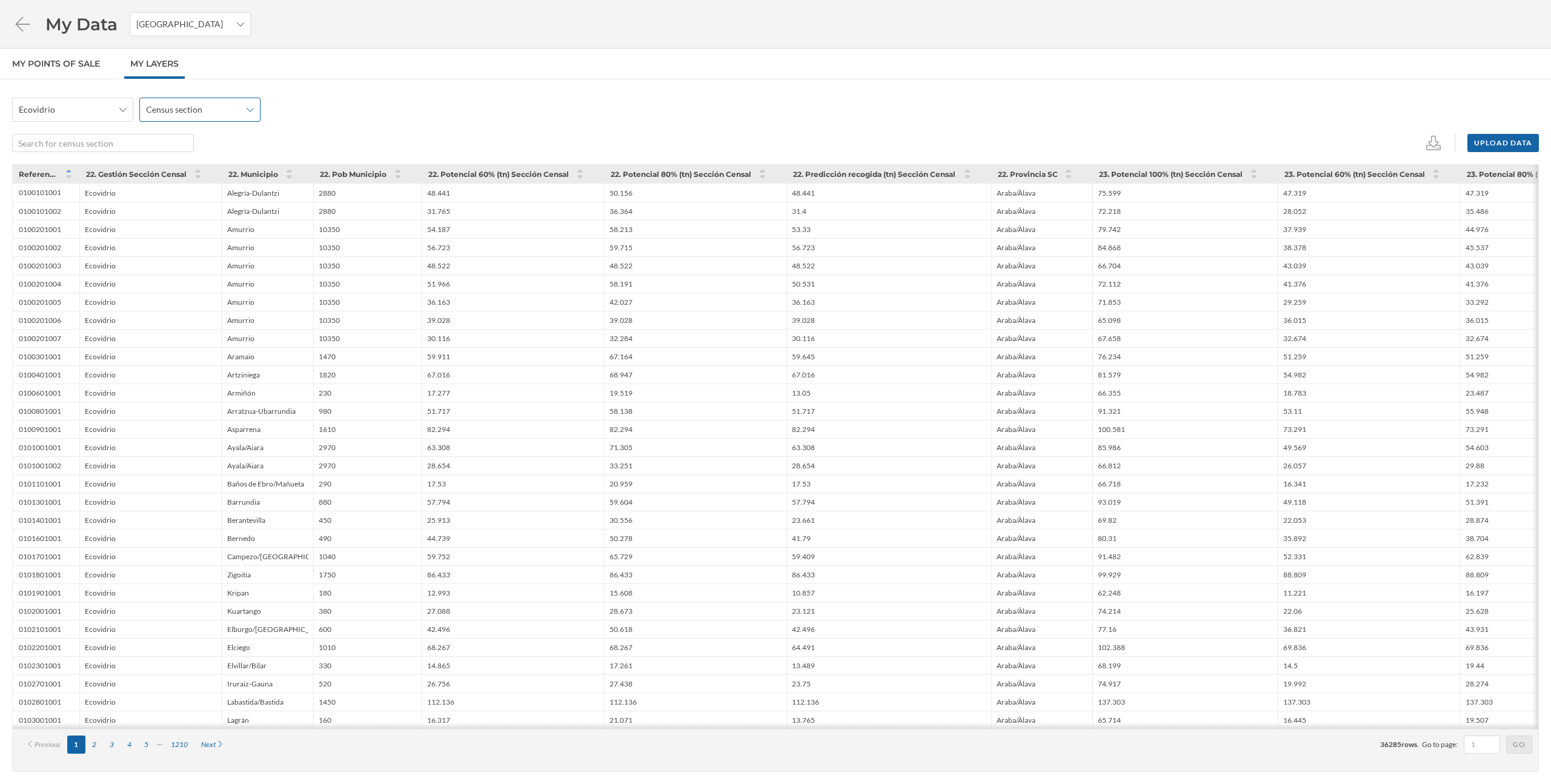
click at [206, 107] on span "Census section" at bounding box center [193, 110] width 94 height 12
click at [213, 111] on span "Census section" at bounding box center [193, 110] width 94 height 12
click at [194, 247] on div "Postcode" at bounding box center [200, 243] width 107 height 13
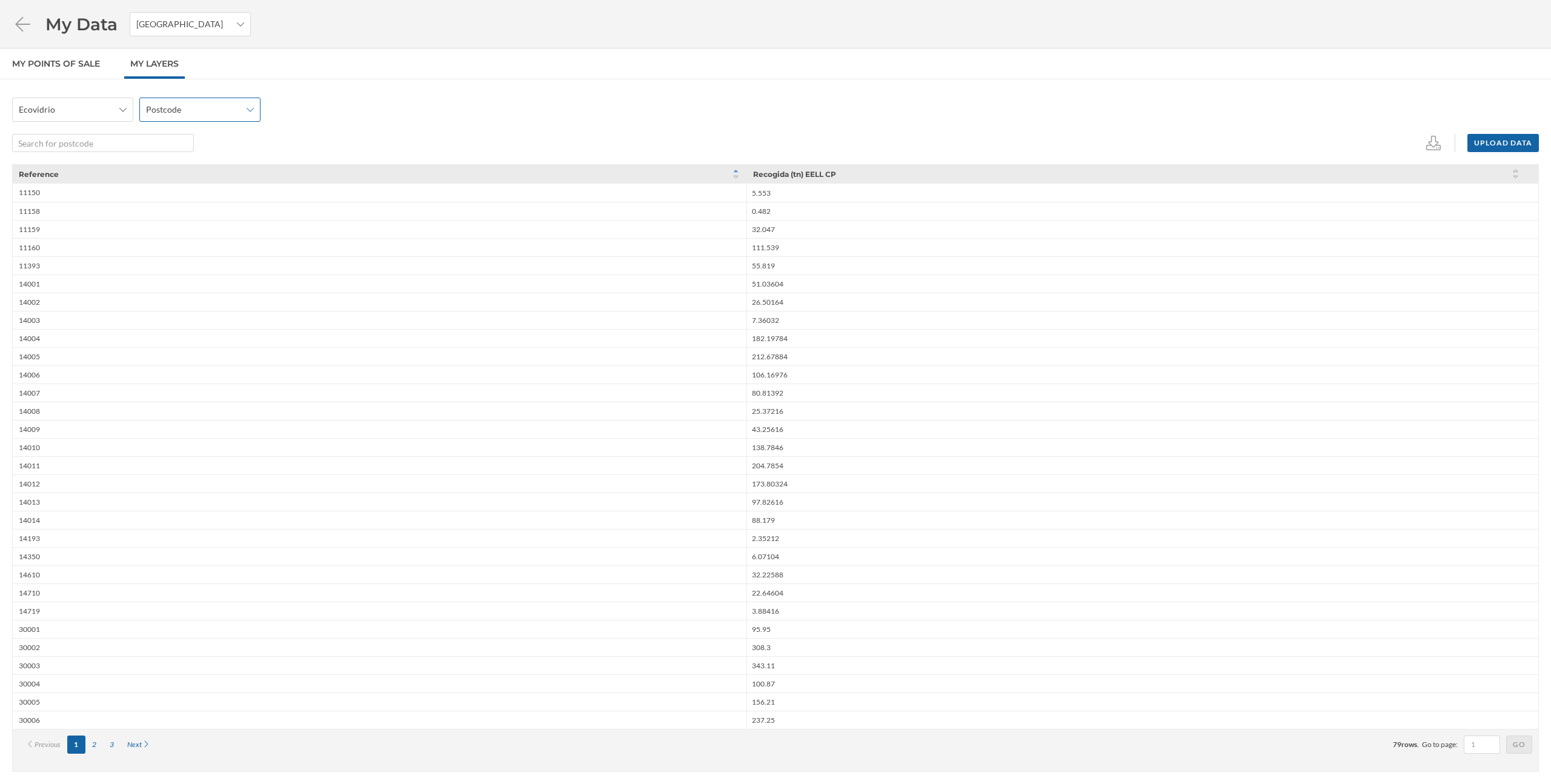
click at [201, 108] on span "Postcode" at bounding box center [193, 110] width 94 height 12
click at [461, 54] on nav "My points of sale My Layers" at bounding box center [775, 64] width 1551 height 31
click at [34, 22] on li "My Data Spain" at bounding box center [131, 24] width 239 height 24
click at [22, 24] on icon at bounding box center [22, 24] width 15 height 15
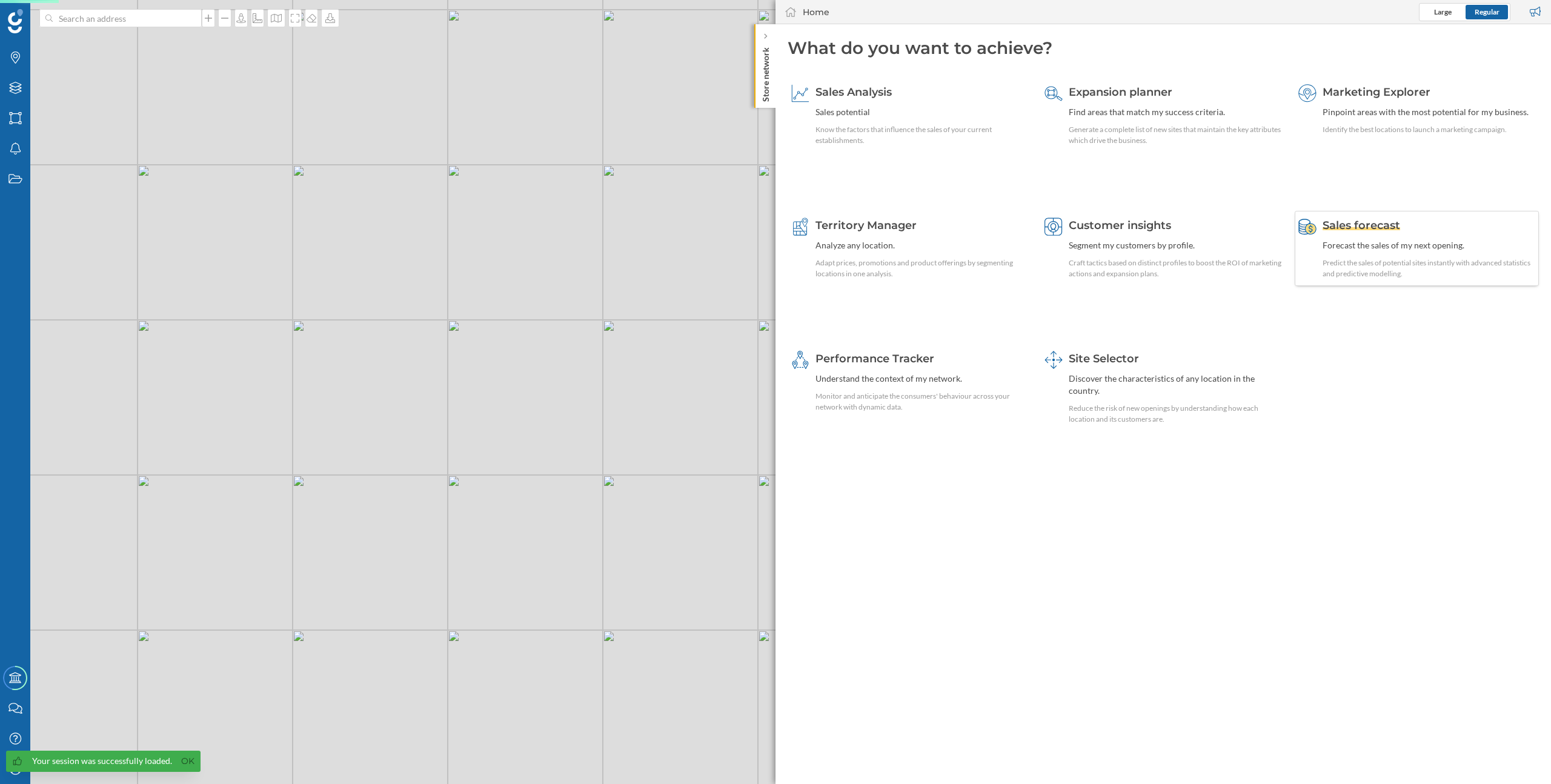
click at [1360, 243] on div "Forecast the sales of my next opening." at bounding box center [1429, 246] width 213 height 12
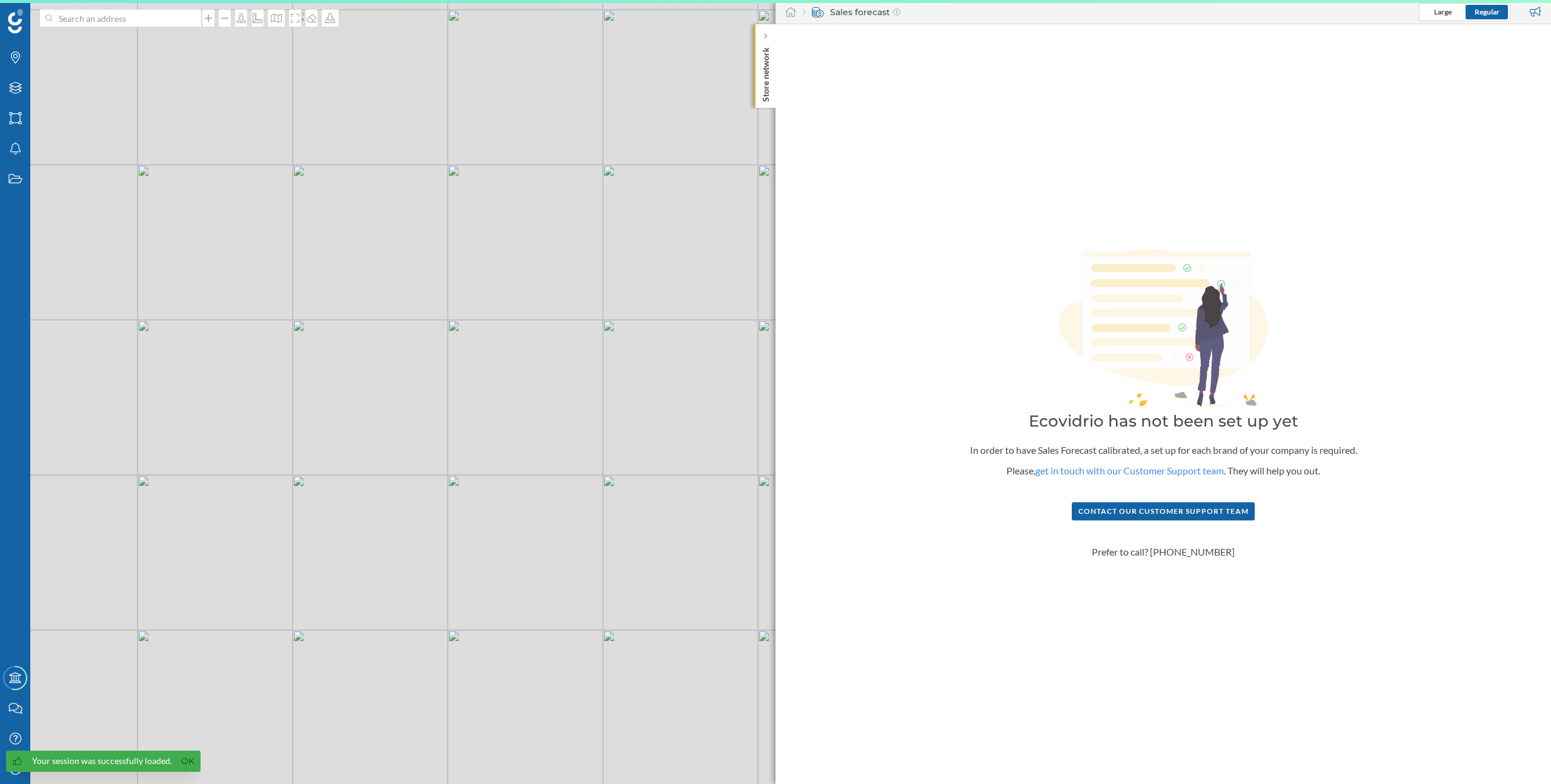
click at [1185, 235] on div "Created with sketchtool. Ecovidrio has not been set up yet In order to have Sal…" at bounding box center [1162, 404] width 775 height 760
